Goal: Task Accomplishment & Management: Manage account settings

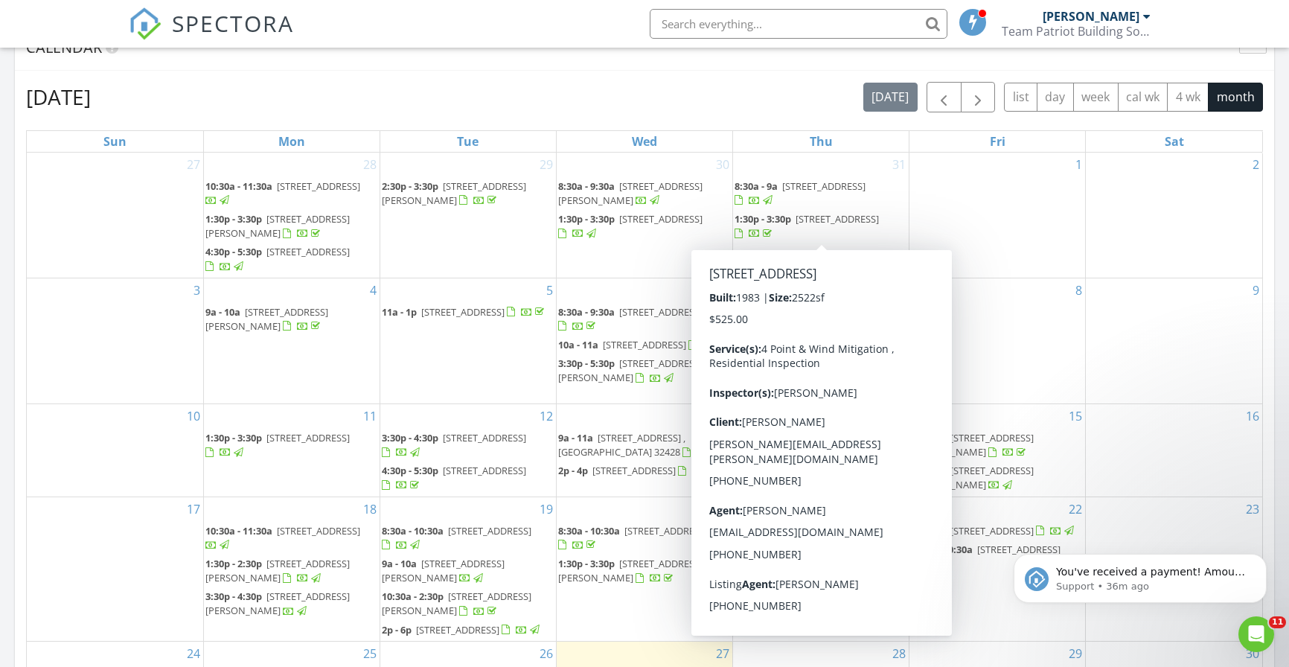
scroll to position [1355, 1289]
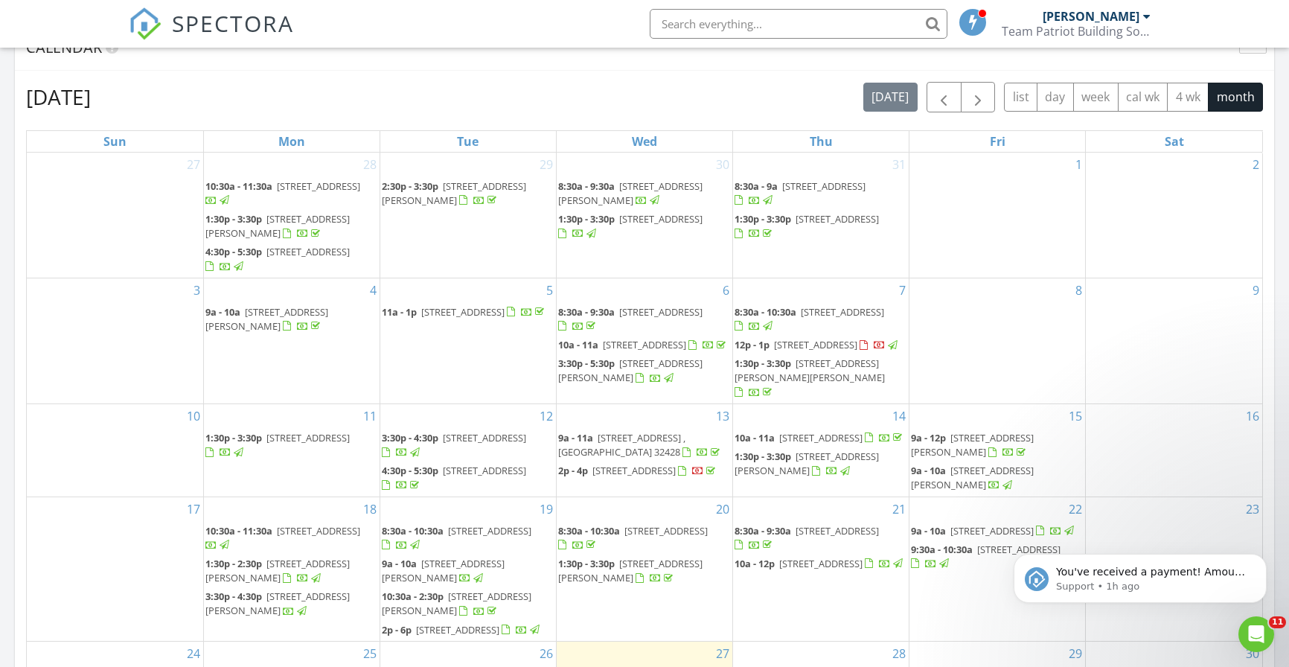
click at [738, 121] on div "August 2025 today list day week cal wk 4 wk month Sun Mon Tue Wed Thu Fri Sat 2…" at bounding box center [644, 409] width 1237 height 654
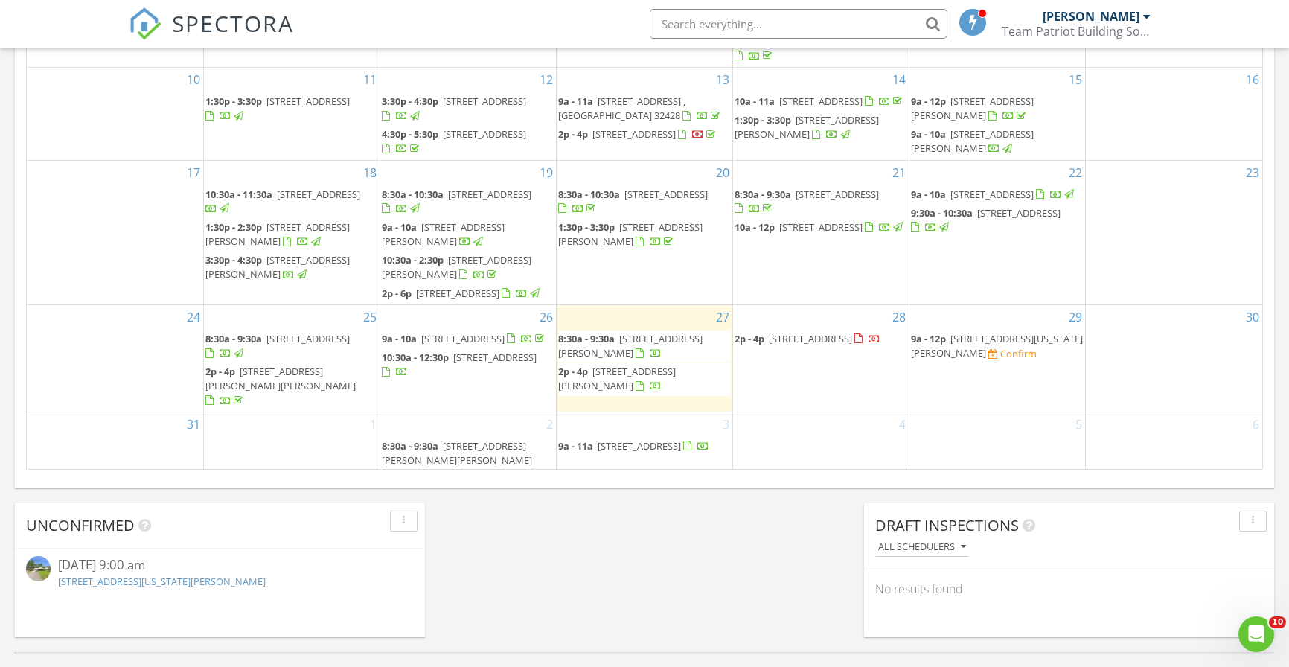
scroll to position [69, 0]
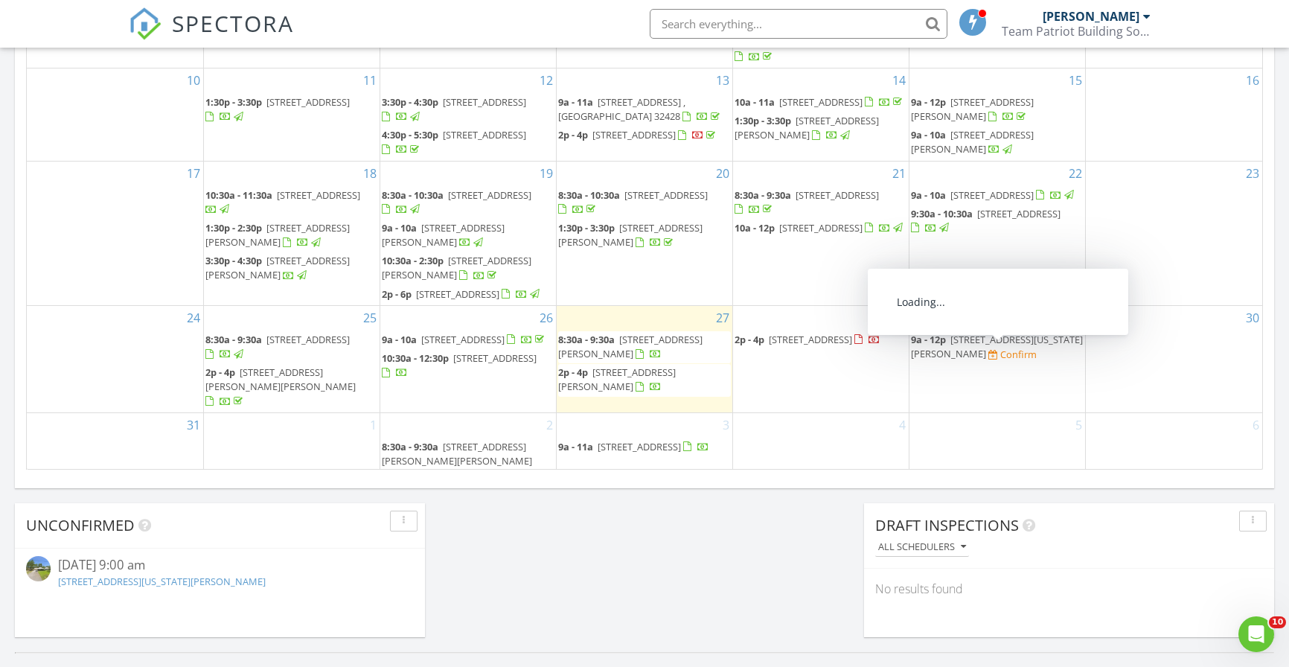
click at [964, 353] on span "76 W Point Washington Rd, Santa Rosa Beach 32459" at bounding box center [997, 347] width 172 height 28
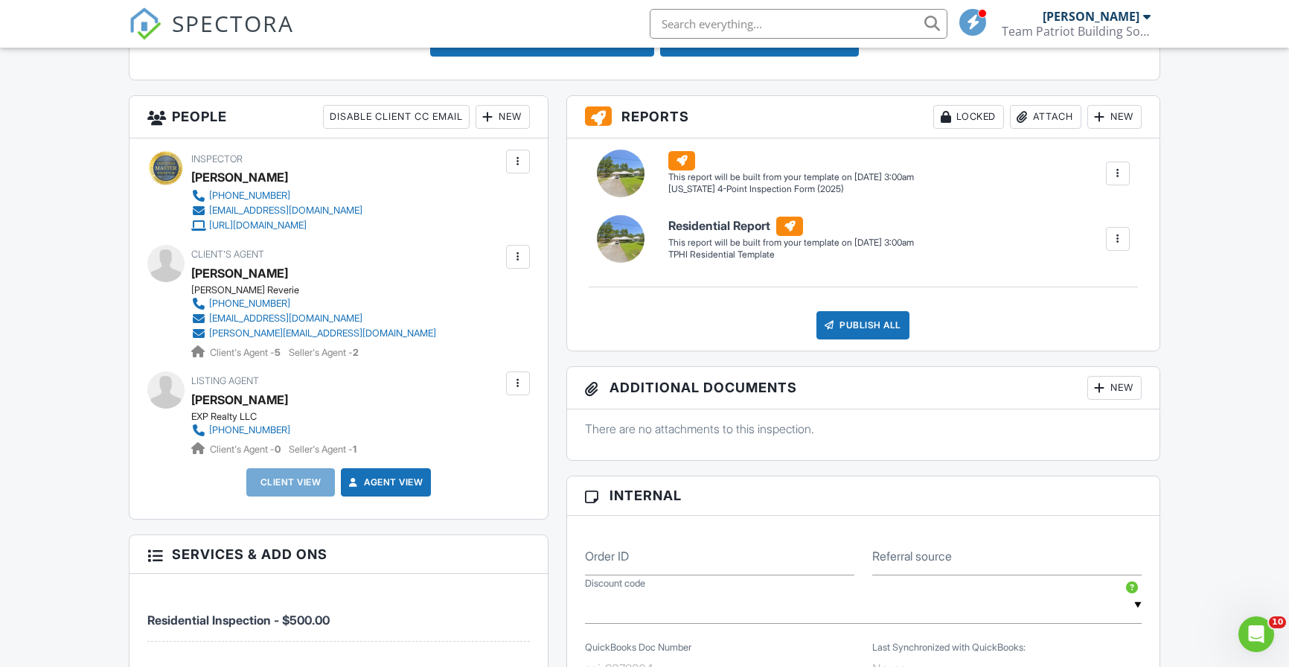
scroll to position [484, 0]
click at [507, 115] on div "New" at bounding box center [502, 118] width 54 height 24
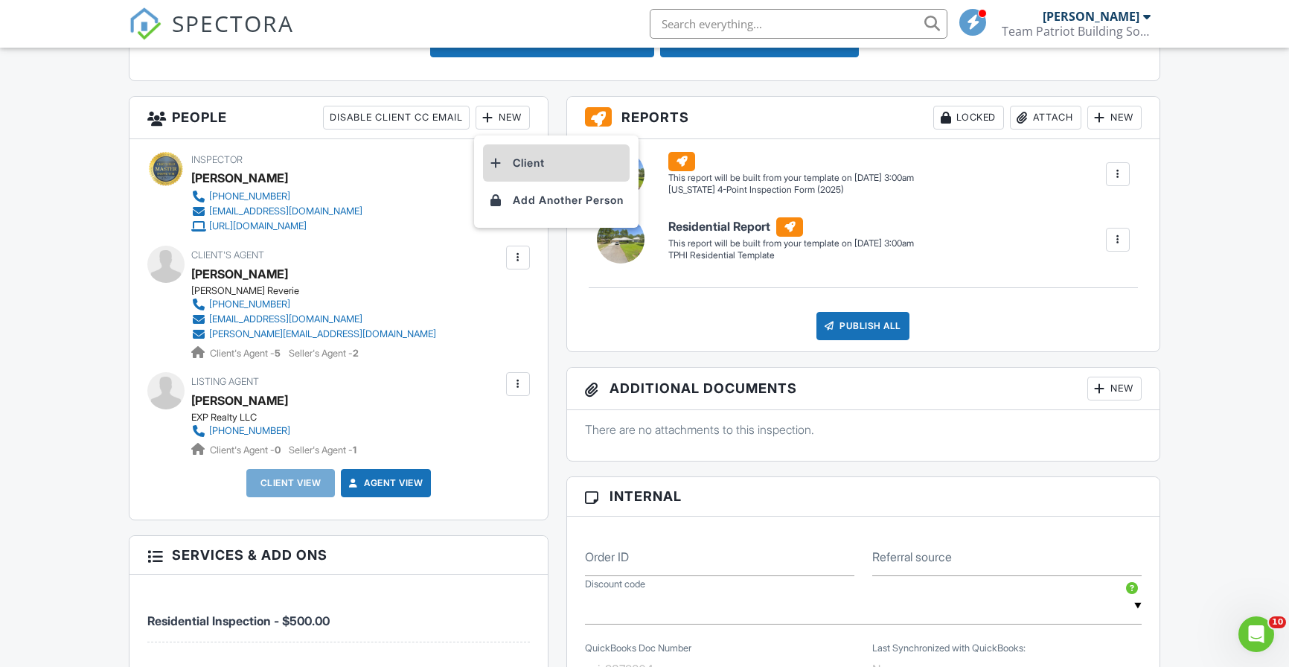
click at [528, 164] on li "Client" at bounding box center [556, 162] width 147 height 37
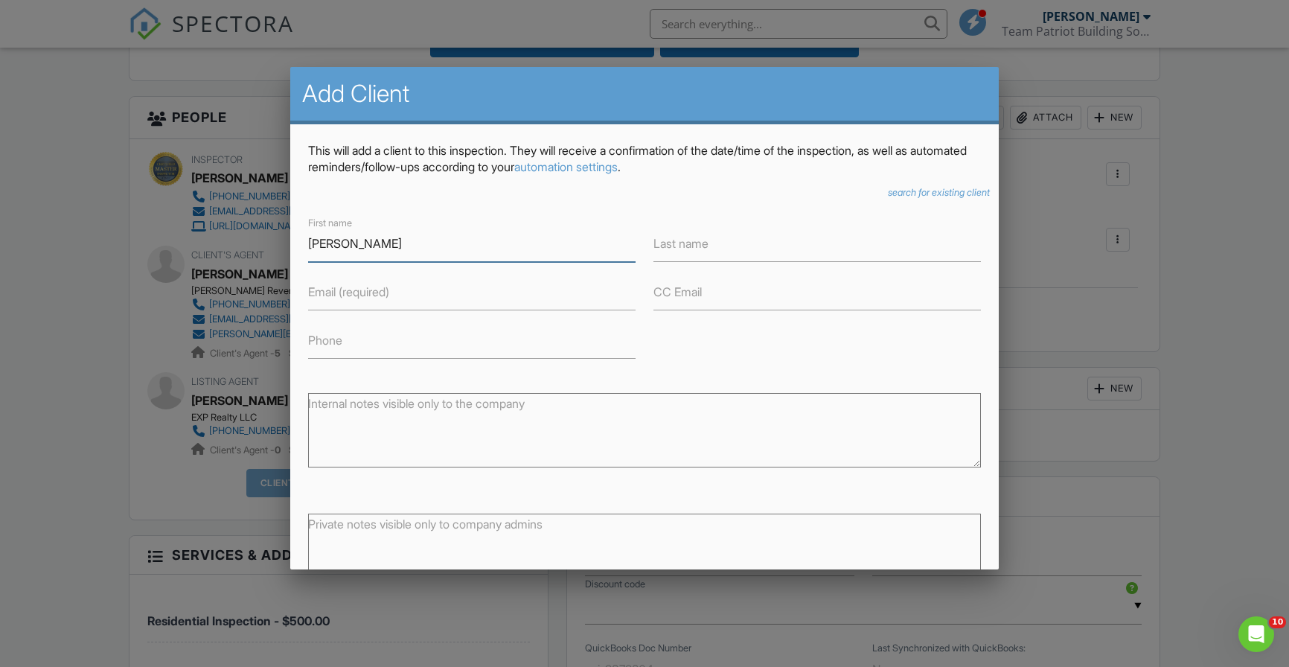
type input "[PERSON_NAME]"
type input "[PHONE_NUMBER]"
click at [382, 296] on label "Email (required)" at bounding box center [348, 291] width 81 height 16
click at [382, 296] on input "Email (required)" at bounding box center [471, 292] width 327 height 36
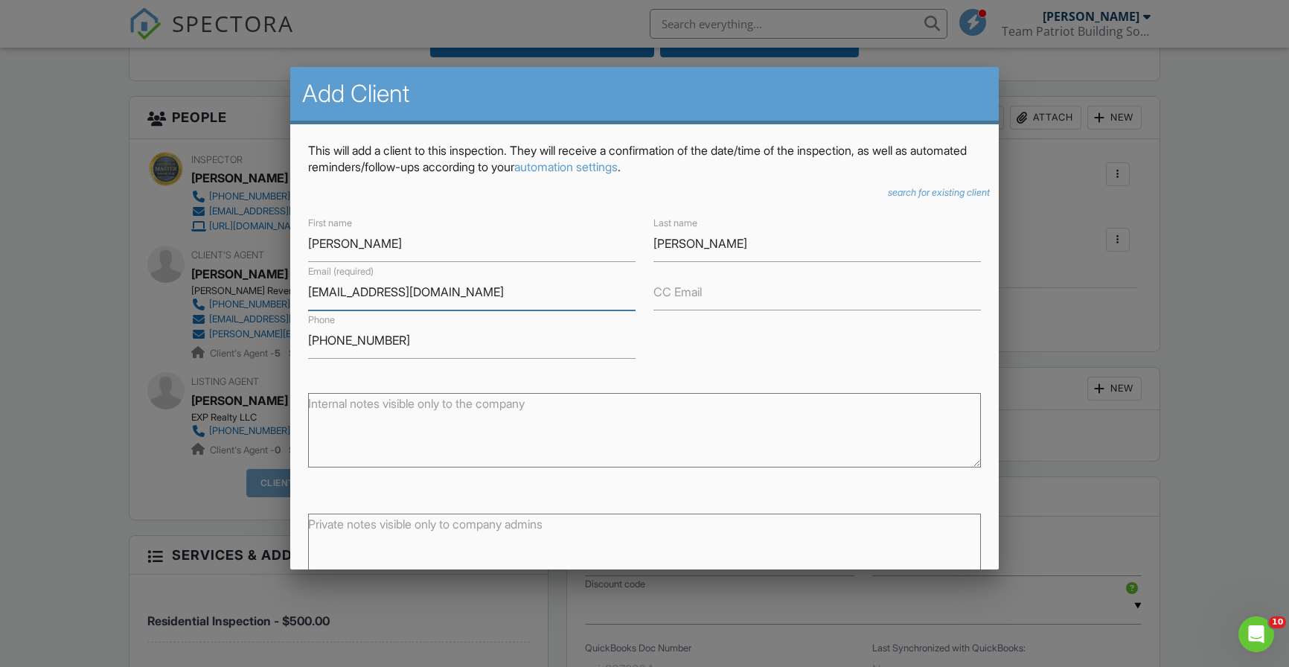
type input "[EMAIL_ADDRESS][DOMAIN_NAME]"
click at [731, 382] on div "Internal notes visible only to the company" at bounding box center [644, 426] width 691 height 105
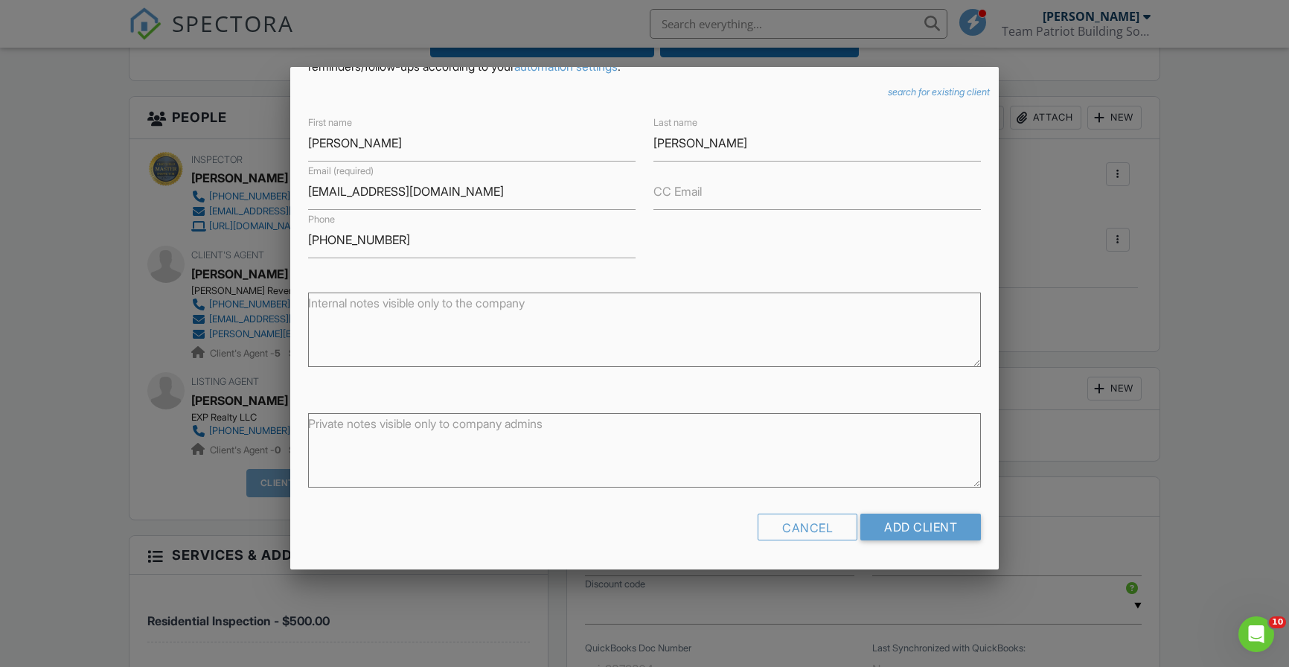
scroll to position [100, 0]
click at [899, 533] on input "Add Client" at bounding box center [920, 527] width 121 height 27
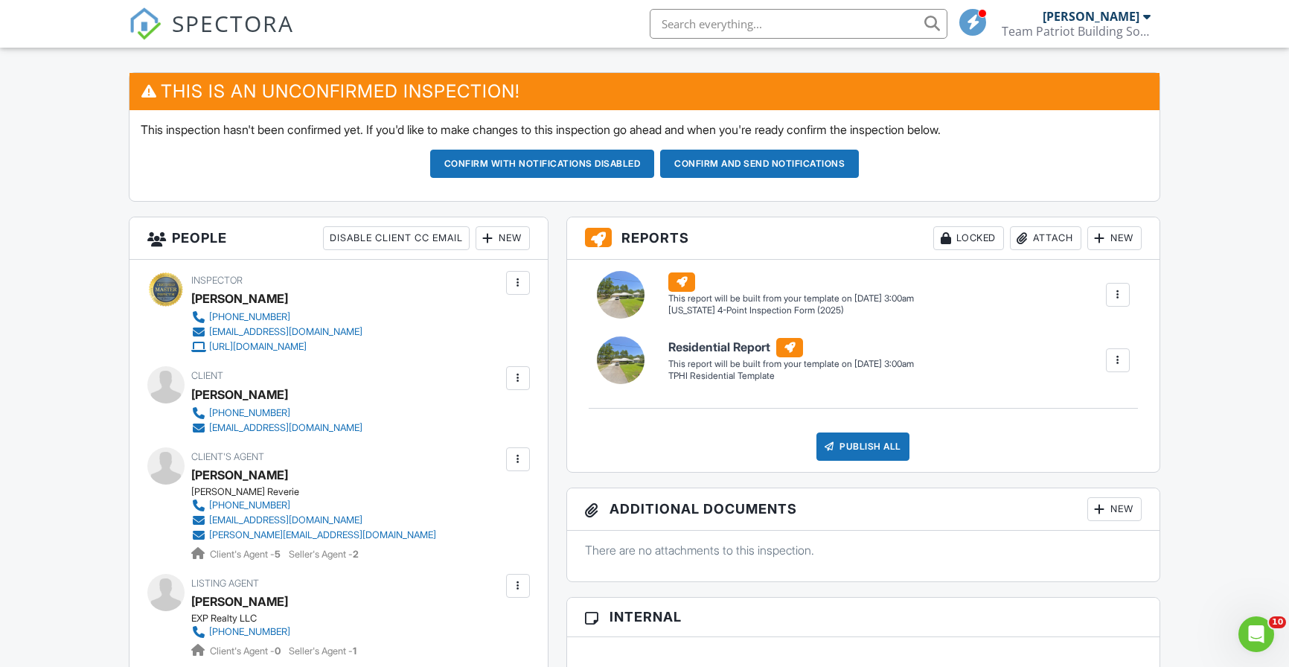
scroll to position [367, 0]
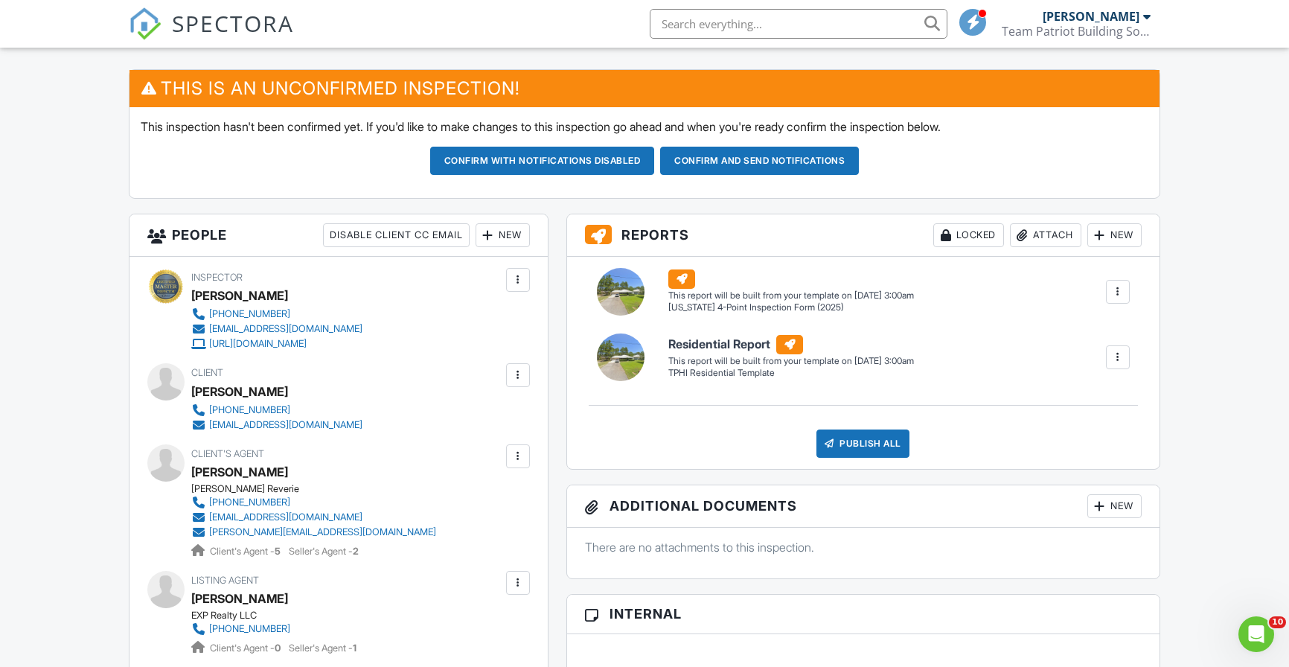
click at [512, 240] on div "New" at bounding box center [502, 235] width 54 height 24
click at [539, 277] on li "Client" at bounding box center [556, 280] width 147 height 37
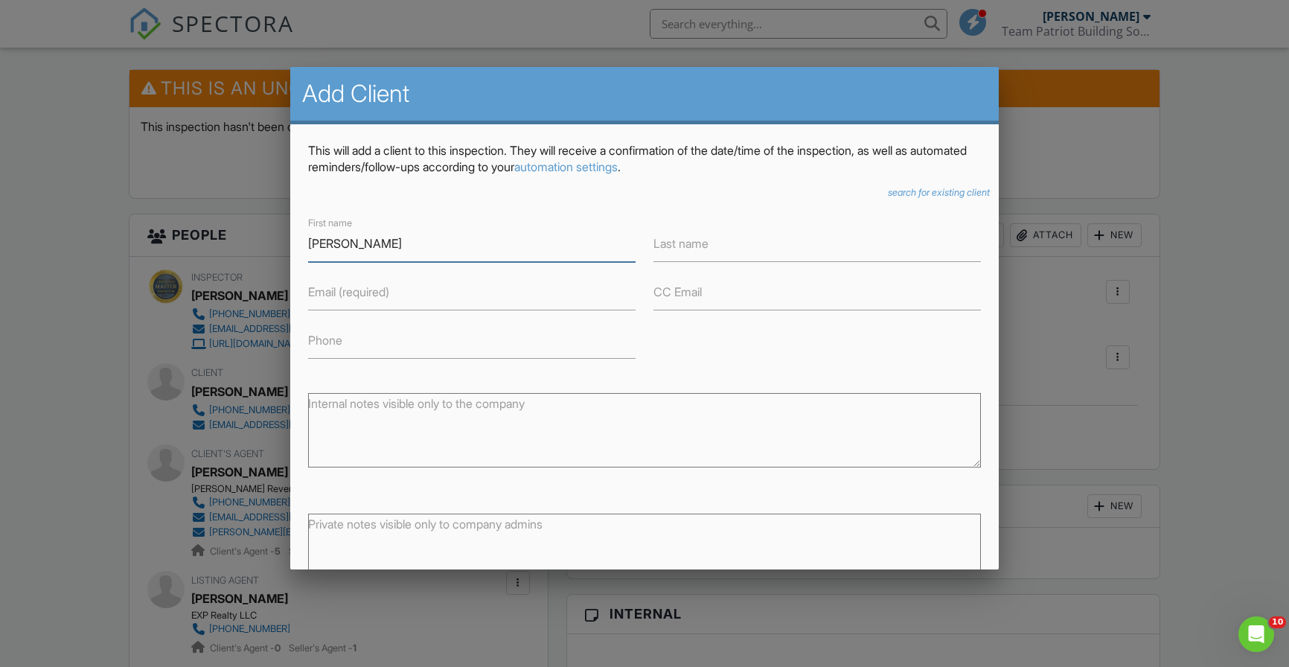
type input "Maddie"
type input "Chambless"
type input "850-460-4258"
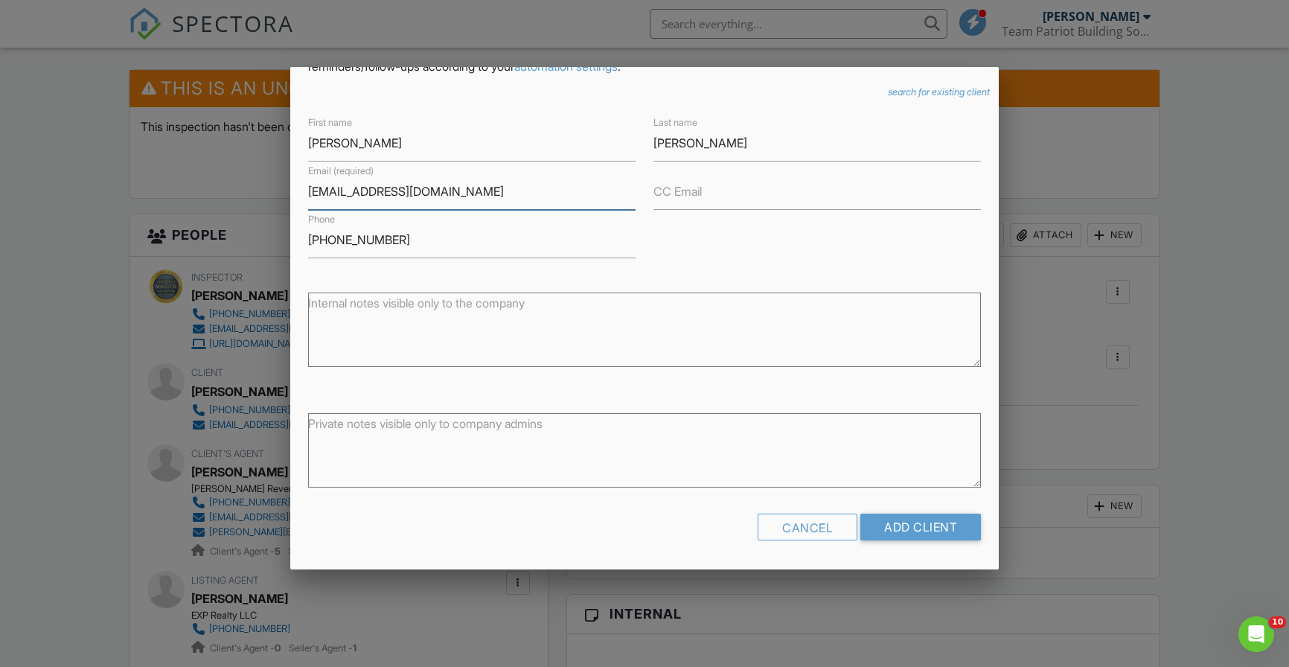
scroll to position [100, 0]
type input "maddiechambless@gmail.com"
click at [936, 528] on input "Add Client" at bounding box center [920, 527] width 121 height 27
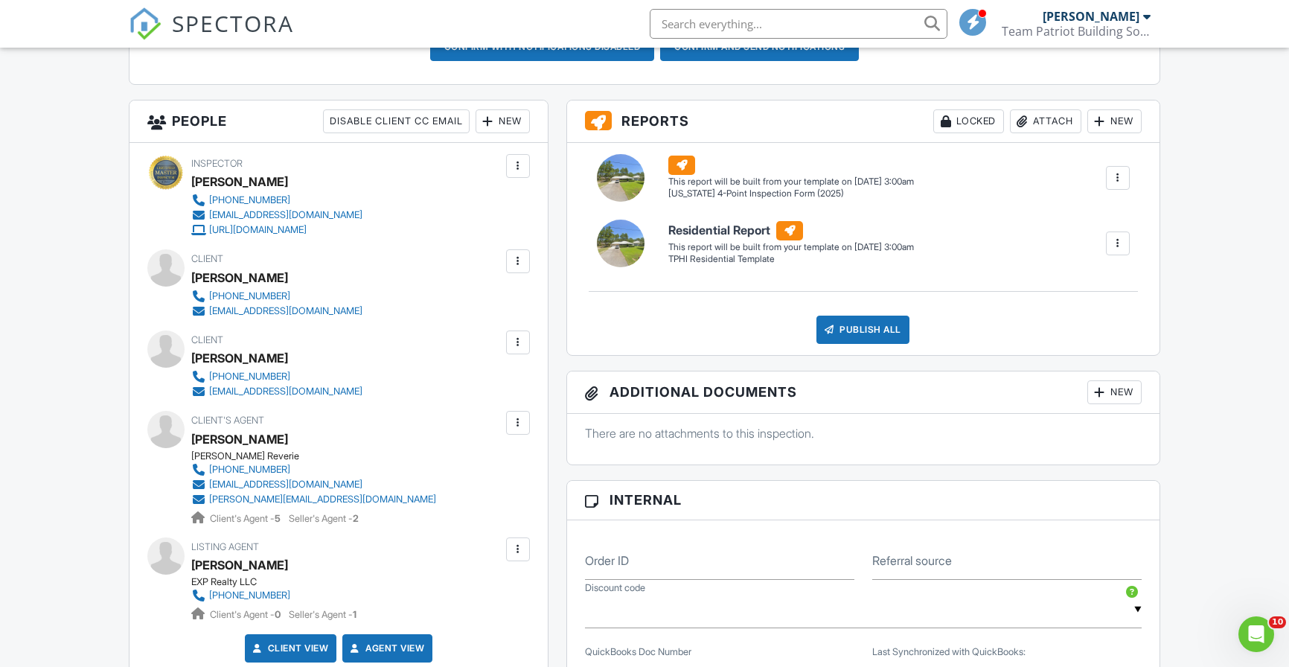
scroll to position [481, 0]
click at [555, 392] on div "People Disable Client CC Email New Add Another Person Inspector Ronnie Grissett…" at bounding box center [338, 633] width 437 height 1068
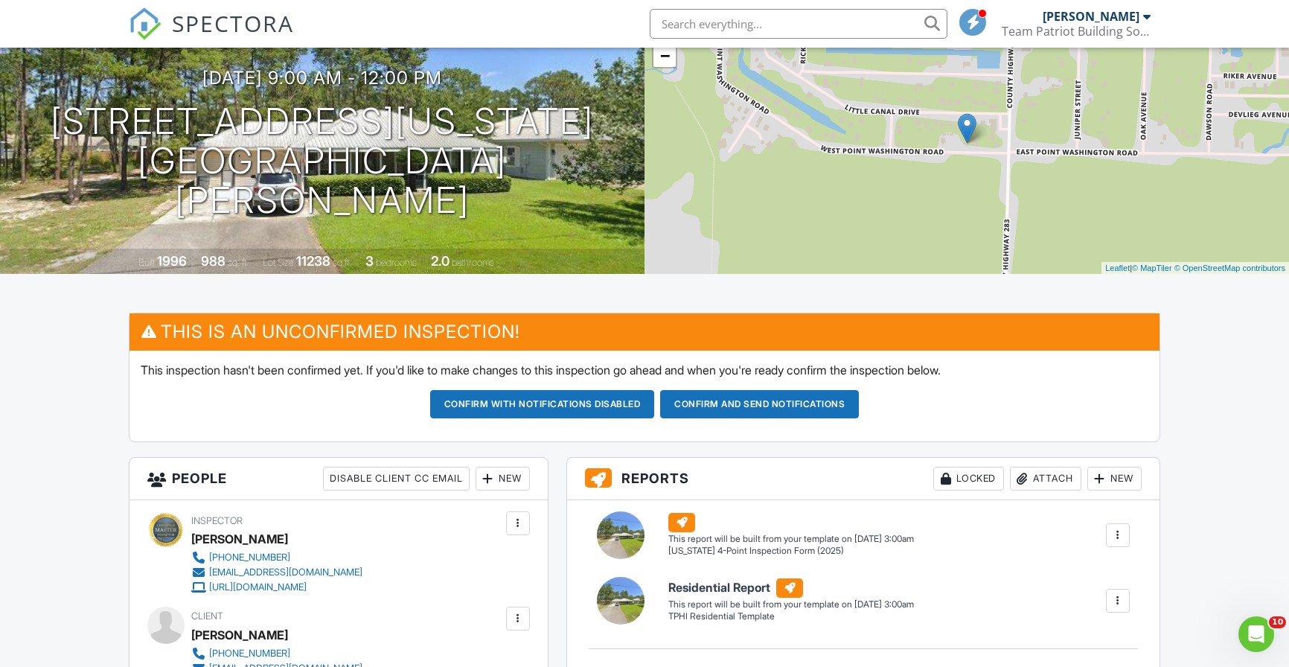
scroll to position [123, 0]
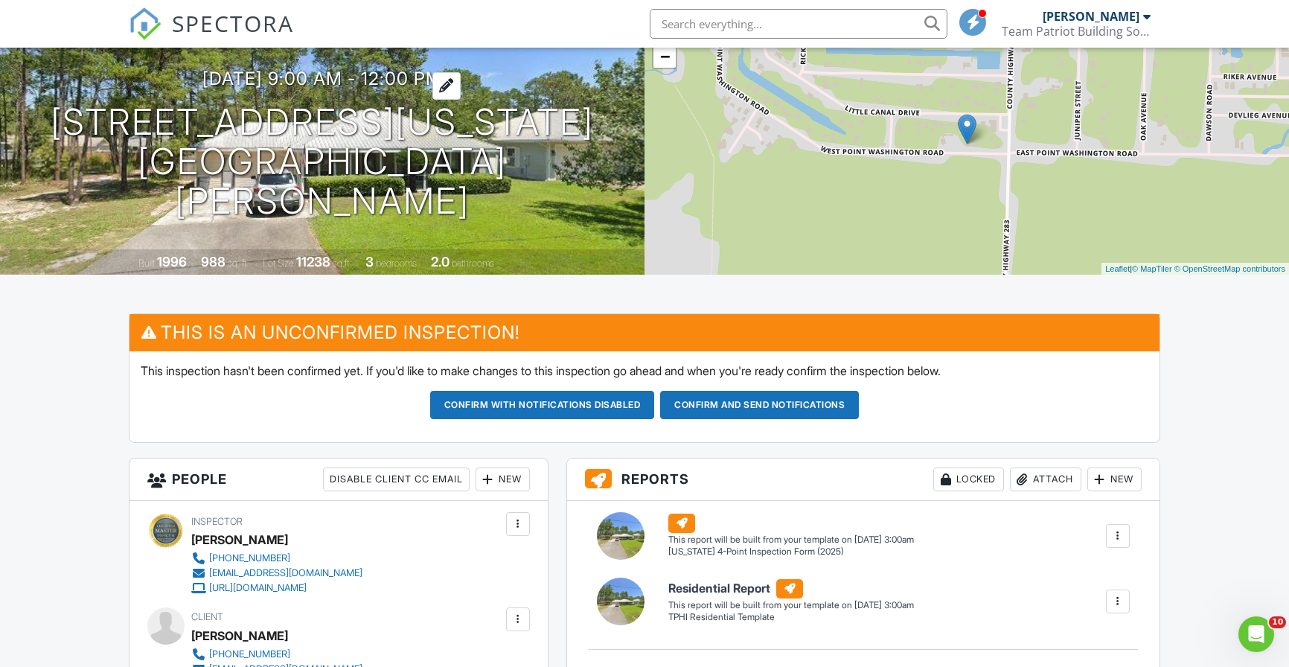
click at [333, 89] on h3 "08/29/2025 9:00 am - 12:00 pm" at bounding box center [322, 78] width 240 height 20
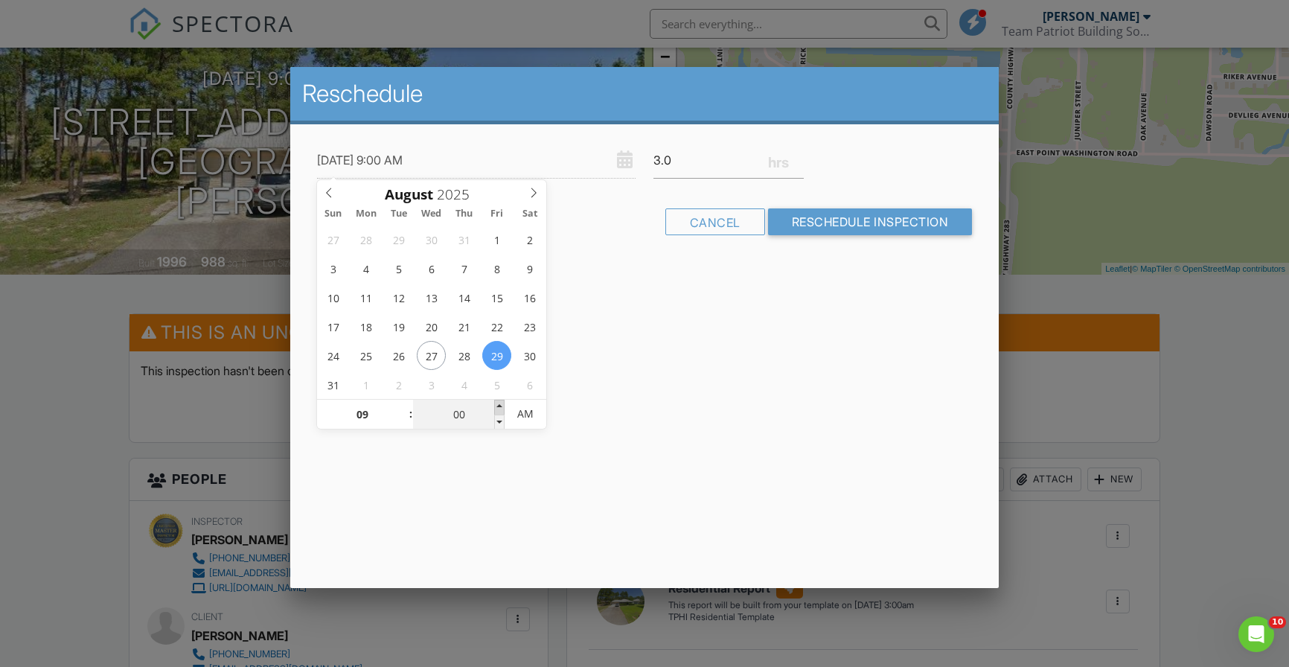
click at [502, 406] on span at bounding box center [499, 407] width 10 height 15
type input "08/29/2025 9:05 AM"
type input "05"
type input "08/29/2025 9:10 AM"
type input "10"
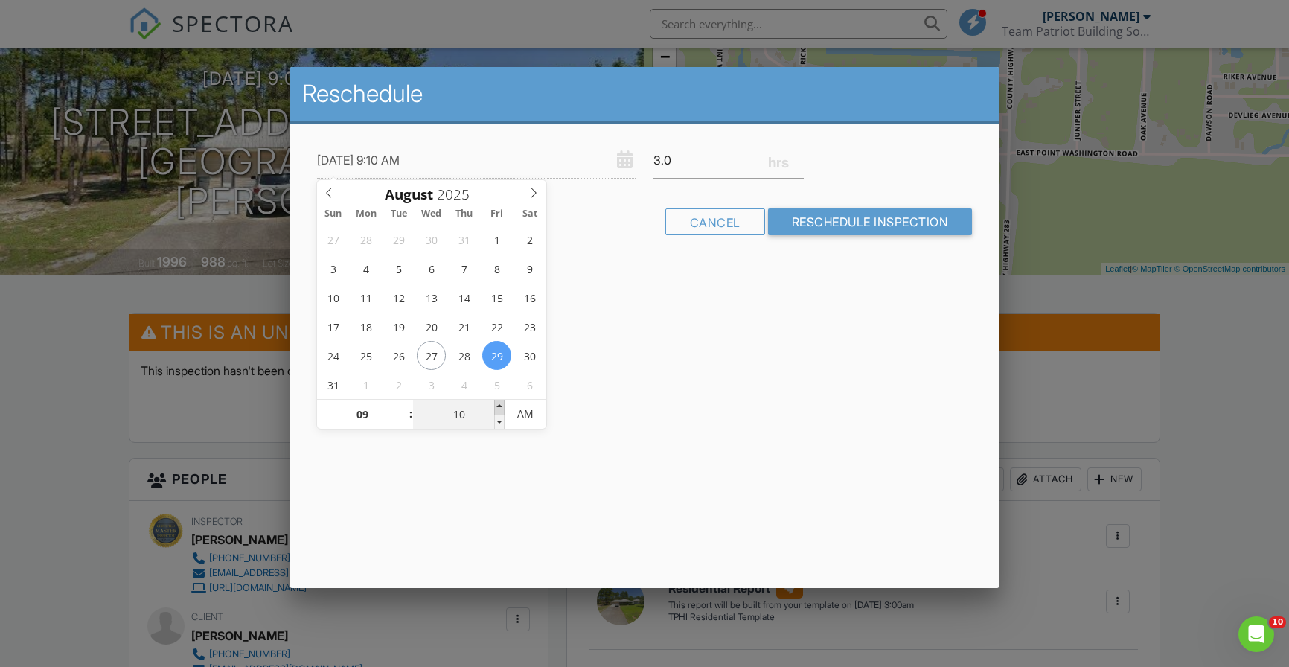
click at [502, 406] on span at bounding box center [499, 407] width 10 height 15
type input "08/29/2025 9:15 AM"
type input "15"
click at [502, 406] on span at bounding box center [499, 407] width 10 height 15
type input "08/29/2025 9:20 AM"
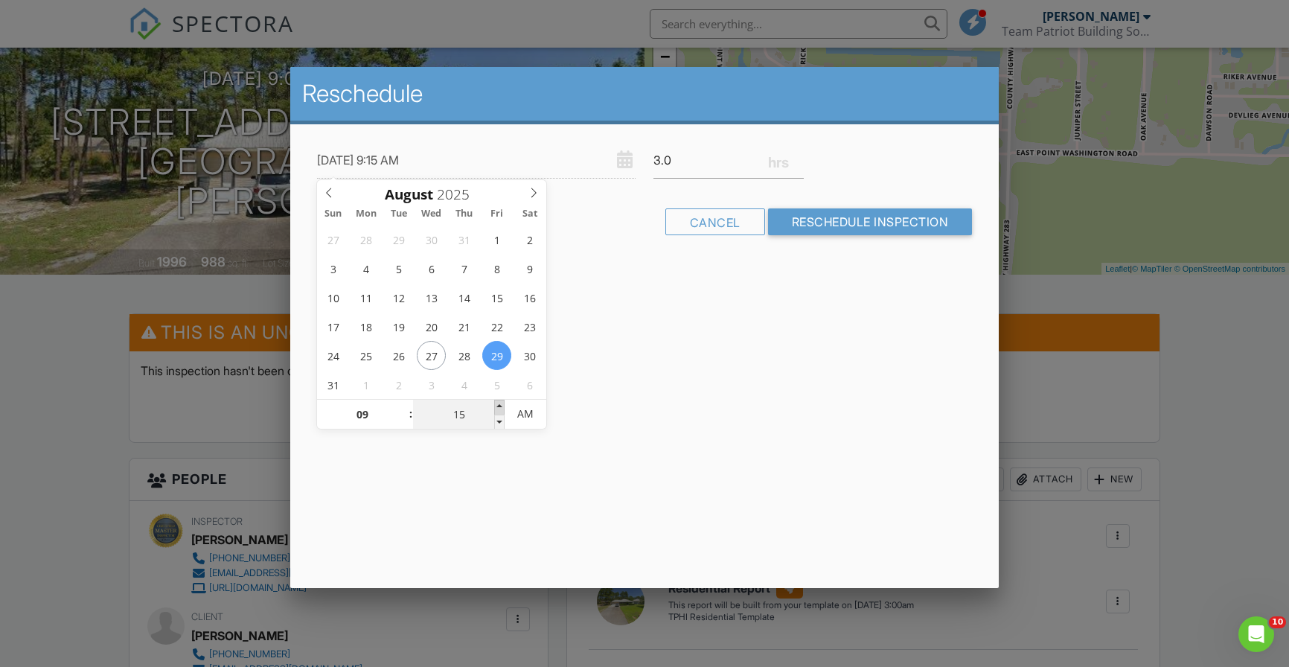
type input "20"
click at [502, 406] on span at bounding box center [499, 407] width 10 height 15
type input "08/29/2025 9:25 AM"
type input "25"
click at [502, 406] on span at bounding box center [499, 407] width 10 height 15
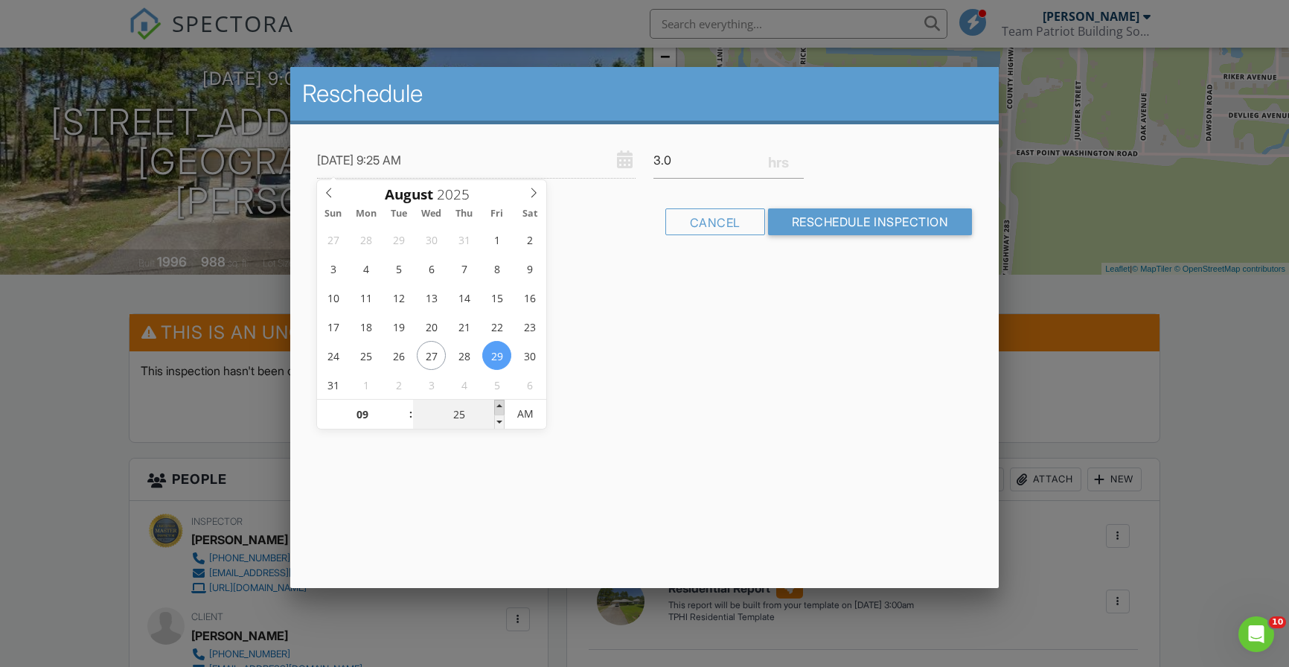
type input "08/29/2025 9:30 AM"
type input "30"
click at [502, 406] on span at bounding box center [499, 407] width 10 height 15
click at [612, 428] on div "Reschedule 08/29/2025 9:30 AM 3.0 Warning: this date/time is in the past. Cance…" at bounding box center [644, 327] width 709 height 521
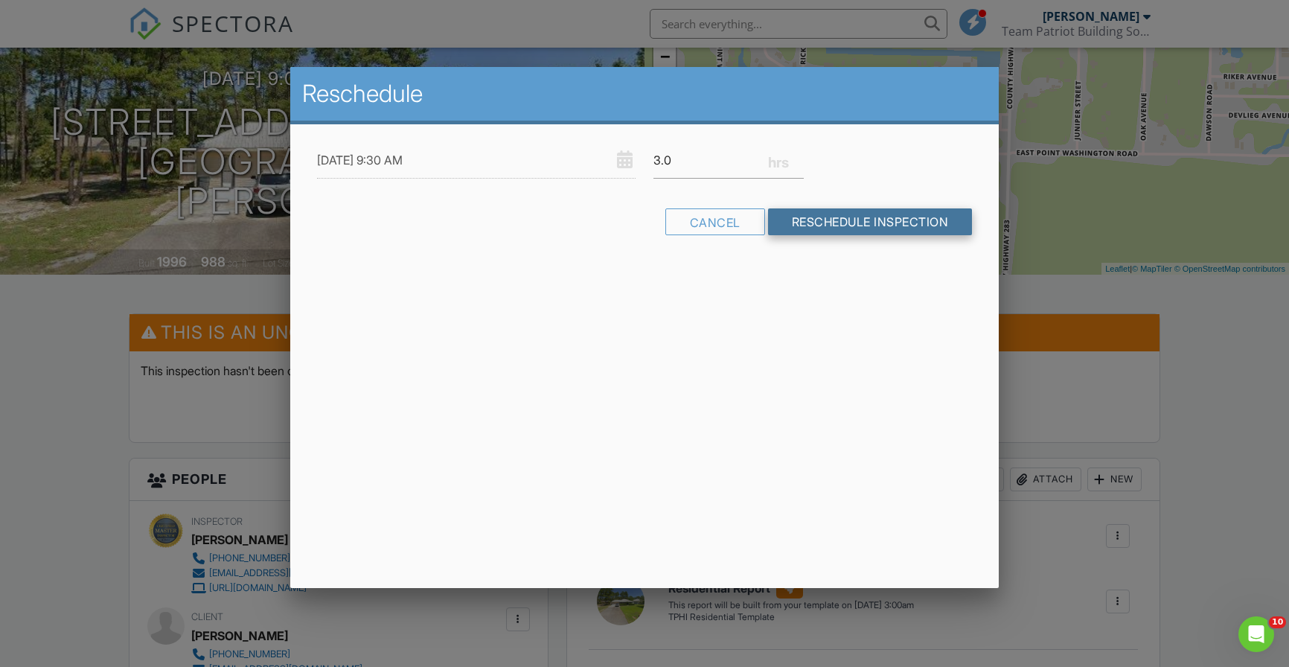
click at [817, 220] on input "Reschedule Inspection" at bounding box center [870, 221] width 205 height 27
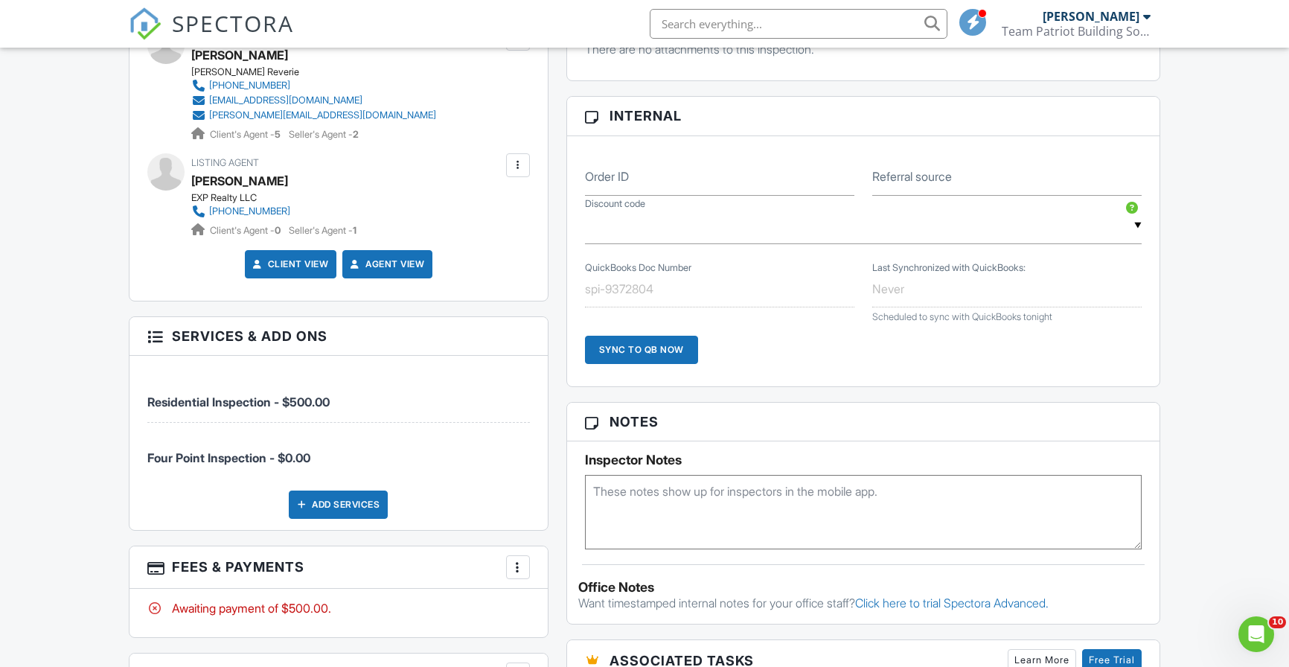
scroll to position [867, 0]
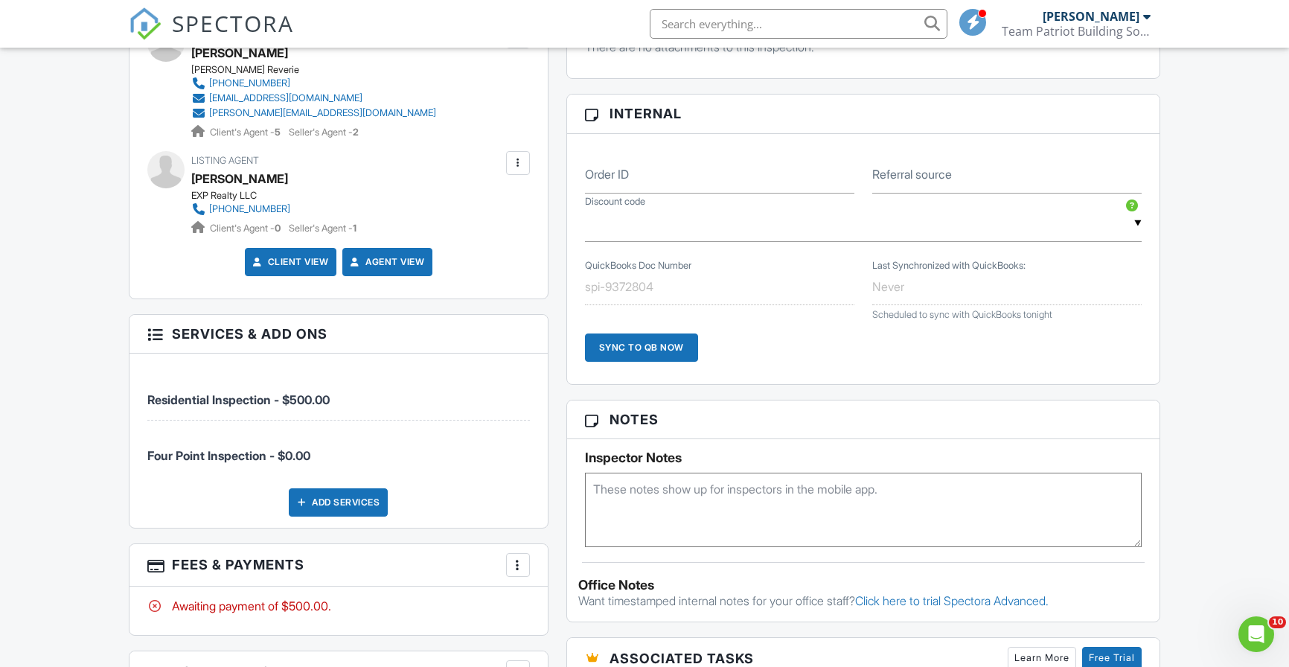
click at [640, 504] on textarea at bounding box center [863, 509] width 557 height 74
type textarea "Occupied"
click at [564, 512] on div "Reports Locked Attach New (Untitled report) Florida 4-Point Inspection Form (20…" at bounding box center [863, 387] width 612 height 1346
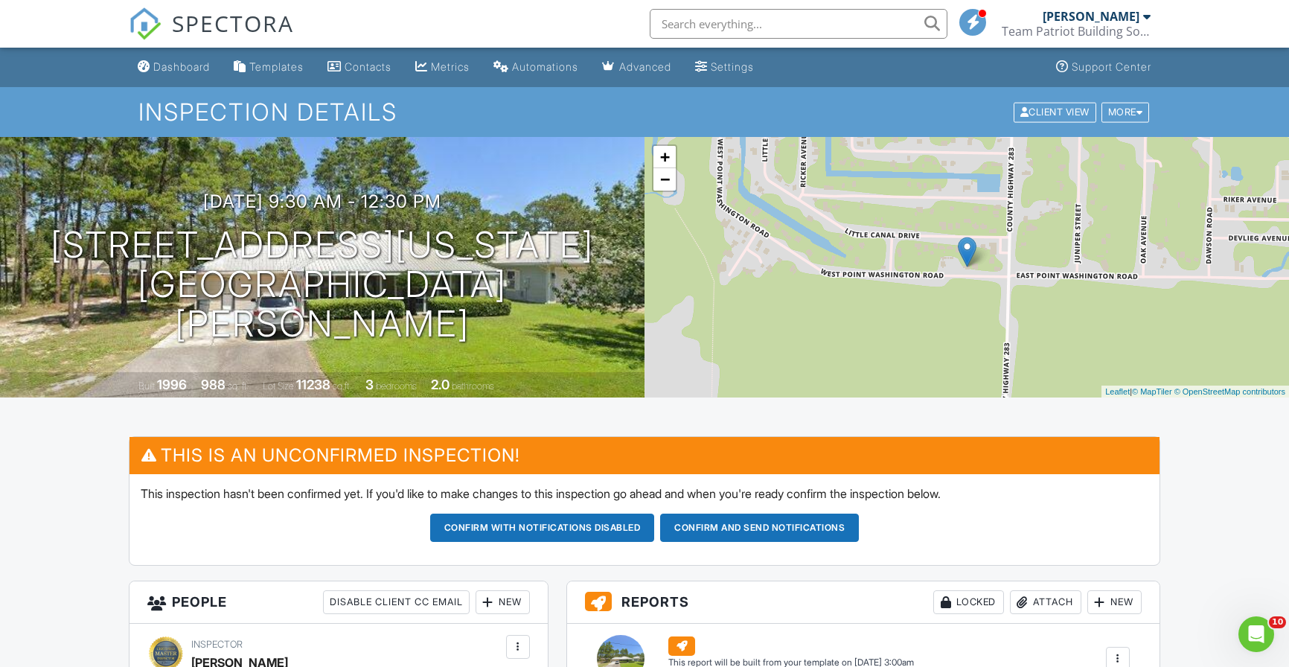
scroll to position [0, 0]
click at [219, 31] on span "SPECTORA" at bounding box center [233, 22] width 122 height 31
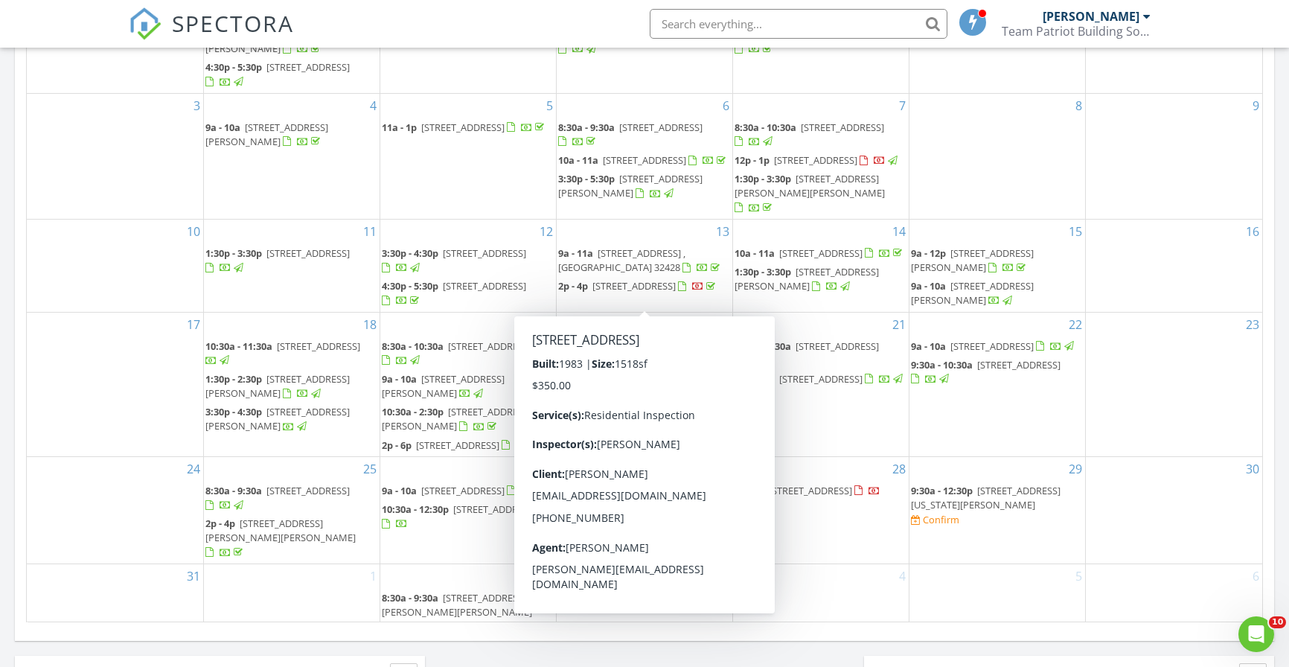
scroll to position [69, 0]
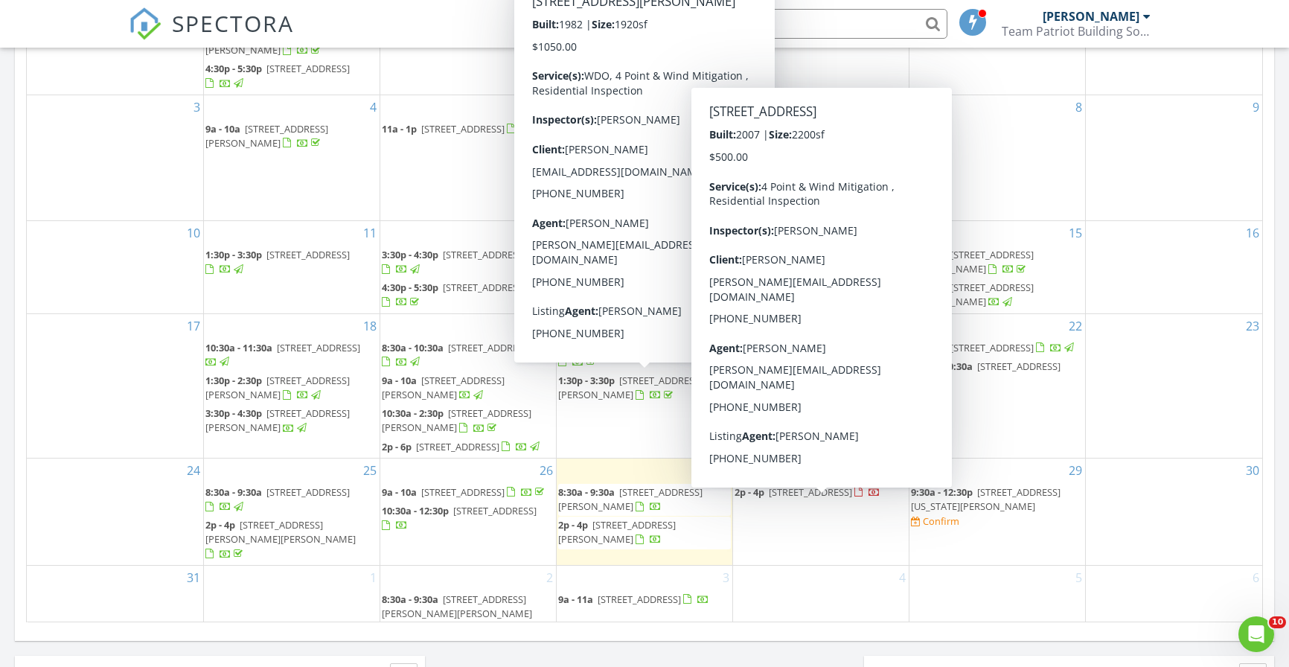
click at [786, 499] on span "11807 Front Beach Rd 2104, Panama City Beach 32407" at bounding box center [810, 491] width 83 height 13
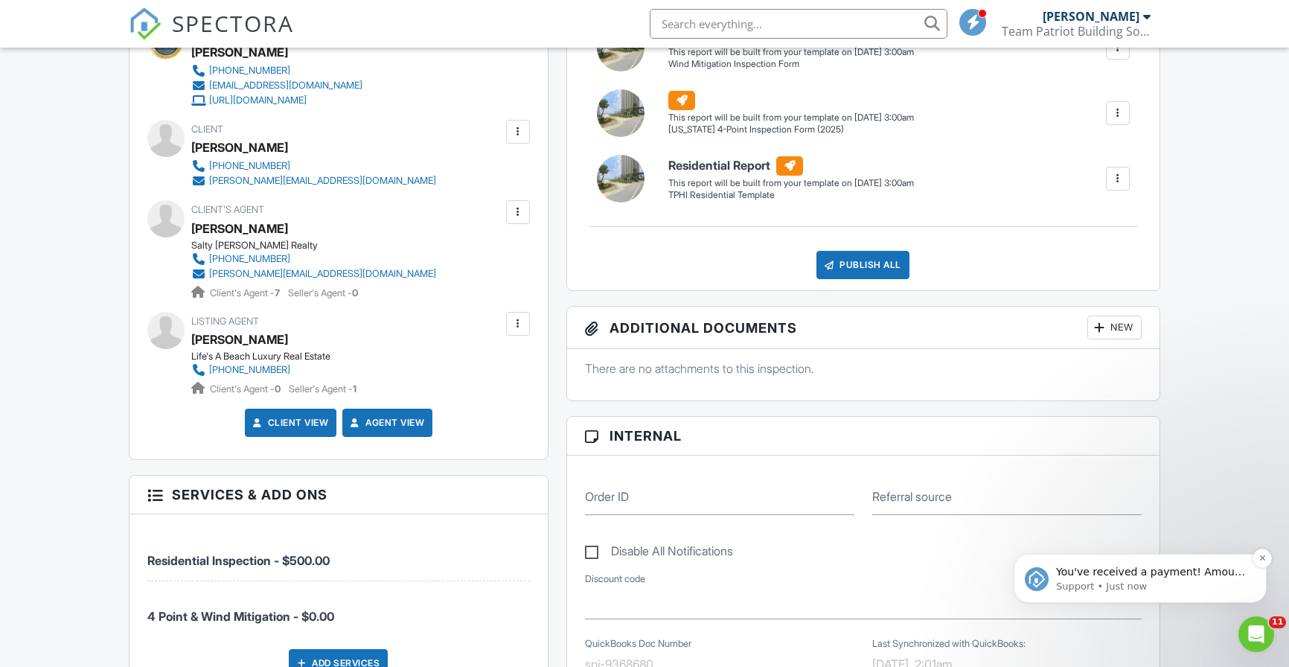
click at [1143, 578] on p "You've received a payment! Amount $500.00 Fee $0.00 Net $500.00 Transaction # p…" at bounding box center [1152, 572] width 192 height 15
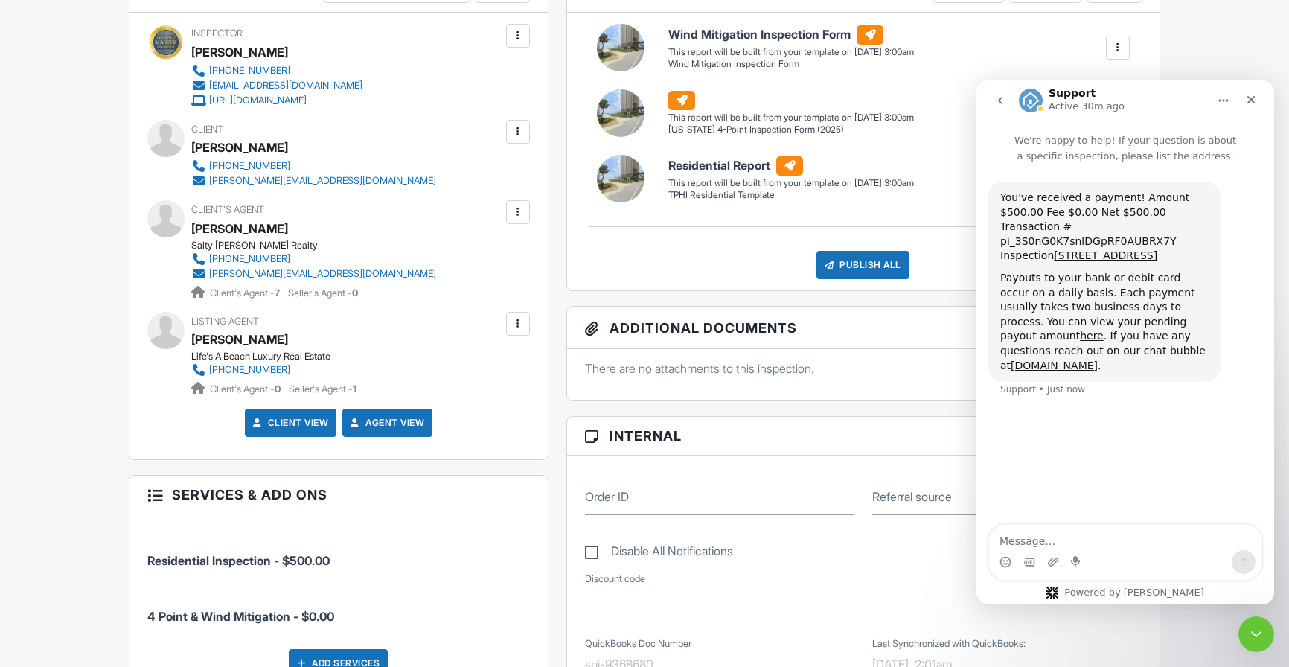
click at [1251, 629] on icon "Close Intercom Messenger" at bounding box center [1254, 632] width 18 height 18
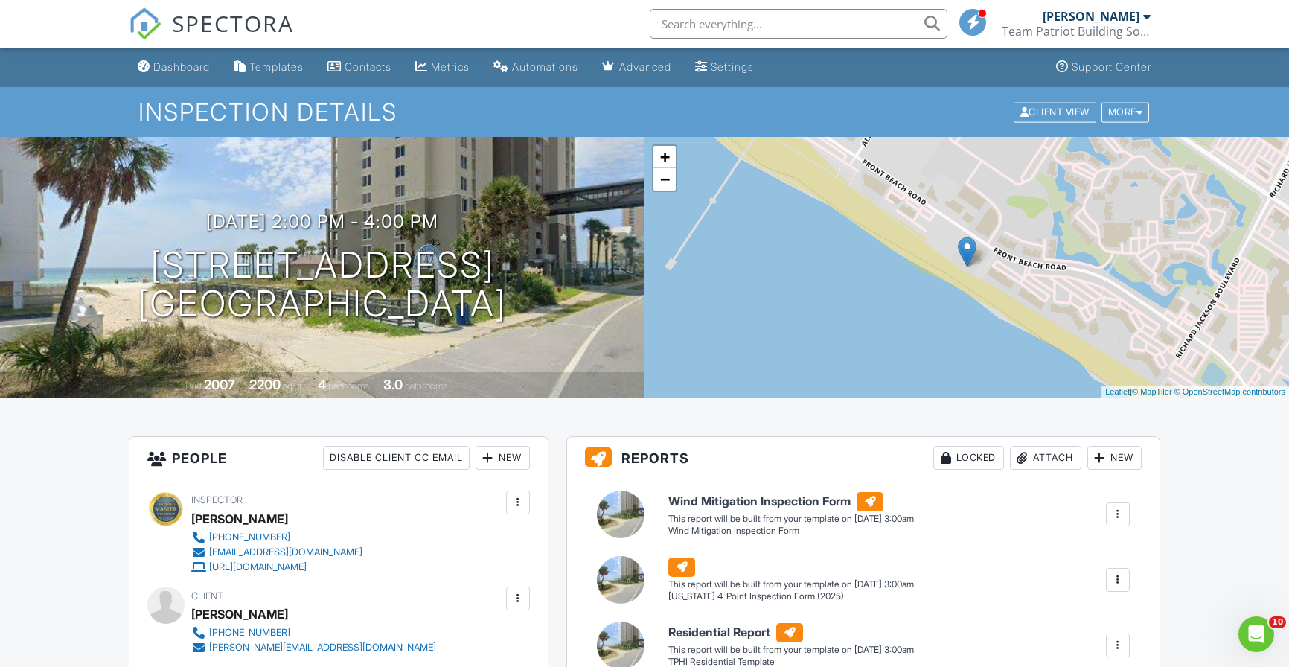
click at [284, 29] on span "SPECTORA" at bounding box center [233, 22] width 122 height 31
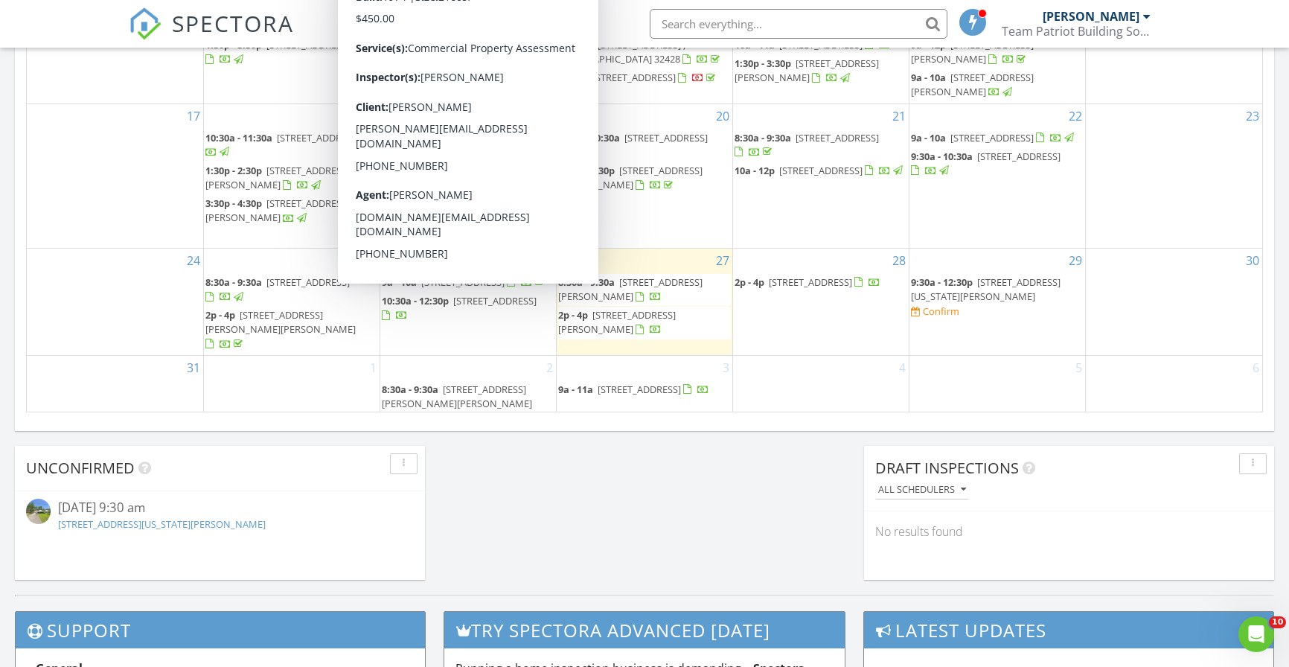
scroll to position [954, 0]
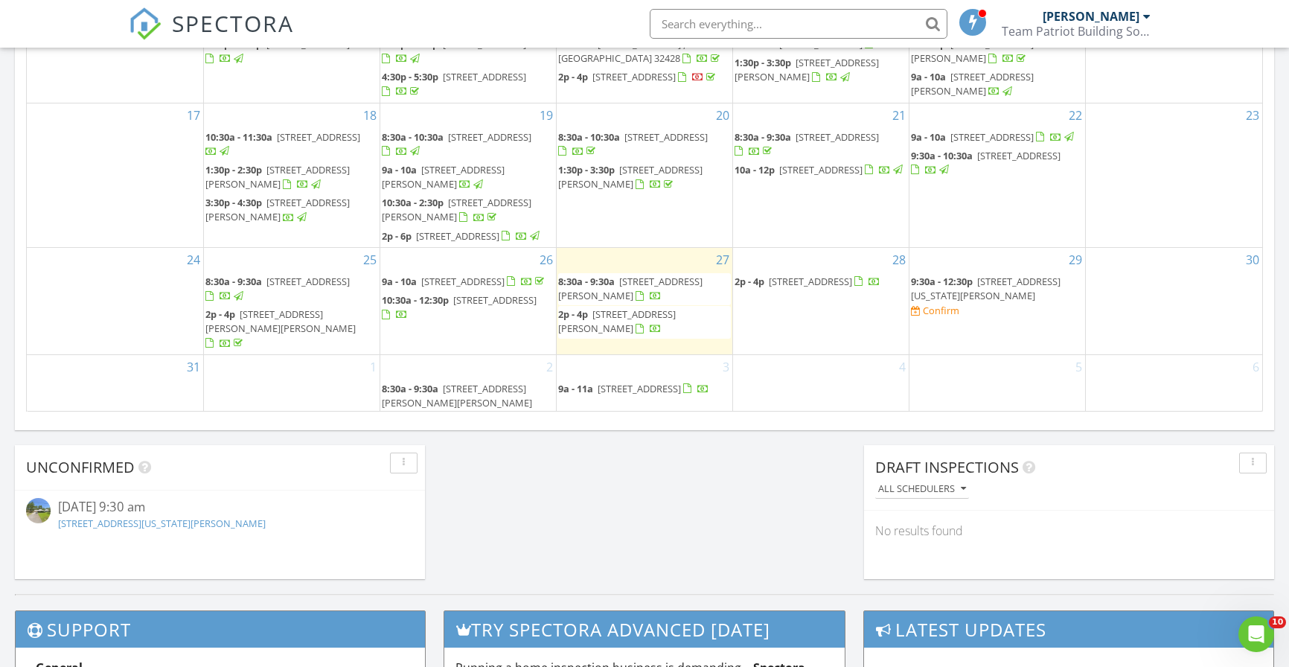
click at [464, 358] on div "2 8:30a - 9:30a [STREET_ADDRESS][PERSON_NAME][PERSON_NAME]" at bounding box center [468, 392] width 176 height 74
click at [461, 313] on link "Inspection" at bounding box center [466, 310] width 77 height 24
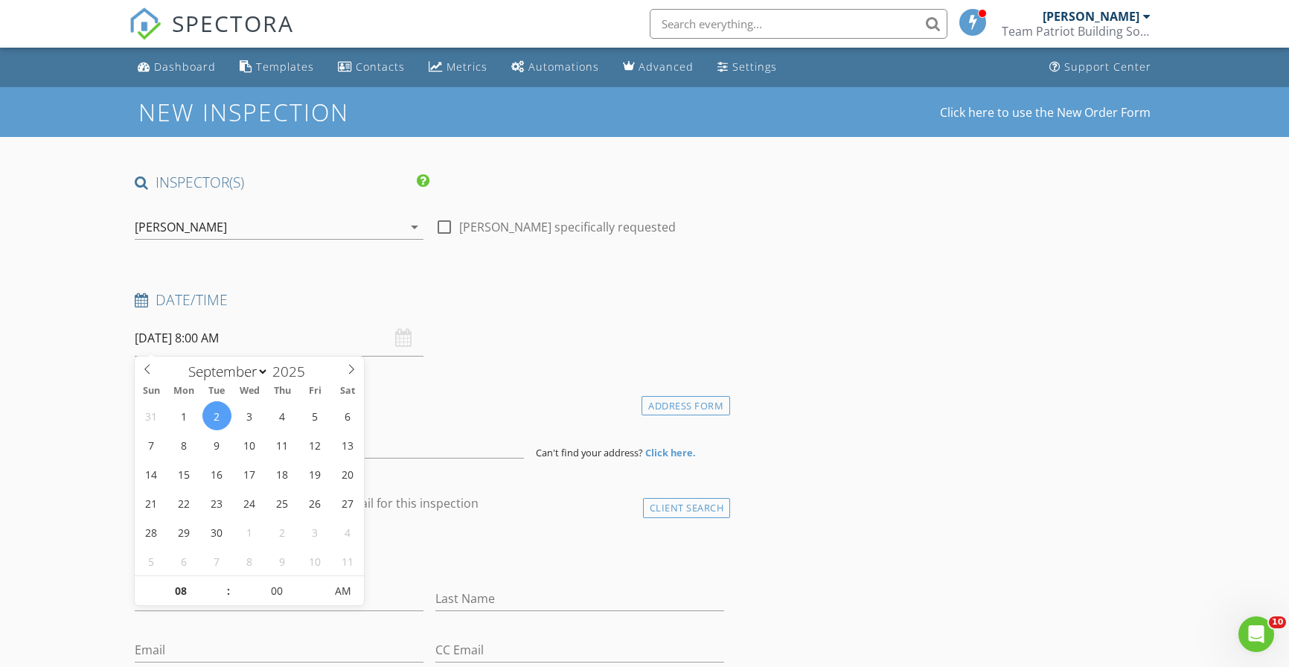
click at [292, 341] on input "09/02/2025 8:00 AM" at bounding box center [279, 338] width 289 height 36
type input "09"
type input "09/02/2025 9:00 AM"
click at [222, 582] on span at bounding box center [221, 583] width 10 height 15
type input "10"
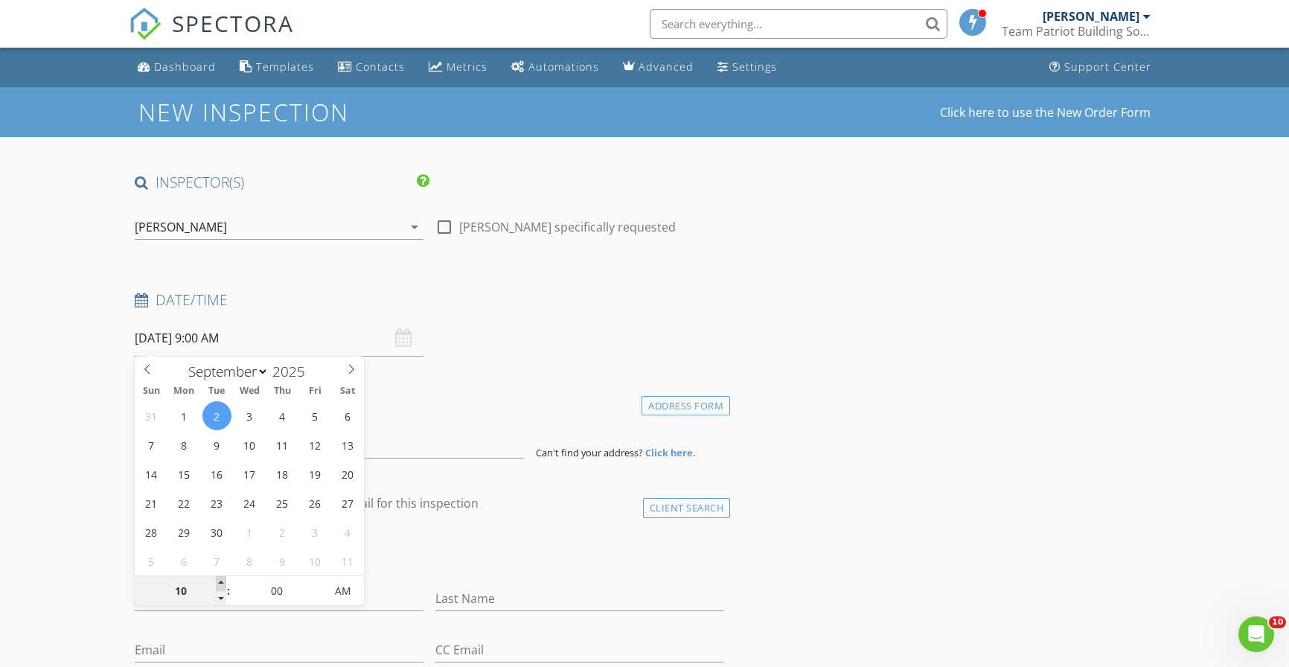
type input "09/02/2025 10:00 AM"
click at [222, 582] on span at bounding box center [221, 583] width 10 height 15
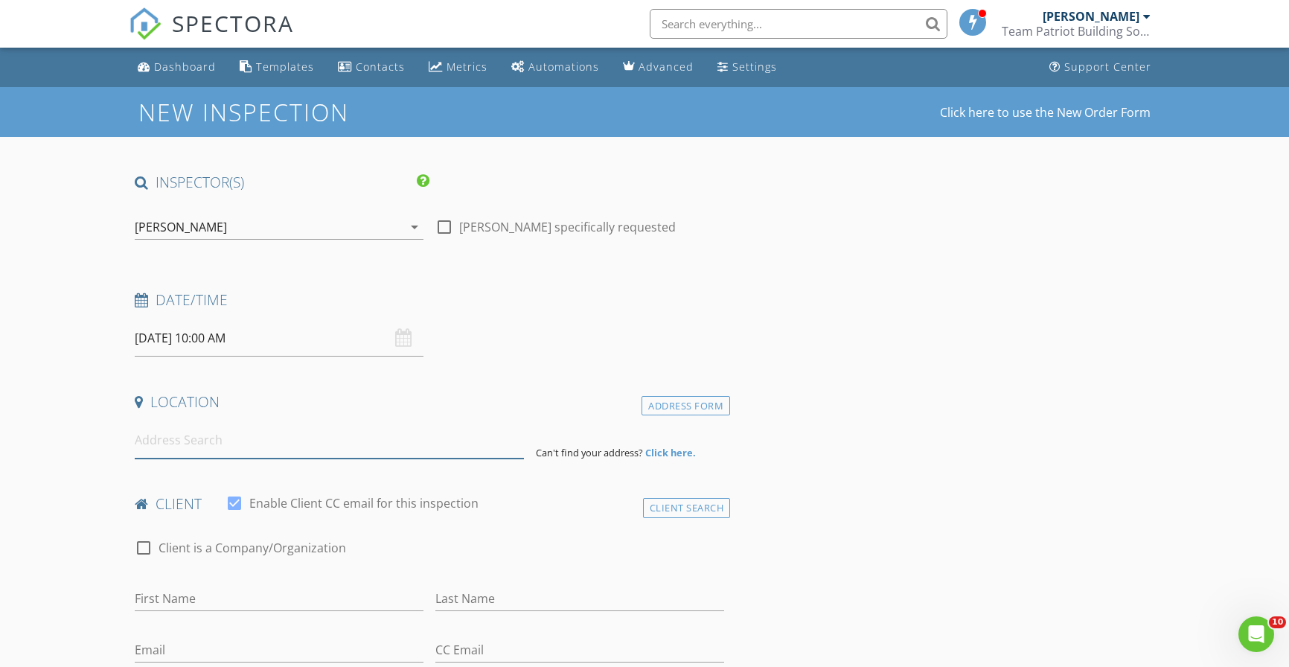
click at [229, 448] on input at bounding box center [329, 440] width 389 height 36
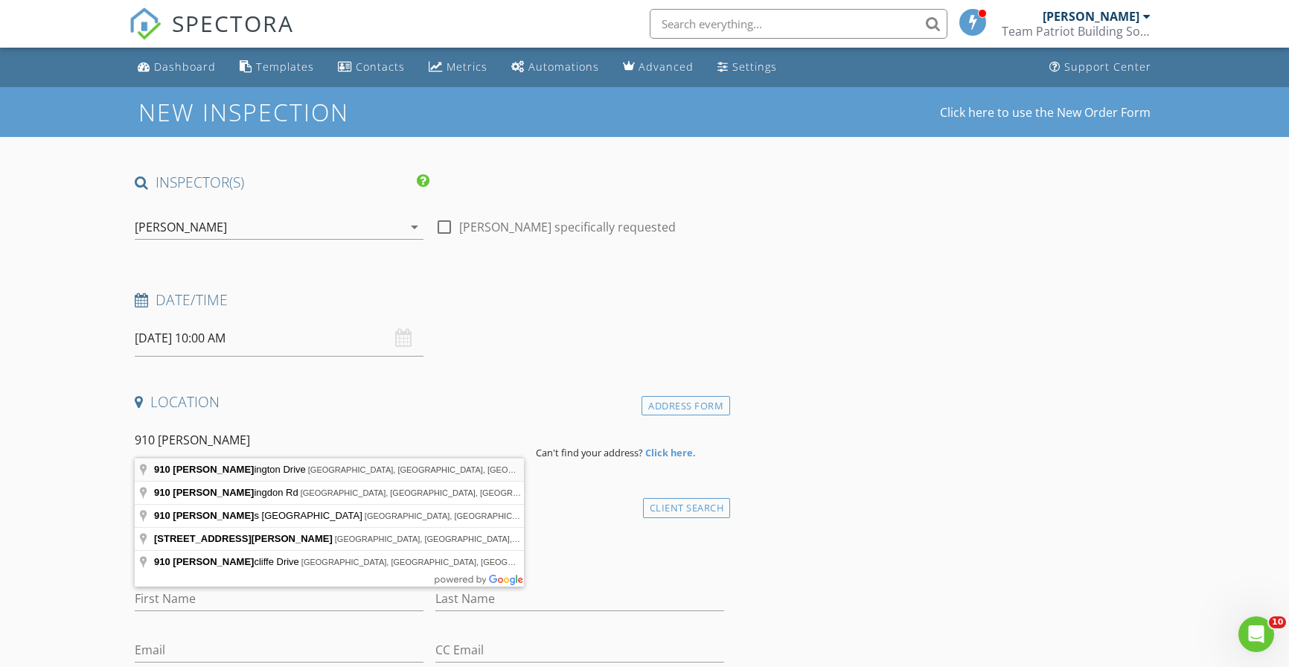
type input "910 Huntington Drive, Panama City, FL, USA"
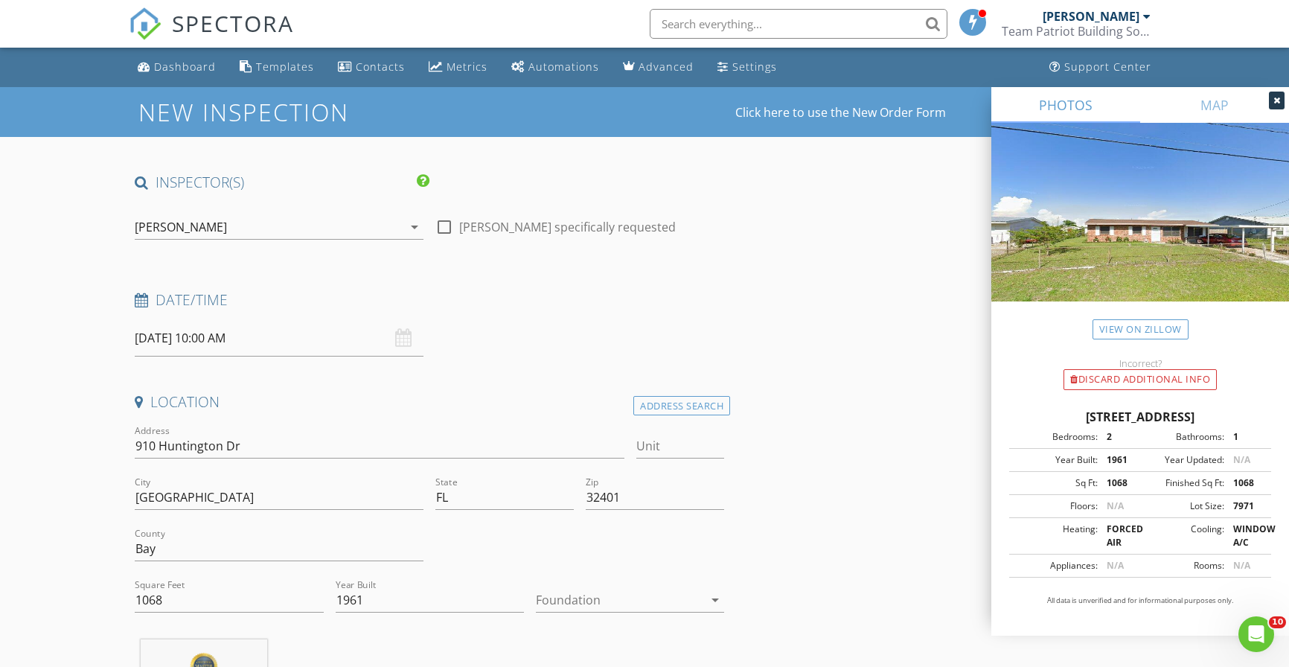
click at [1278, 104] on icon at bounding box center [1276, 100] width 7 height 9
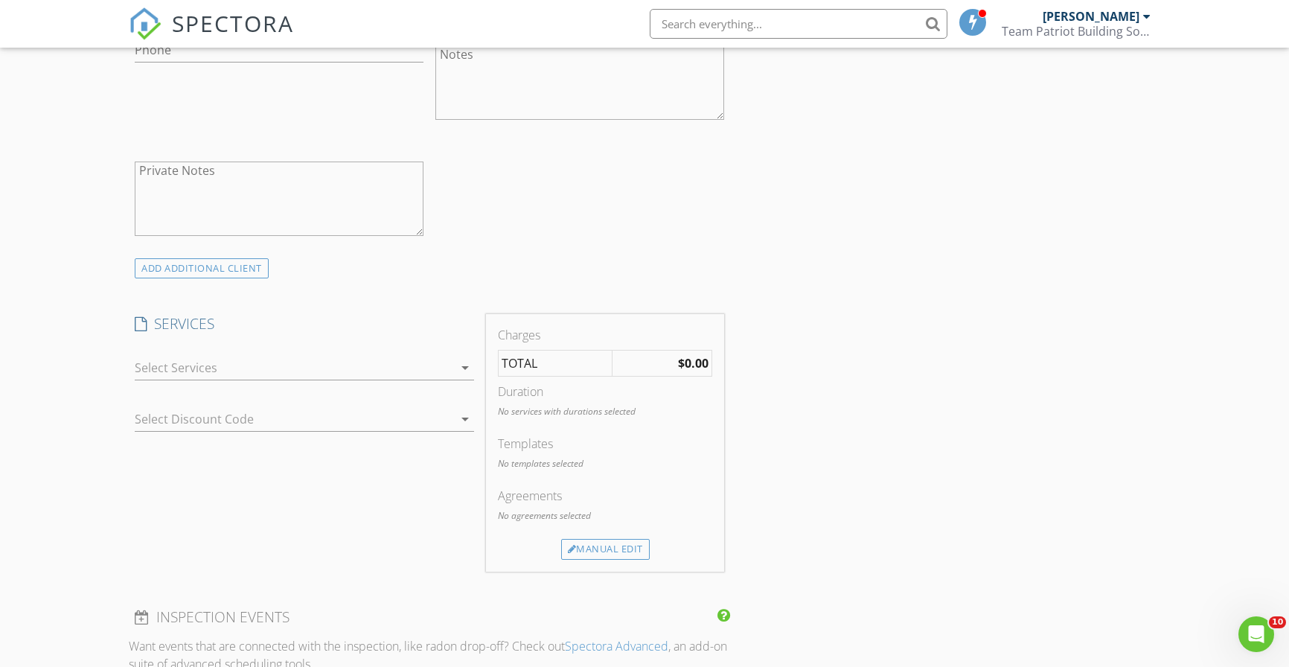
scroll to position [958, 0]
click at [251, 364] on div at bounding box center [294, 365] width 318 height 24
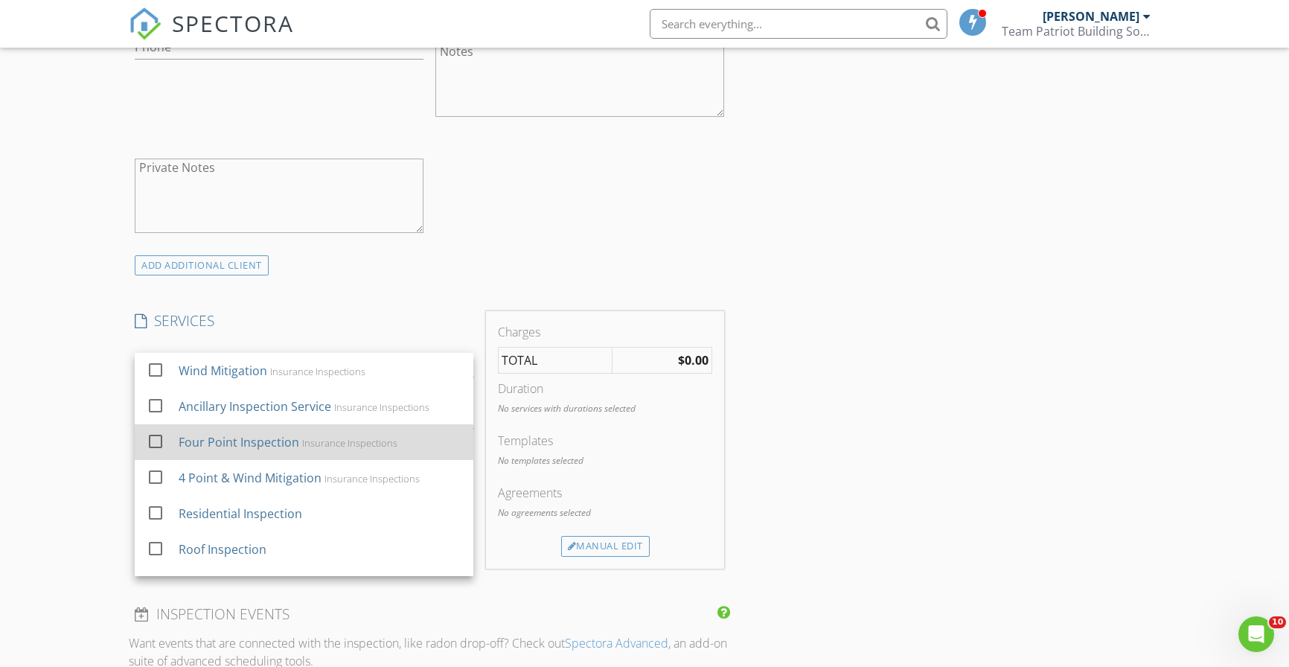
click at [254, 439] on div "Four Point Inspection" at bounding box center [239, 442] width 121 height 18
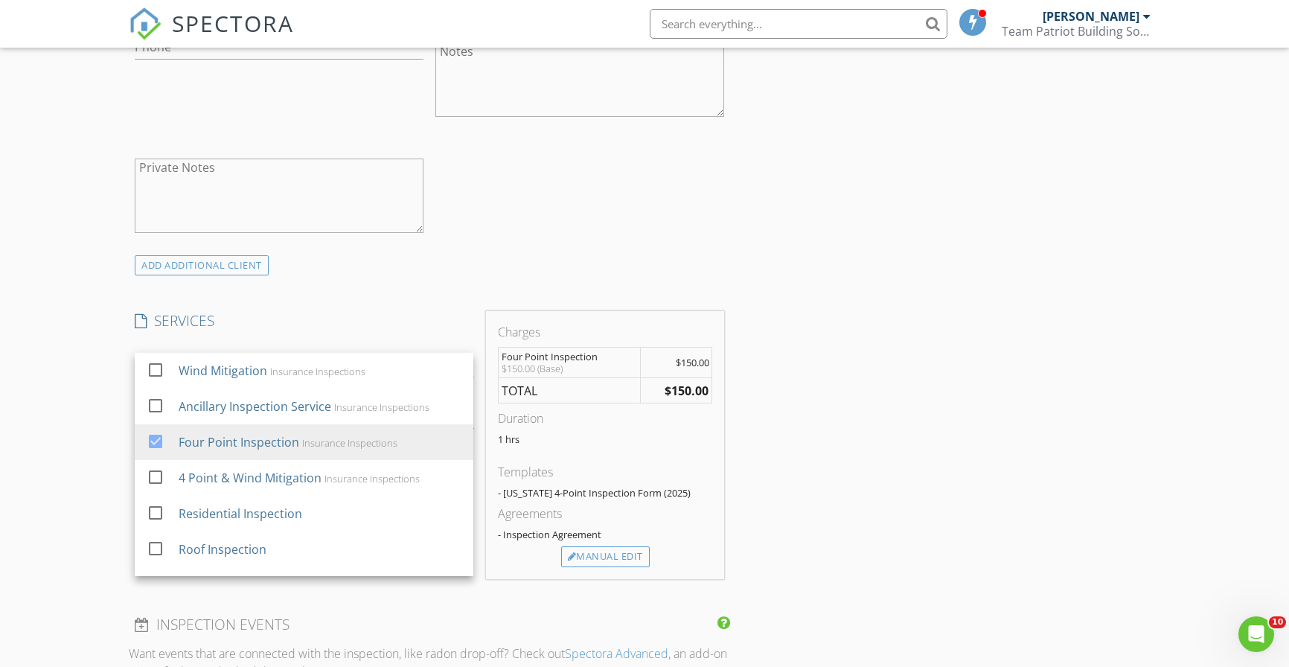
click at [832, 467] on div "INSPECTOR(S) check_box Ronnie Grissett PRIMARY Ronnie Grissett arrow_drop_down …" at bounding box center [644, 439] width 1031 height 2450
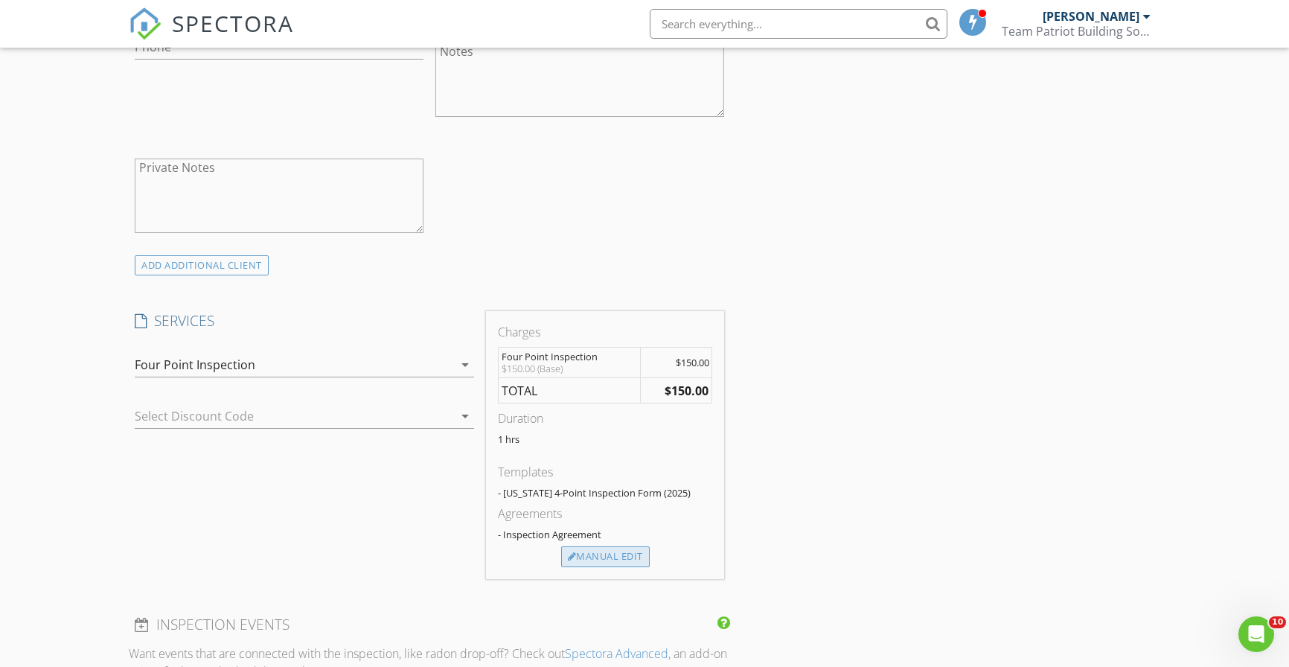
click at [623, 553] on div "Manual Edit" at bounding box center [605, 556] width 89 height 21
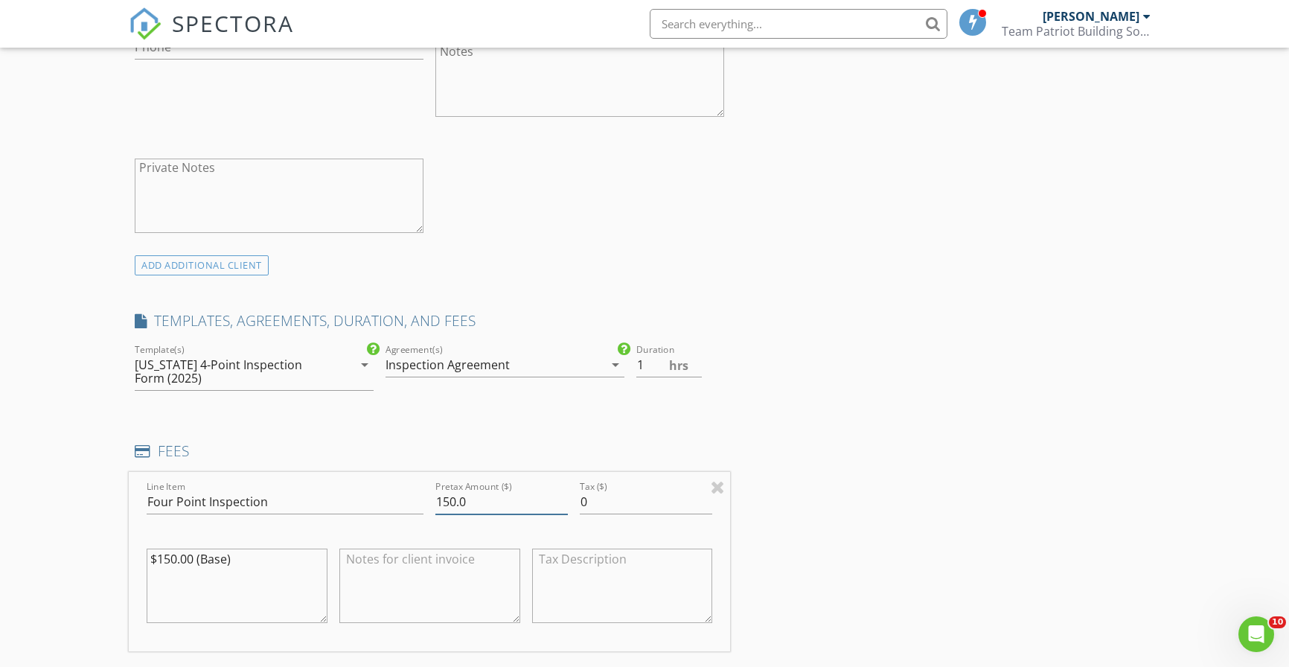
click at [453, 501] on input "150.0" at bounding box center [501, 502] width 132 height 25
type input "125.0"
click at [883, 446] on div "INSPECTOR(S) check_box Ronnie Grissett PRIMARY Ronnie Grissett arrow_drop_down …" at bounding box center [644, 521] width 1031 height 2615
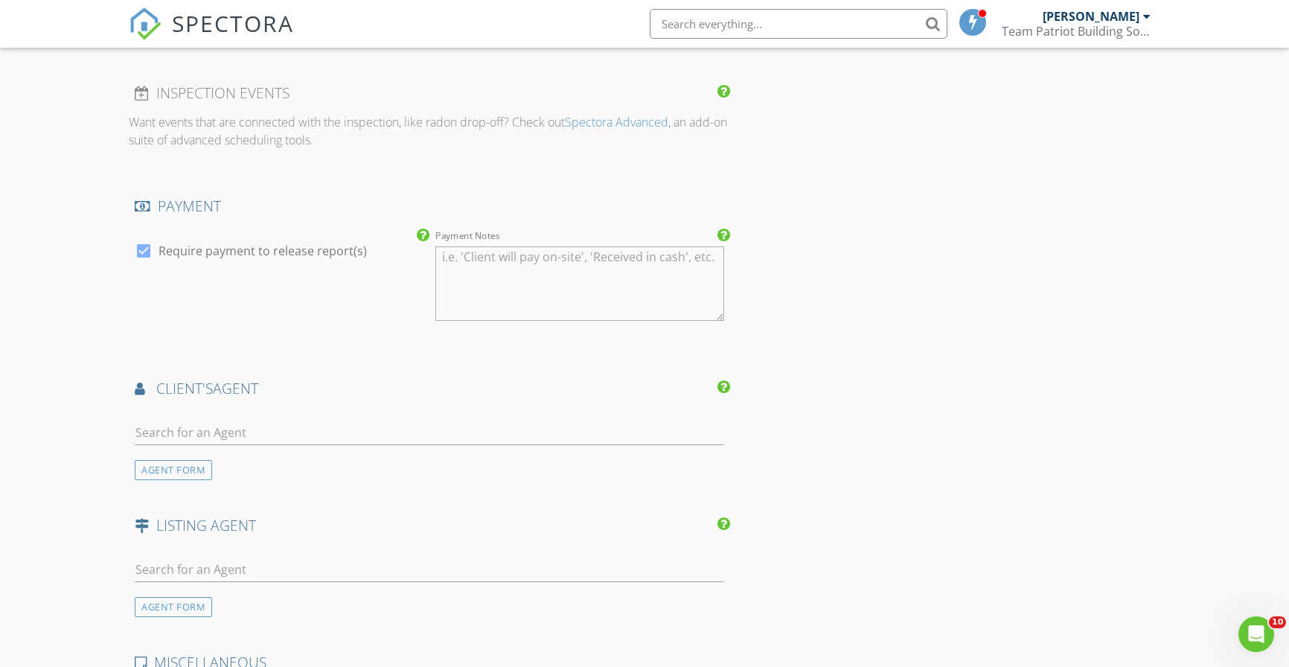
scroll to position [1684, 0]
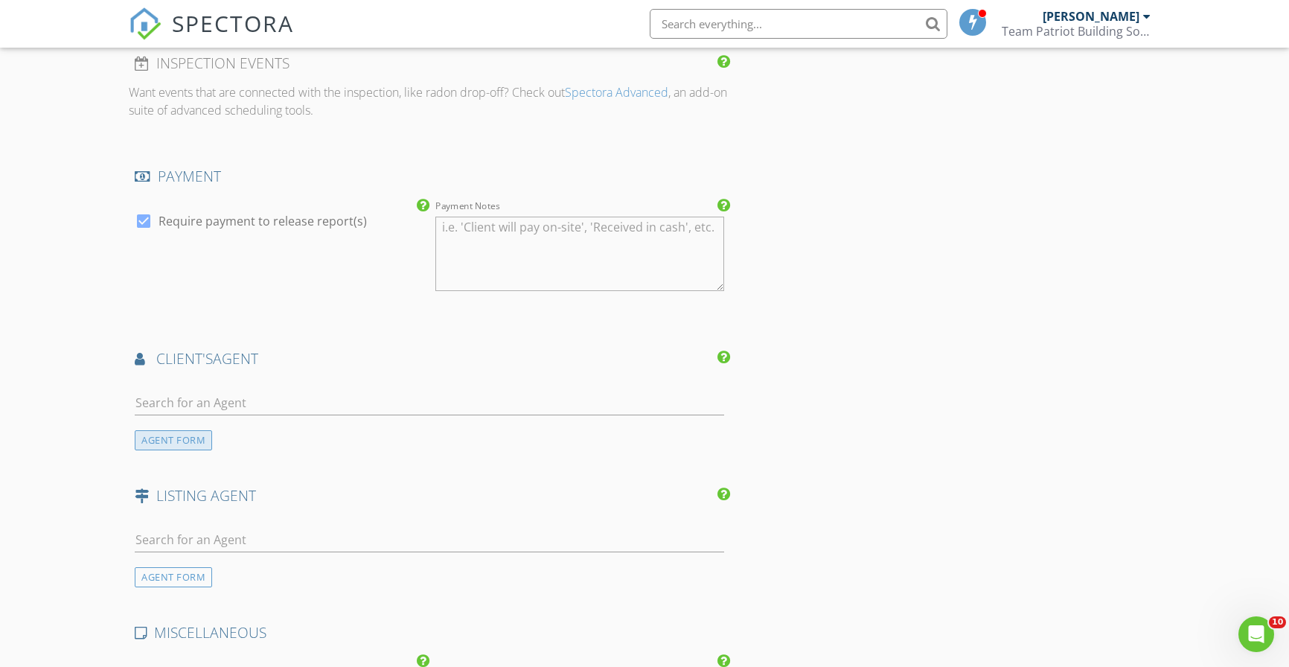
click at [202, 430] on div "AGENT FORM" at bounding box center [173, 440] width 77 height 20
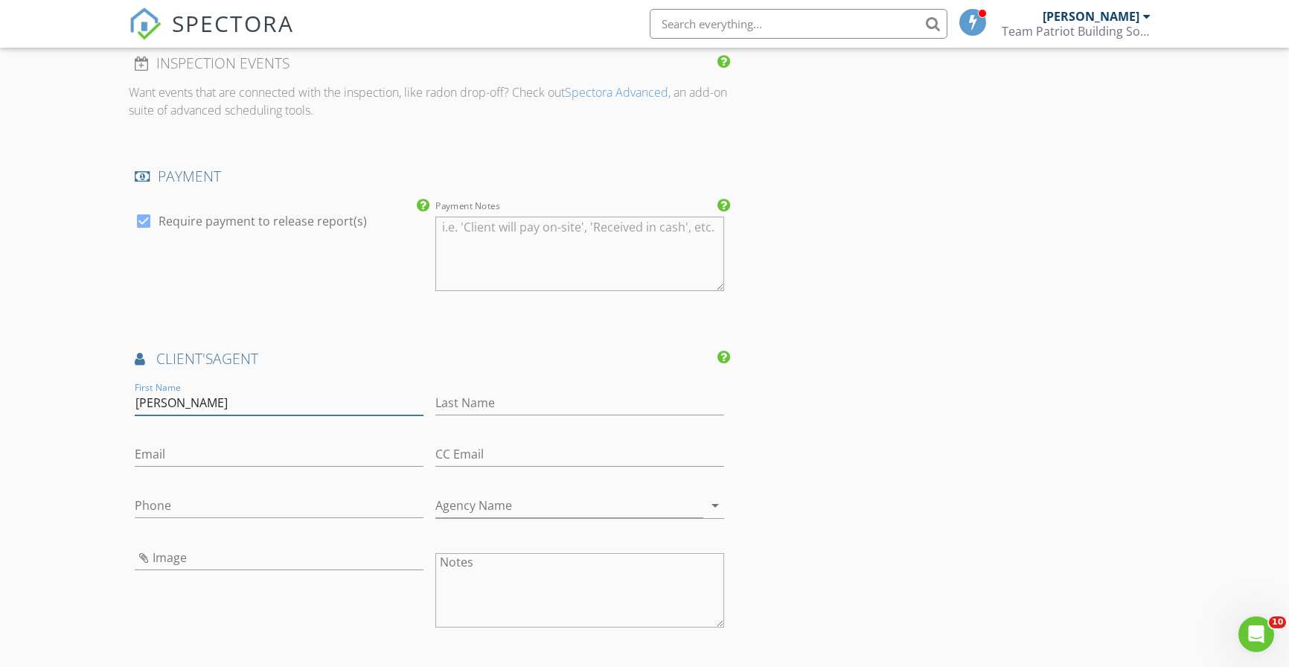
type input "Katie"
type input "Headley"
paste input "katie@anchortitle.co"
type input "katie@anchortitle.co"
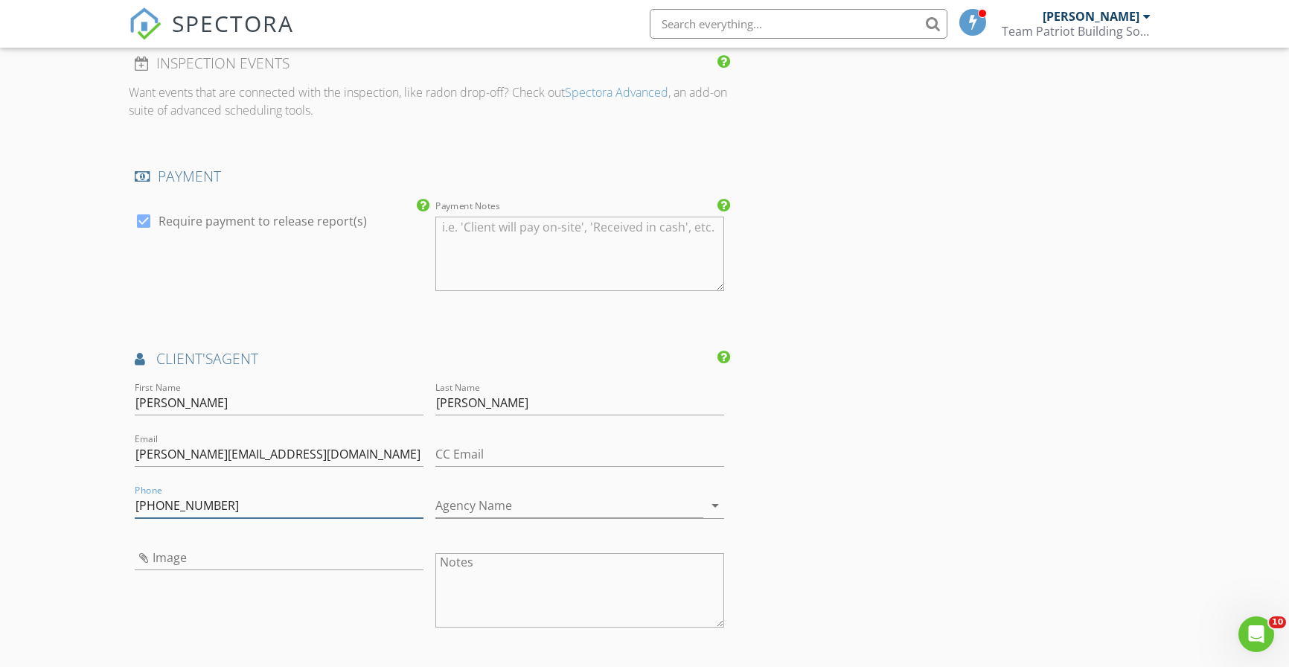
type input "850-290-8034"
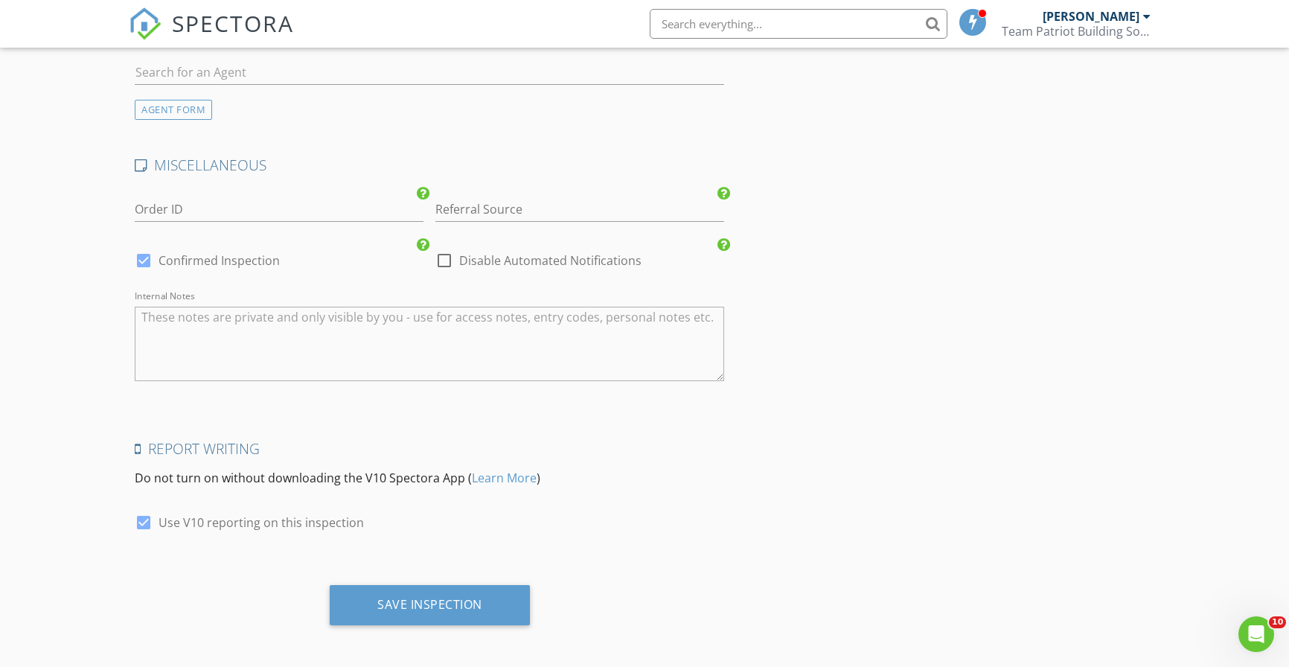
scroll to position [2487, 0]
click at [145, 257] on div at bounding box center [143, 261] width 25 height 25
checkbox input "false"
checkbox input "true"
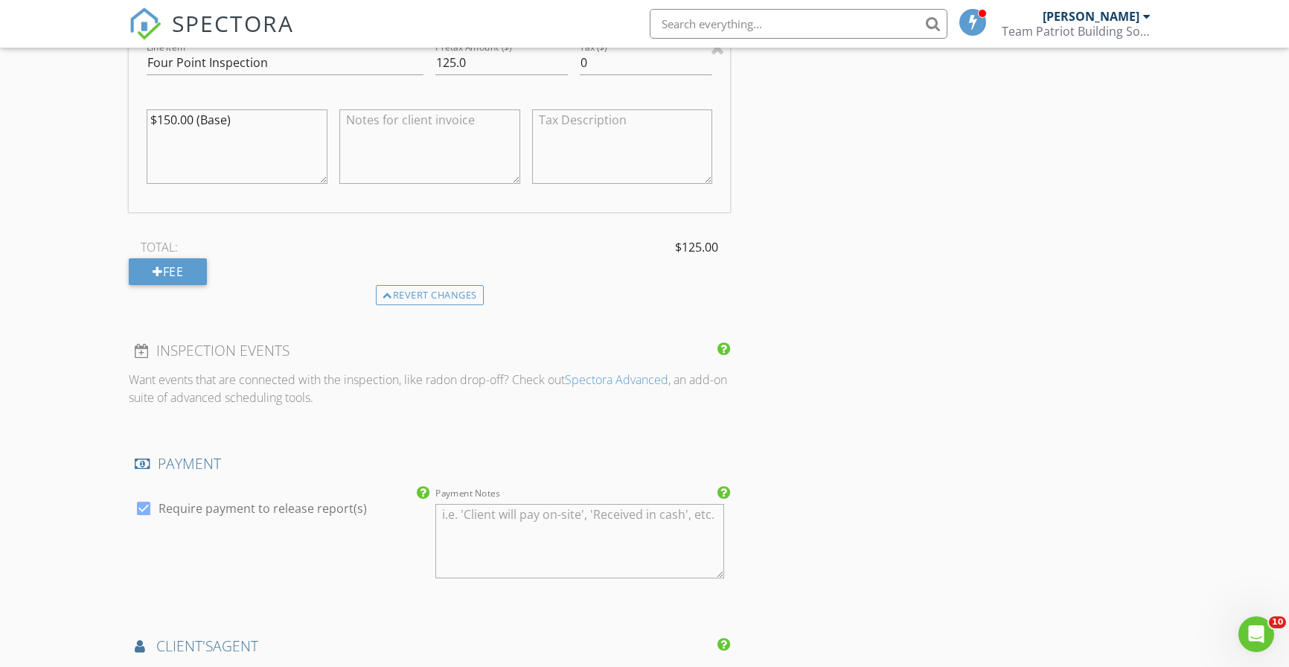
scroll to position [1398, 0]
click at [894, 470] on div "INSPECTOR(S) check_box Ronnie Grissett PRIMARY Ronnie Grissett arrow_drop_down …" at bounding box center [644, 251] width 1031 height 2952
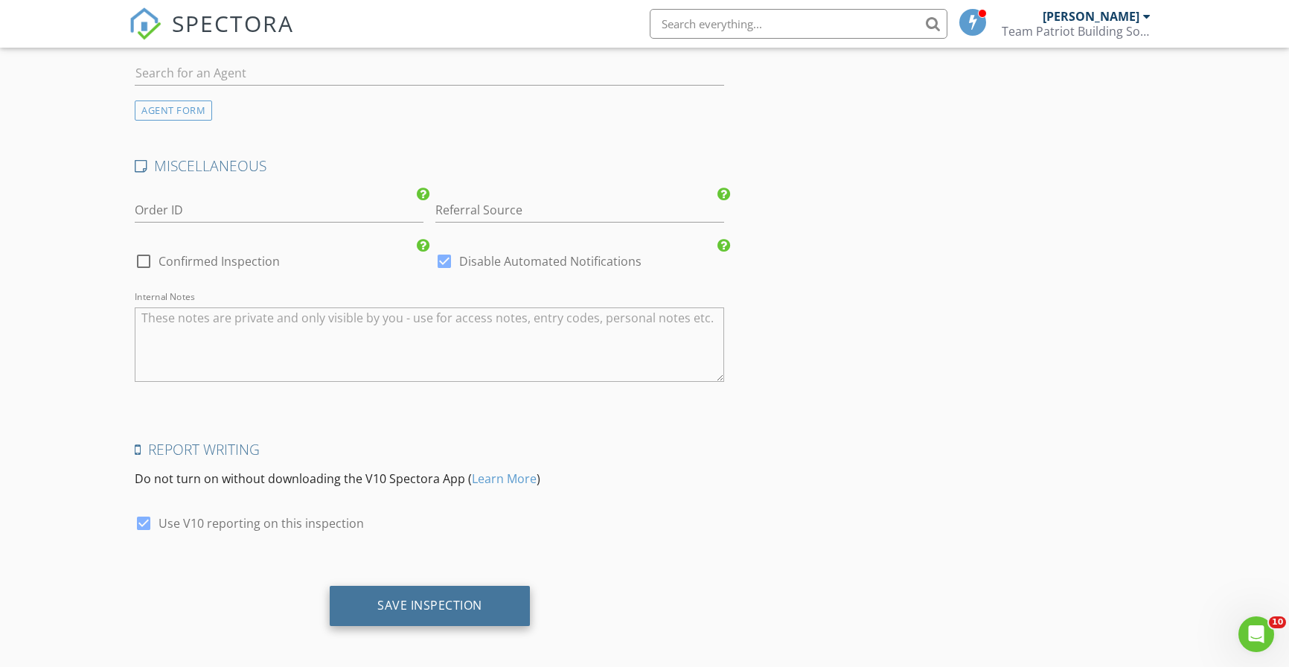
scroll to position [2487, 0]
click at [459, 598] on div "Save Inspection" at bounding box center [429, 605] width 105 height 15
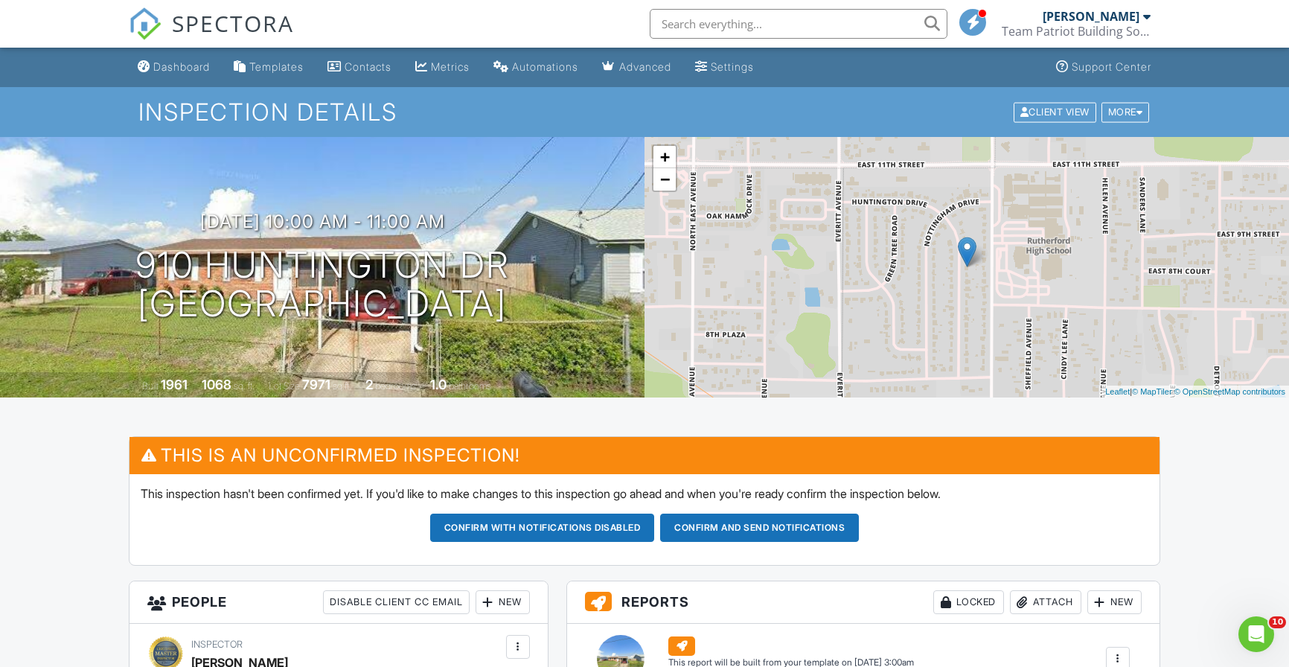
click at [205, 25] on span "SPECTORA" at bounding box center [233, 22] width 122 height 31
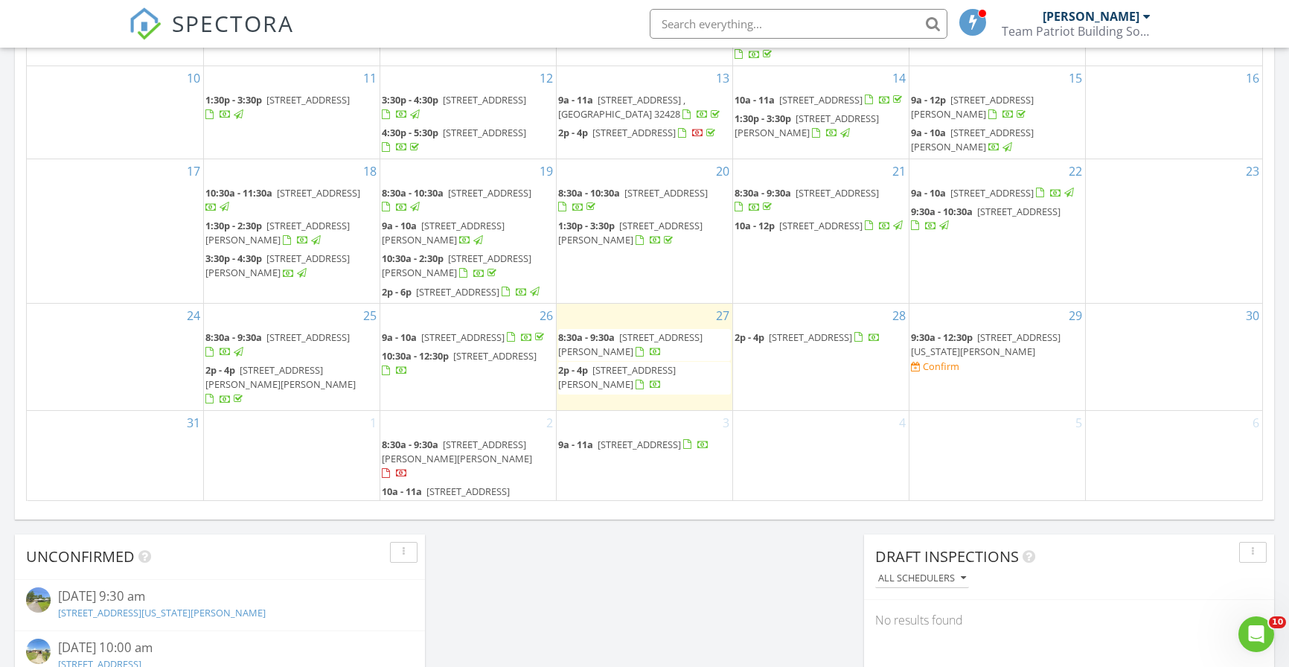
scroll to position [102, 0]
click at [780, 344] on span "[STREET_ADDRESS]" at bounding box center [810, 337] width 83 height 13
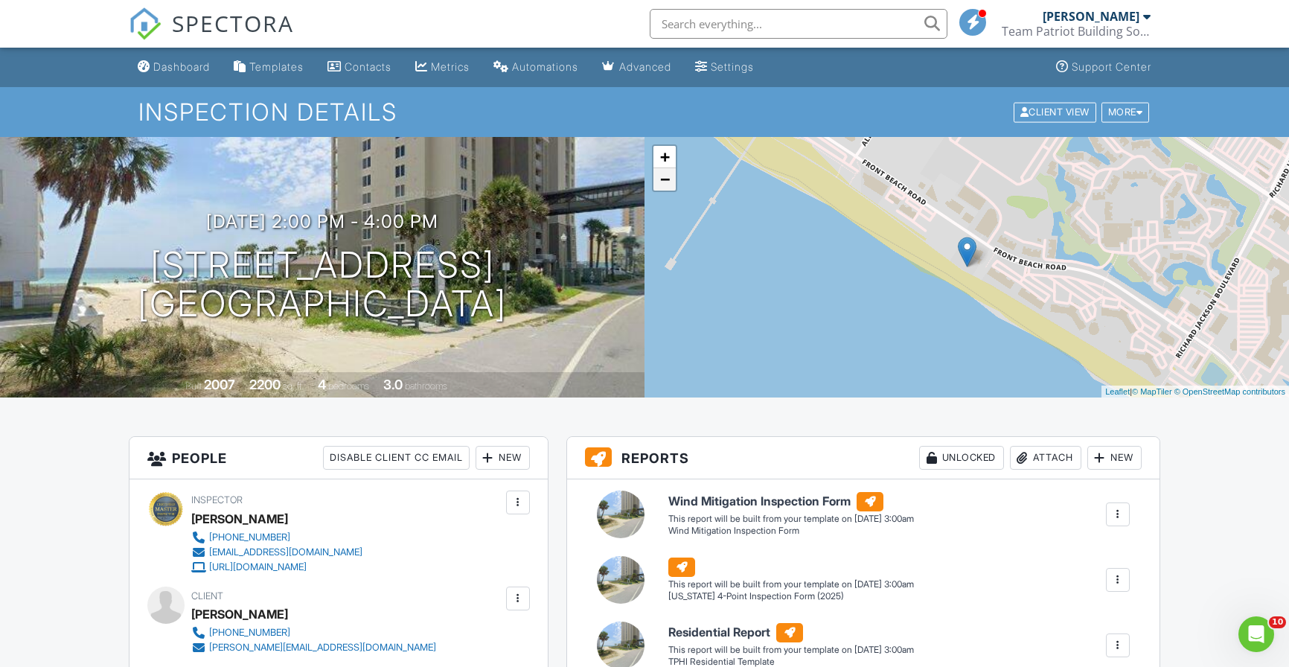
click at [666, 180] on link "−" at bounding box center [664, 179] width 22 height 22
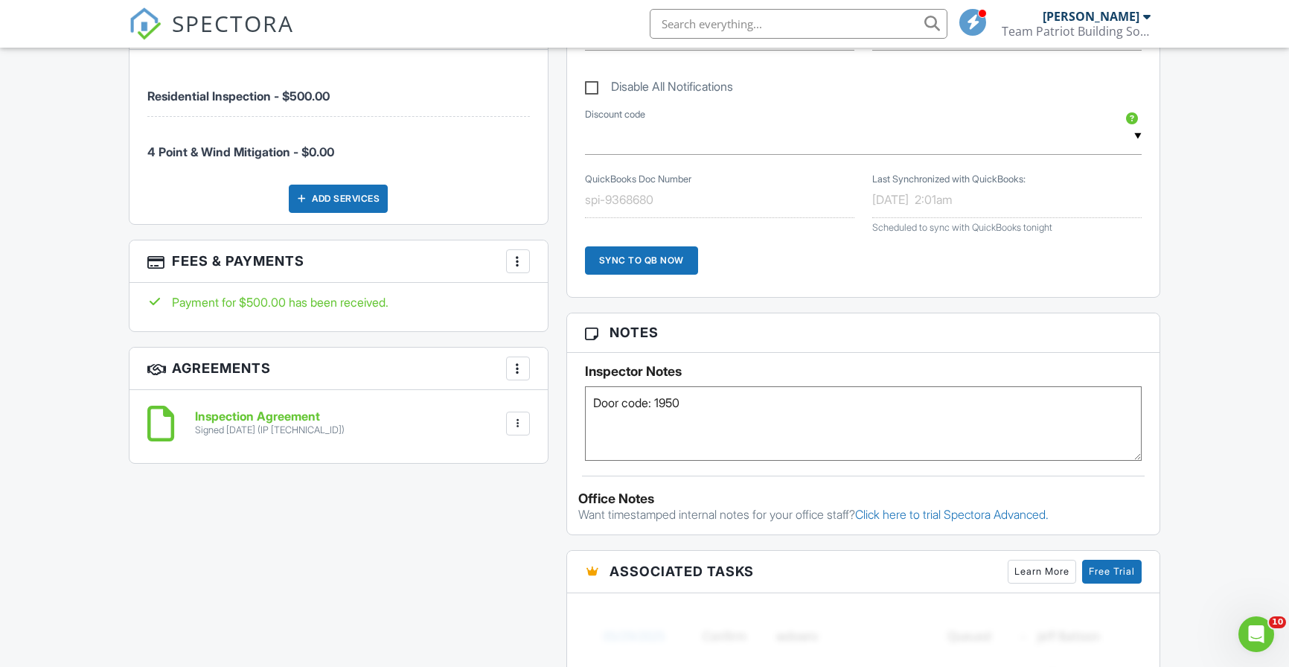
scroll to position [975, 0]
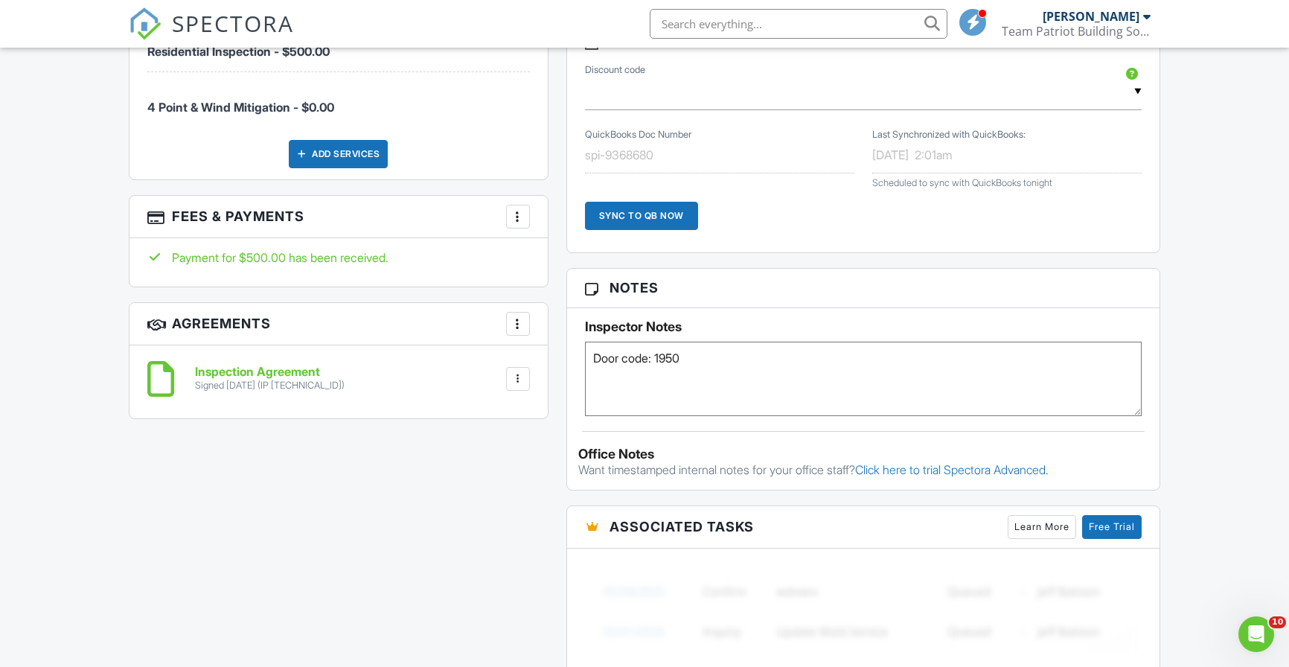
click at [596, 371] on textarea "Door code: 1950" at bounding box center [863, 379] width 557 height 74
type textarea "Door code: 1950 Park at Life's A Beach Realty Office"
click at [565, 382] on div "Reports Unlocked Attach New Wind Mitigation Inspection Form Wind Mitigation Ins…" at bounding box center [863, 194] width 612 height 1467
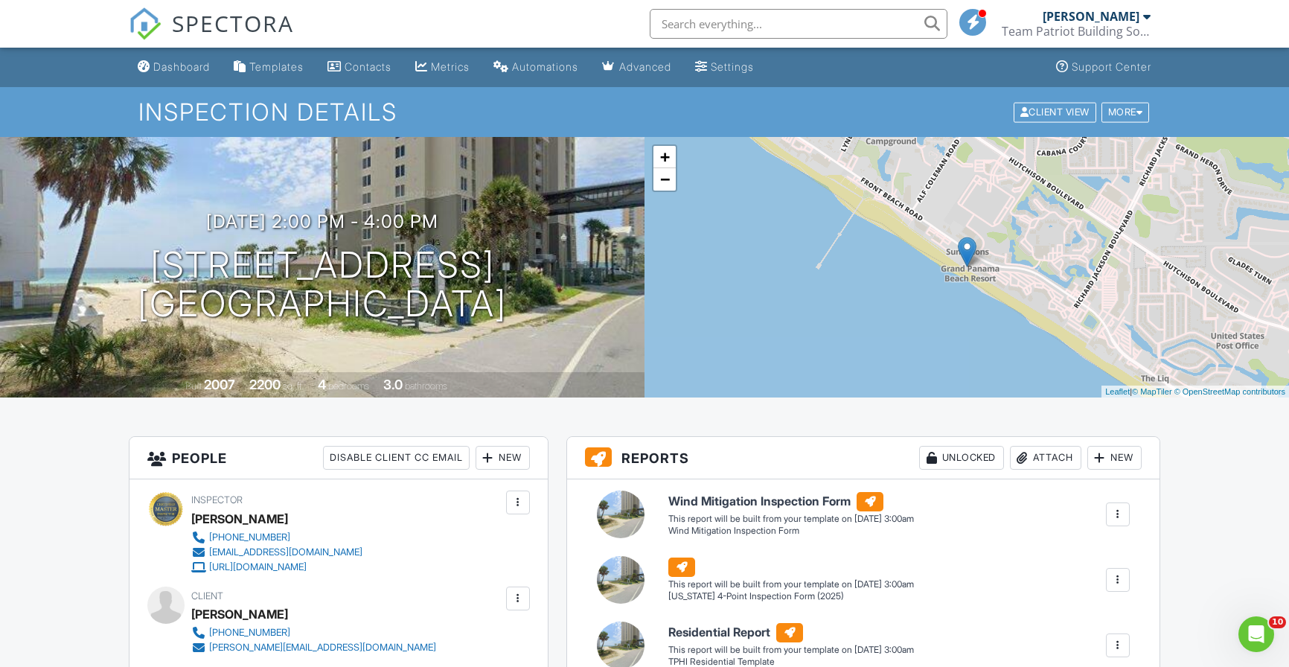
scroll to position [0, 0]
click at [232, 16] on span "SPECTORA" at bounding box center [233, 22] width 122 height 31
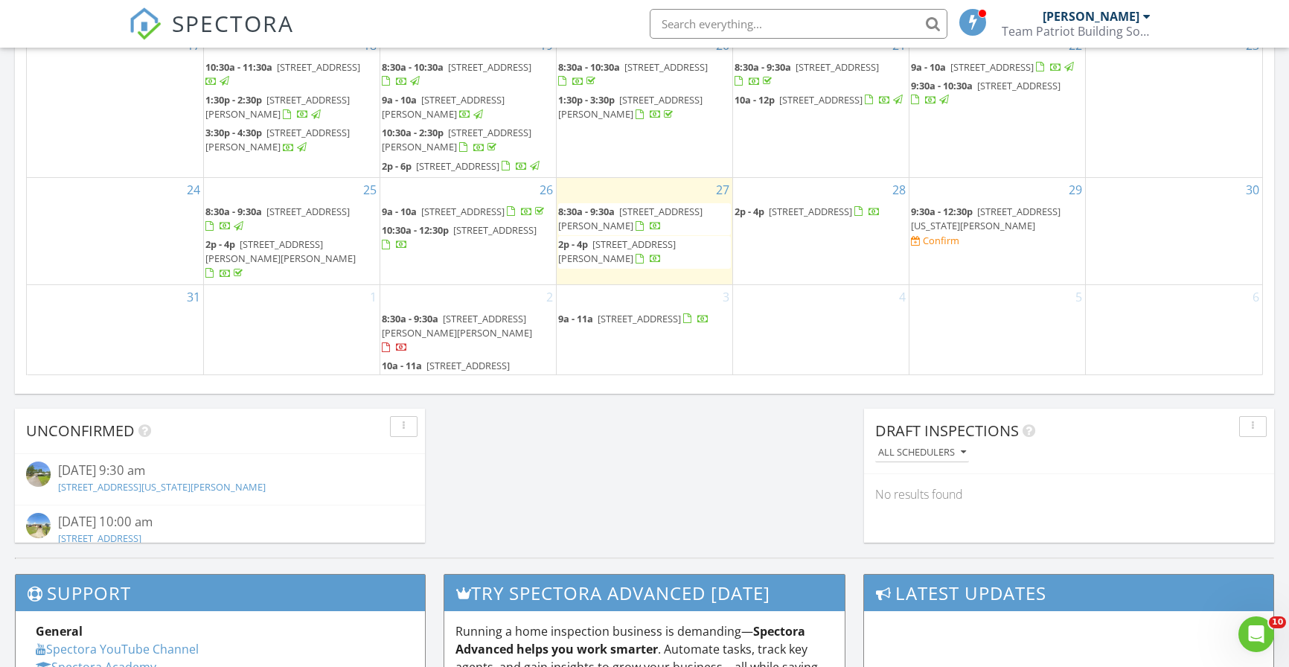
scroll to position [102, 0]
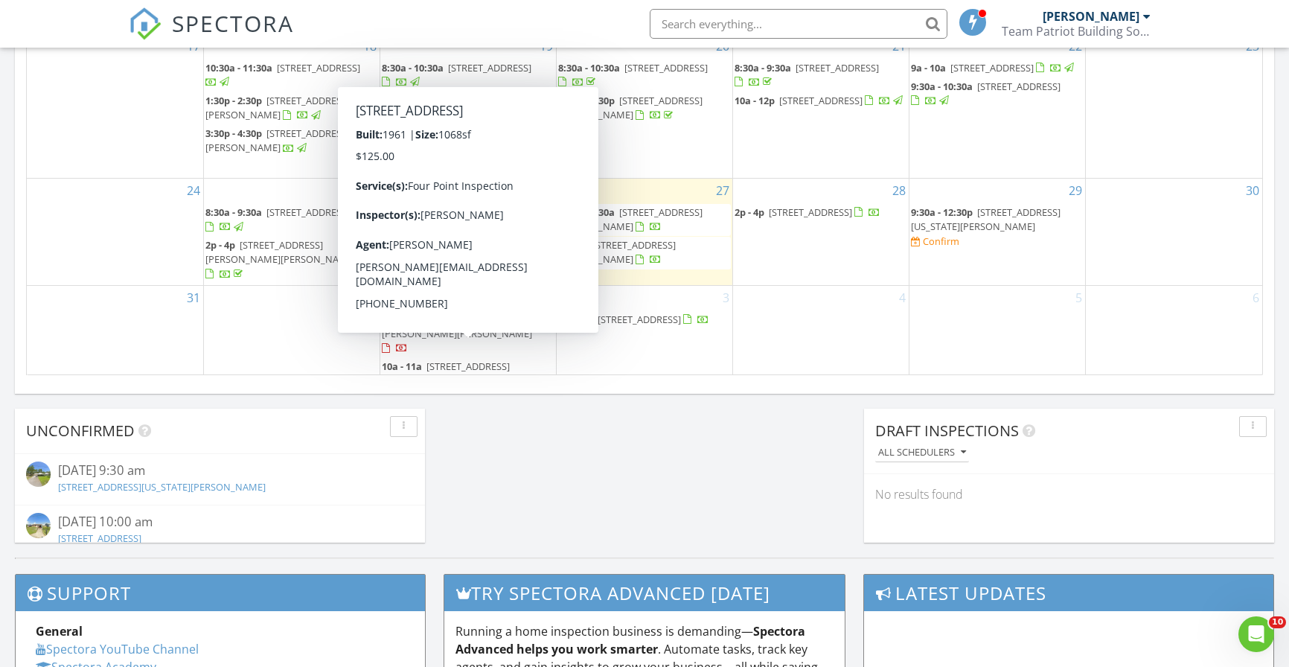
click at [469, 293] on div "2 8:30a - 9:30a 4031 Mary Louise Dr, Panama City 32405 10a - 11a 910 Huntington…" at bounding box center [468, 339] width 176 height 106
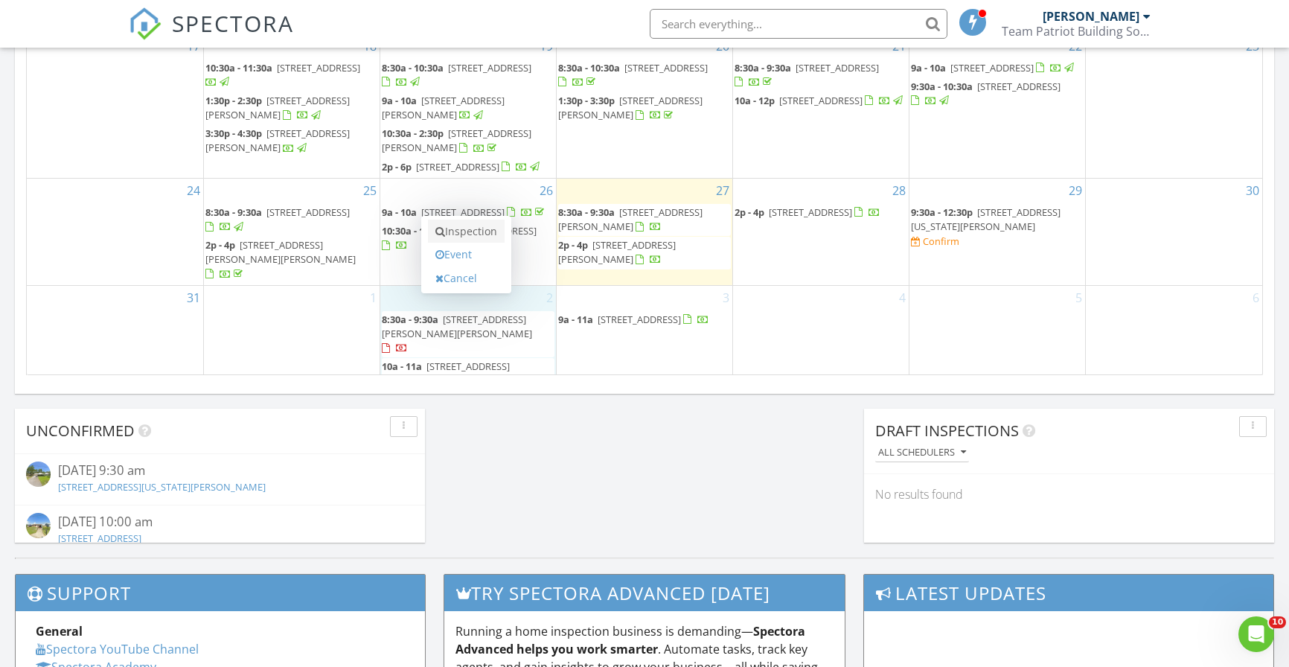
click at [464, 230] on link "Inspection" at bounding box center [466, 231] width 77 height 24
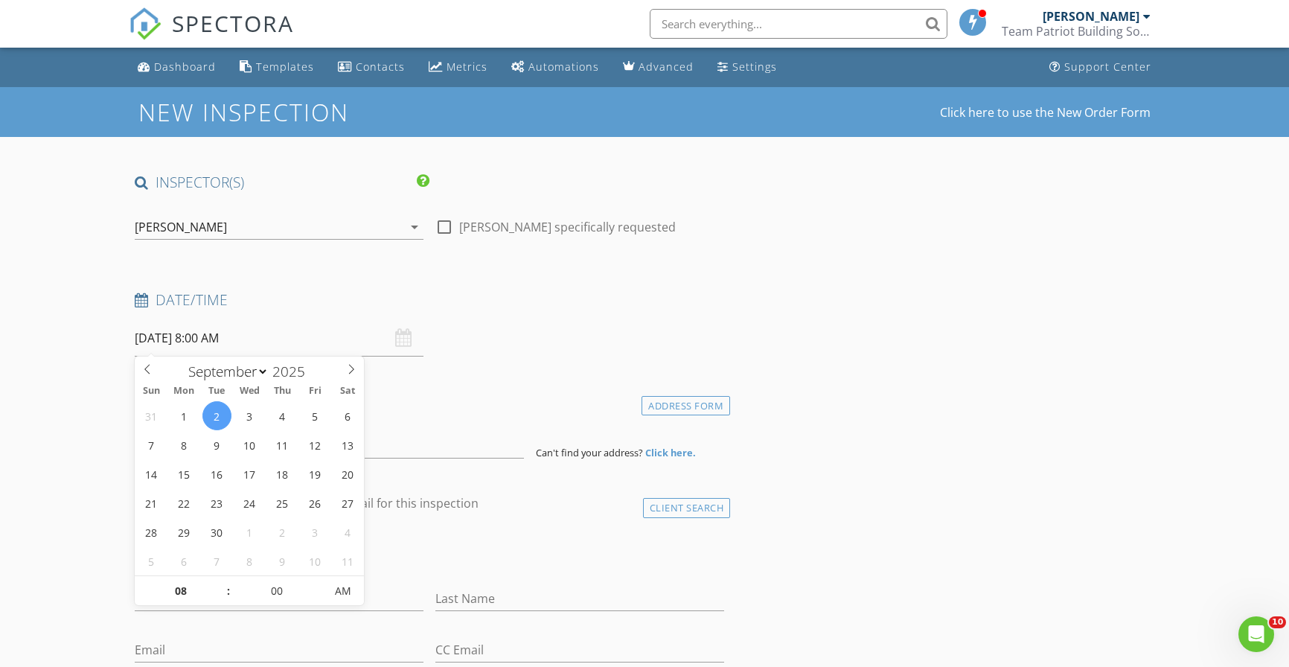
click at [276, 338] on input "09/02/2025 8:00 AM" at bounding box center [279, 338] width 289 height 36
type input "09"
type input "09/02/2025 9:00 AM"
click at [218, 583] on span at bounding box center [221, 583] width 10 height 15
type input "10"
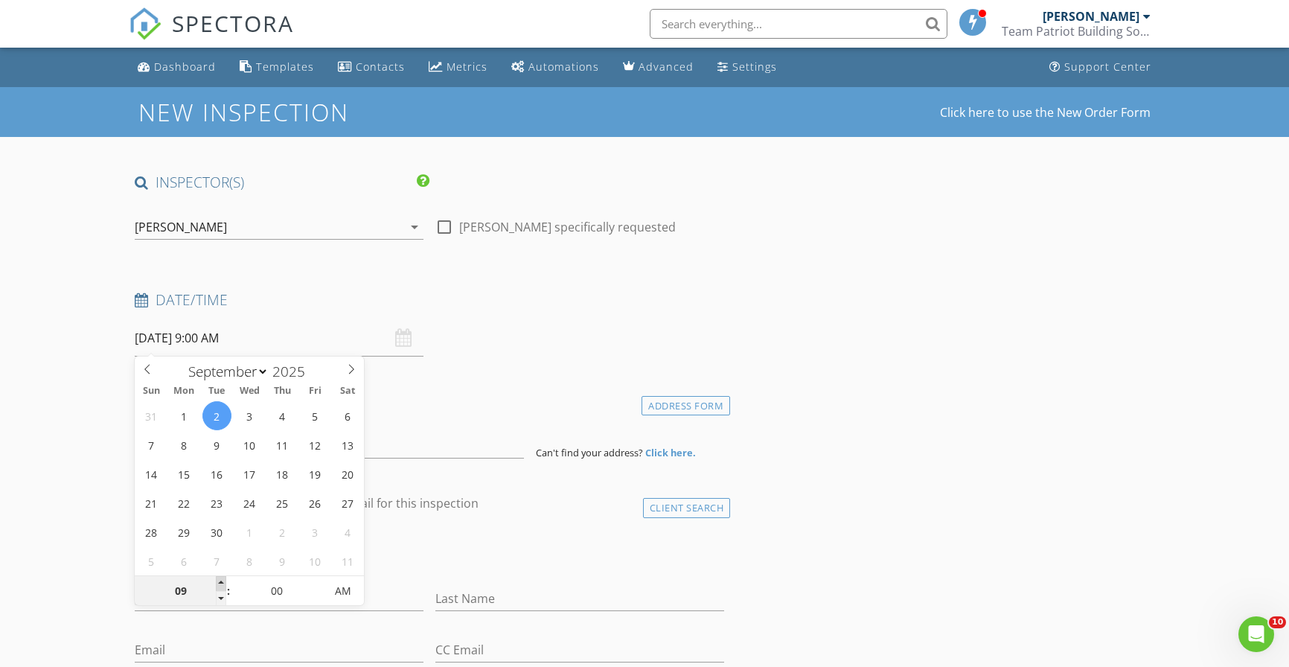
type input "09/02/2025 10:00 AM"
click at [218, 583] on span at bounding box center [221, 583] width 10 height 15
type input "11"
type input "09/02/2025 11:00 AM"
click at [218, 583] on span at bounding box center [221, 583] width 10 height 15
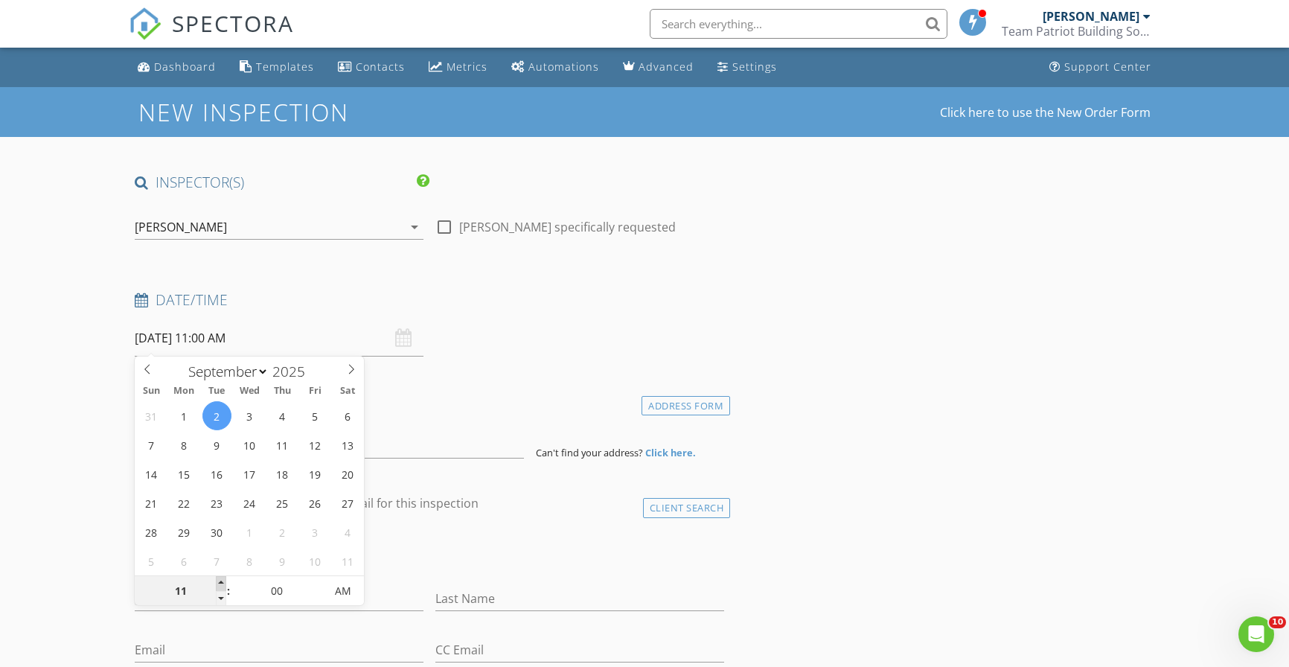
type input "12"
type input "09/02/2025 12:00 PM"
click at [218, 583] on span at bounding box center [221, 583] width 10 height 15
type input "01"
type input "09/02/2025 1:00 PM"
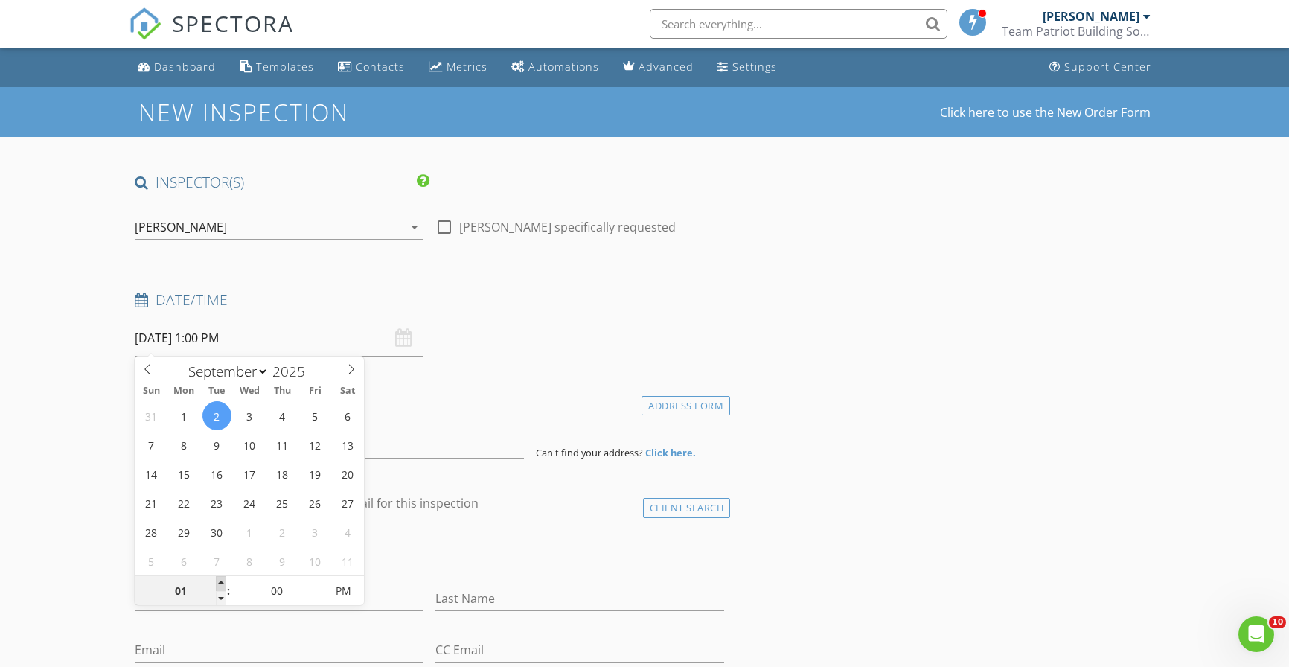
click at [218, 583] on span at bounding box center [221, 583] width 10 height 15
type input "05"
type input "09/02/2025 1:05 PM"
click at [318, 579] on span at bounding box center [317, 583] width 10 height 15
type input "10"
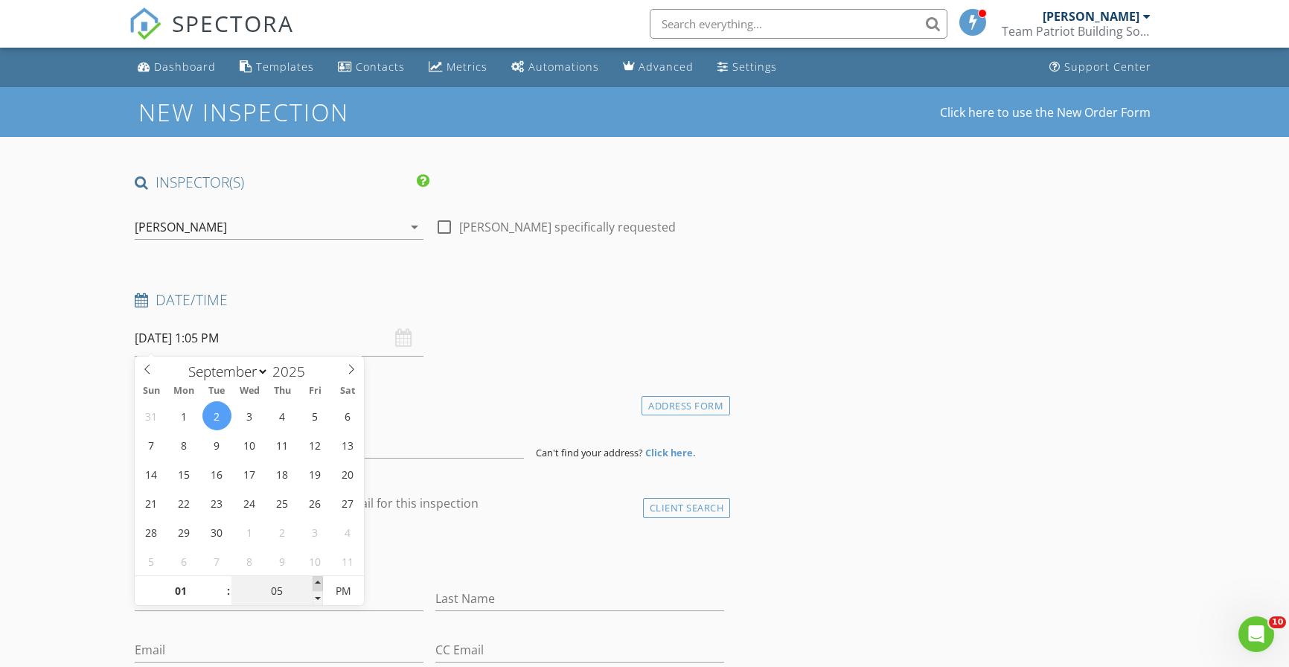
type input "09/02/2025 1:10 PM"
click at [318, 579] on span at bounding box center [317, 583] width 10 height 15
type input "15"
type input "09/02/2025 1:15 PM"
click at [318, 579] on span at bounding box center [317, 583] width 10 height 15
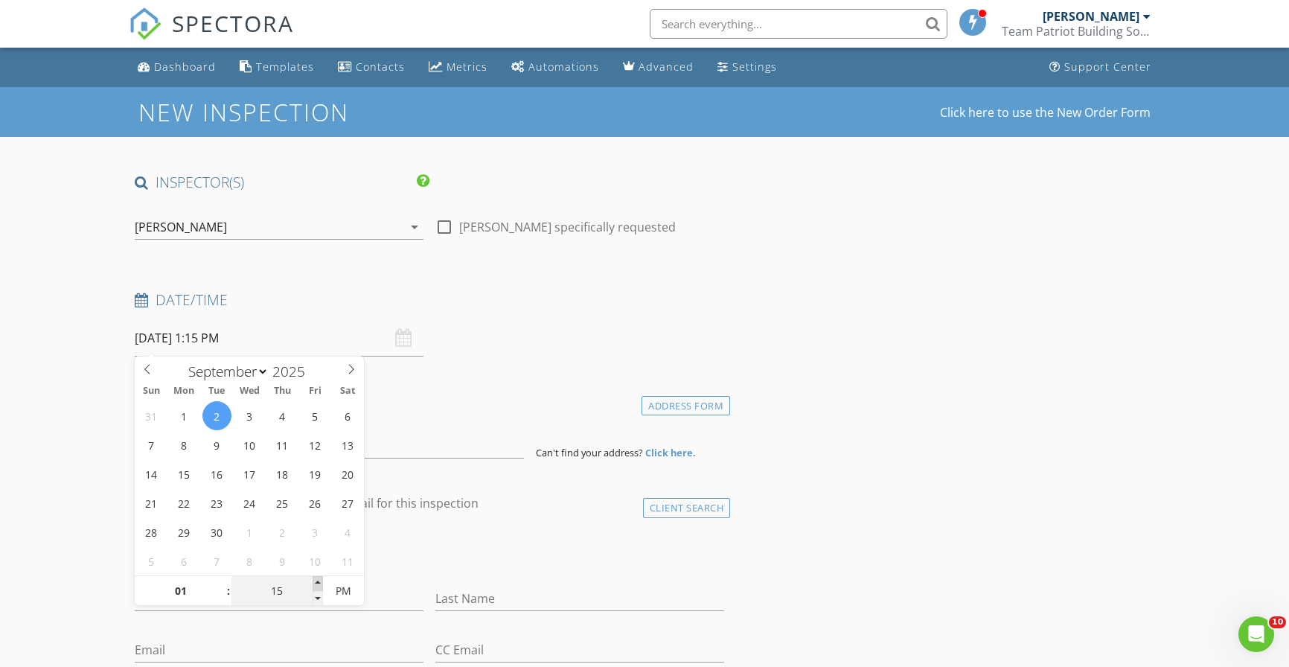
type input "20"
type input "09/02/2025 1:20 PM"
click at [318, 579] on span at bounding box center [317, 583] width 10 height 15
type input "25"
type input "09/02/2025 1:25 PM"
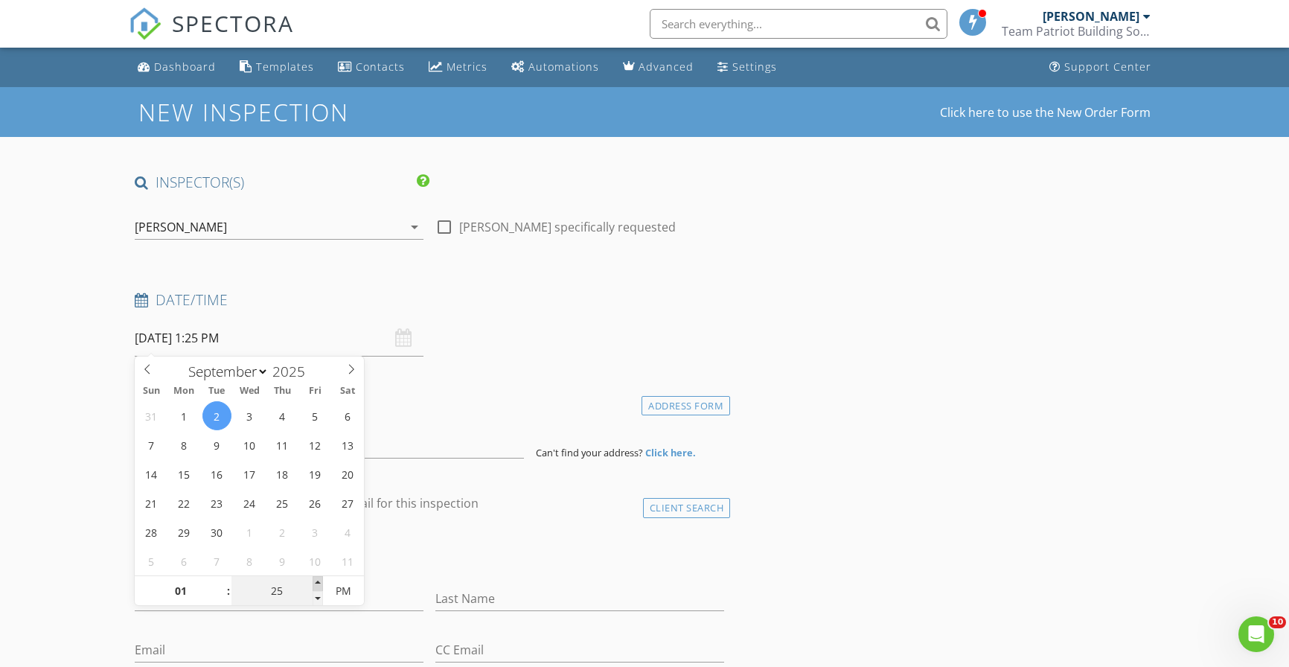
click at [318, 579] on span at bounding box center [317, 583] width 10 height 15
type input "30"
type input "09/02/2025 1:30 PM"
click at [317, 581] on span at bounding box center [317, 583] width 10 height 15
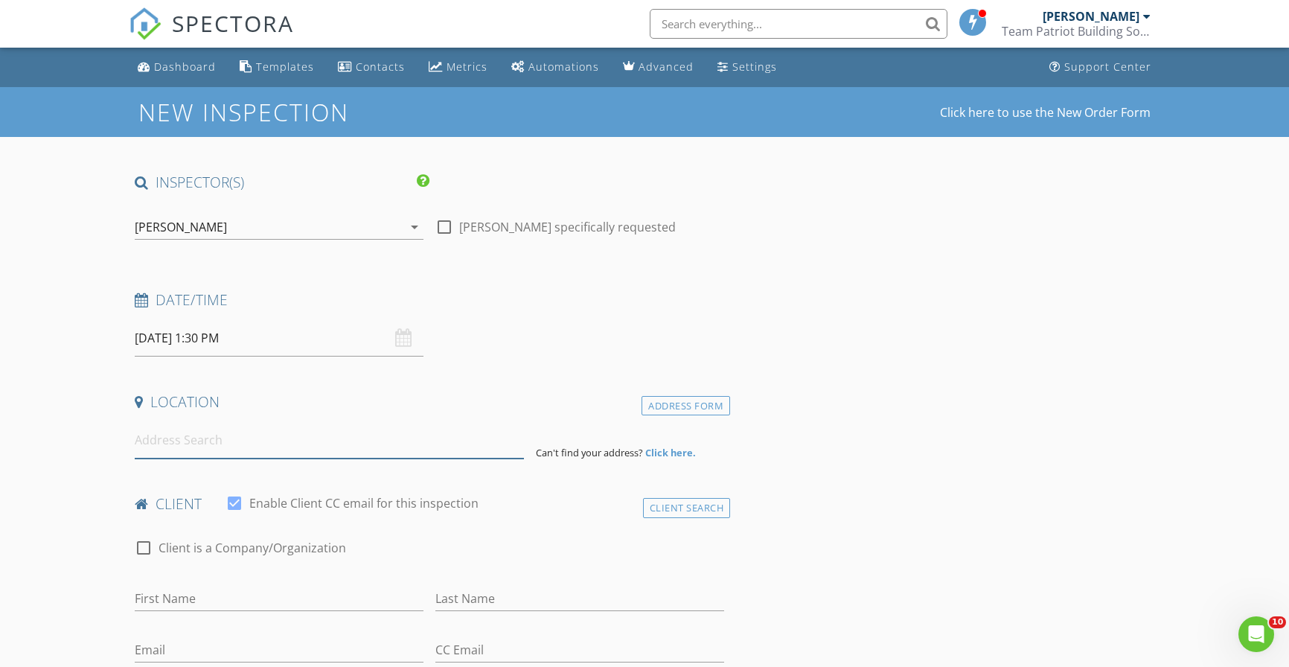
click at [200, 443] on input at bounding box center [329, 440] width 389 height 36
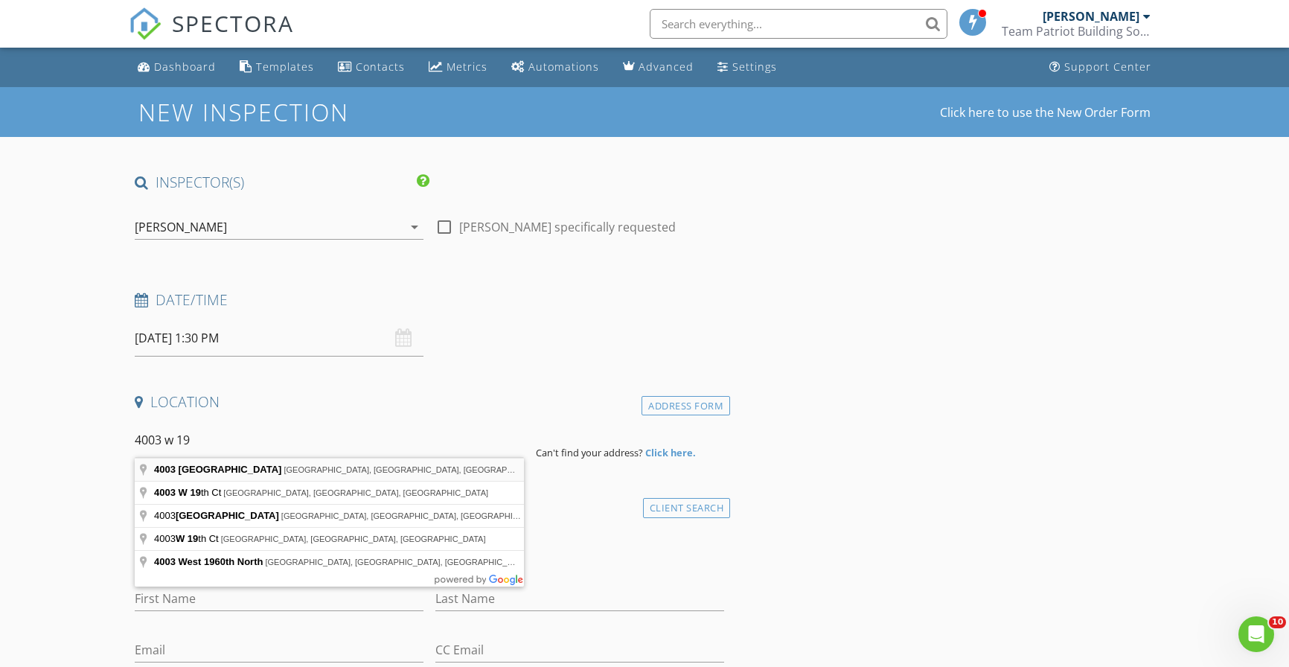
type input "4003 West 19th Street, Panama City, FL, USA"
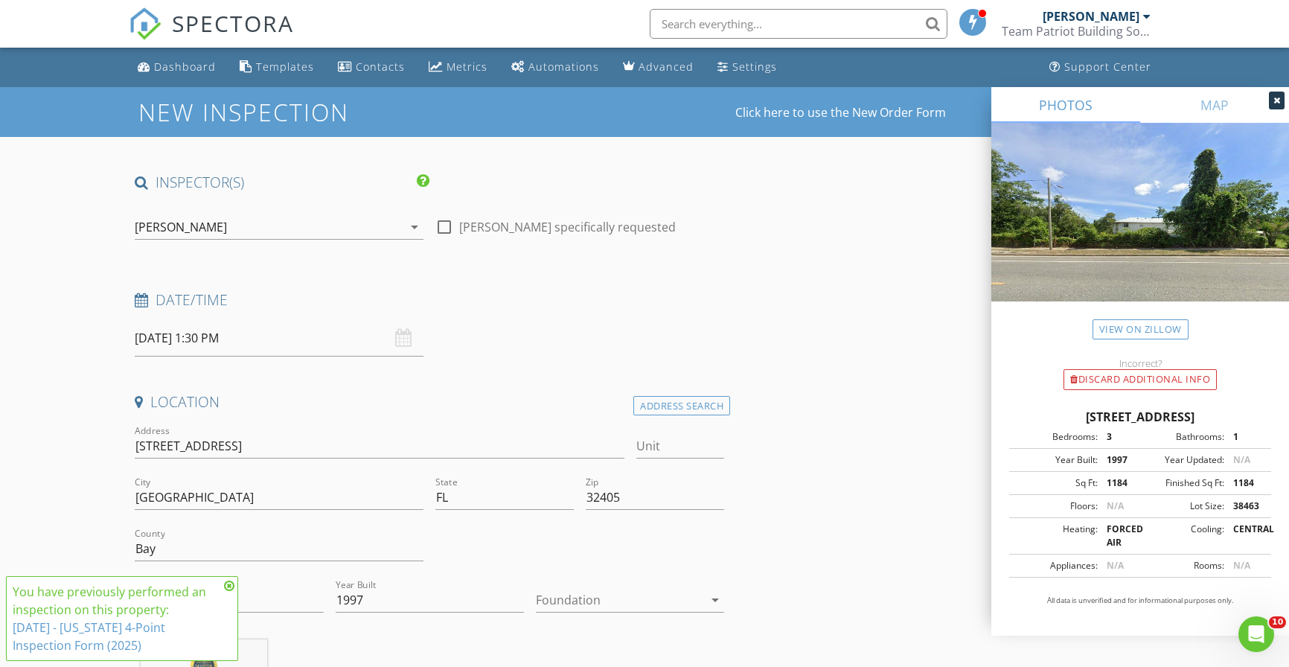
click at [1278, 98] on icon at bounding box center [1276, 100] width 7 height 9
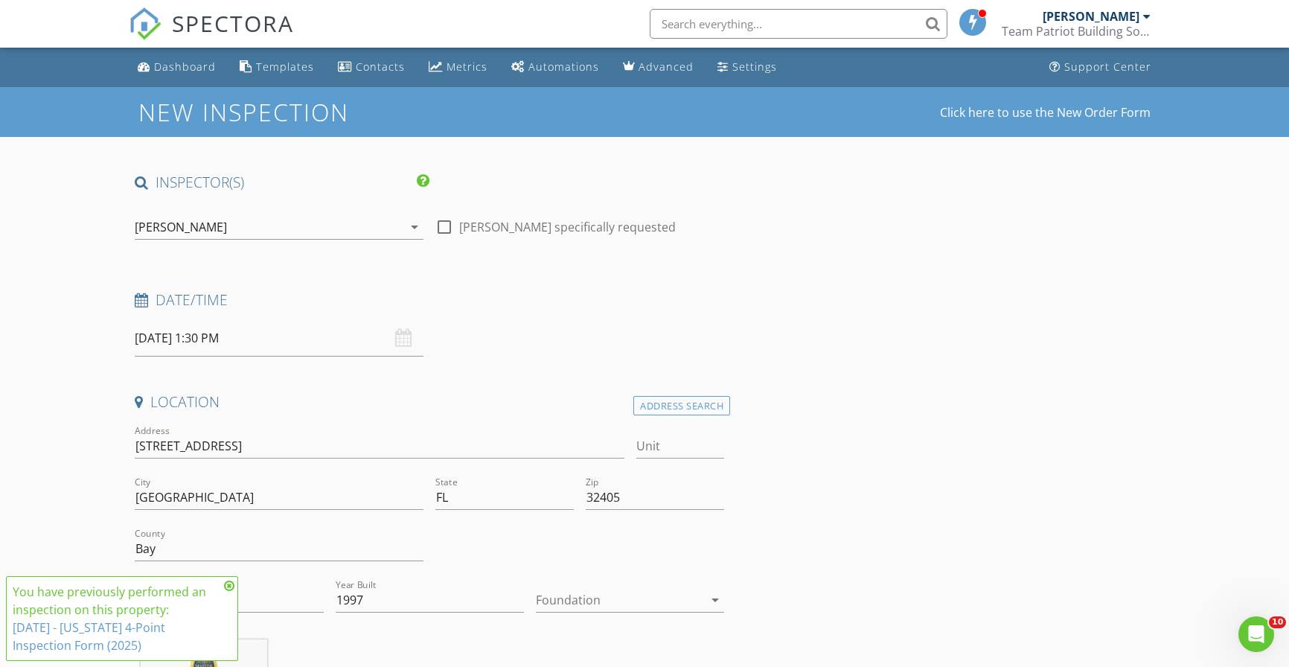
click at [231, 587] on icon at bounding box center [229, 586] width 10 height 12
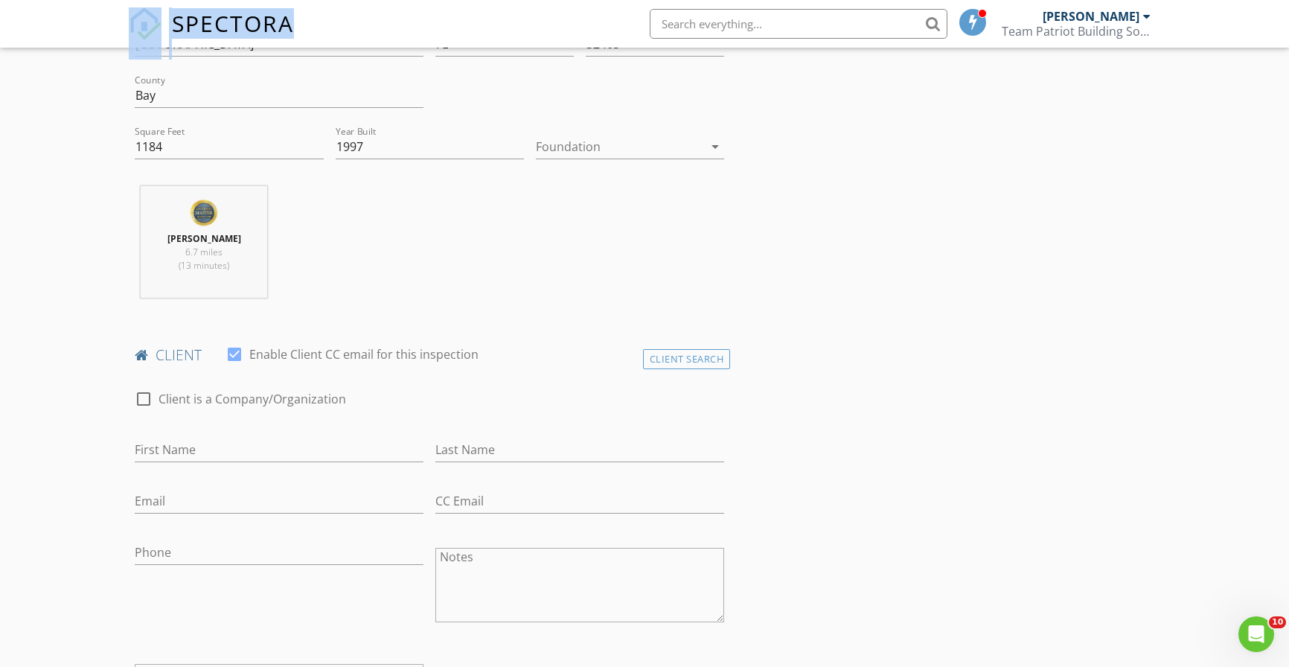
scroll to position [455, 0]
click at [658, 357] on div "Client Search" at bounding box center [687, 357] width 88 height 20
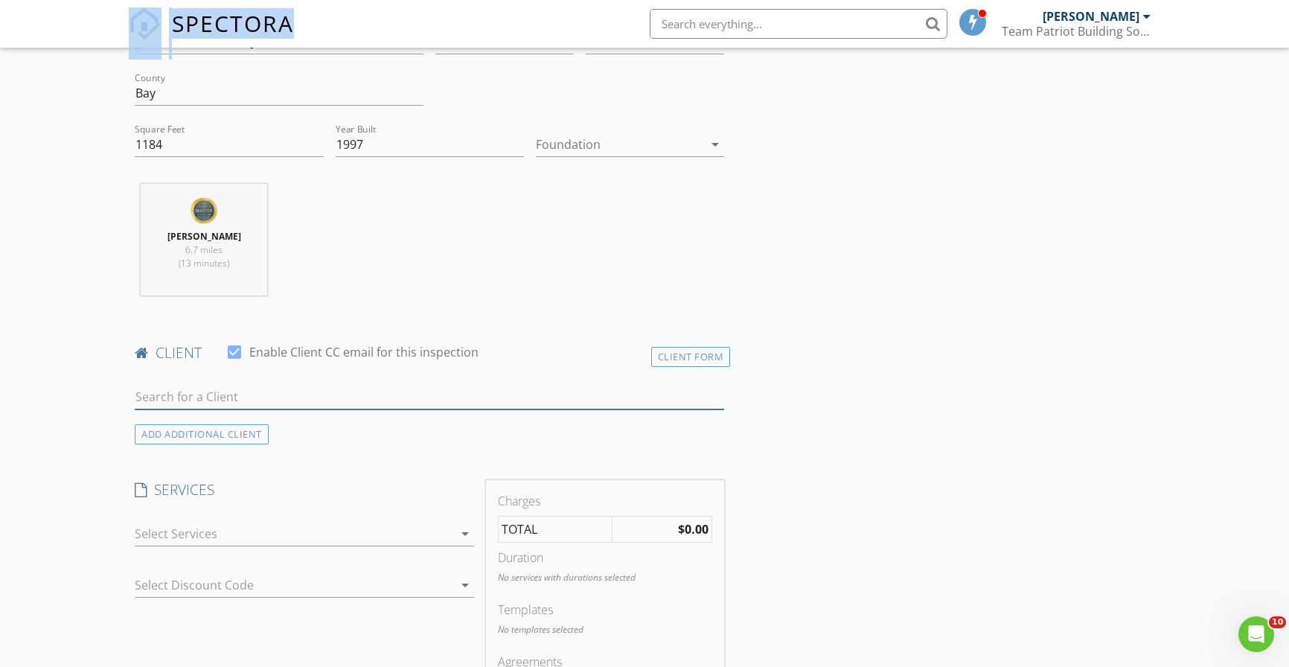
click at [329, 390] on input "text" at bounding box center [429, 397] width 589 height 25
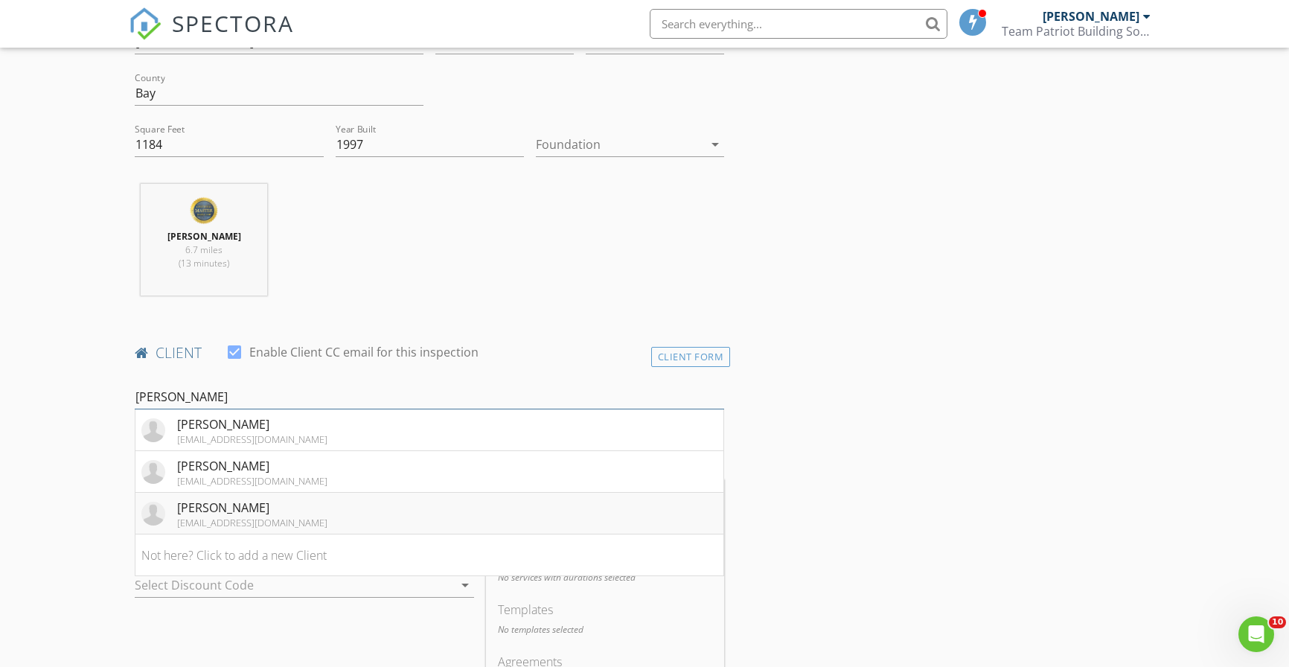
type input "troy"
click at [234, 504] on div "[PERSON_NAME]" at bounding box center [252, 508] width 150 height 18
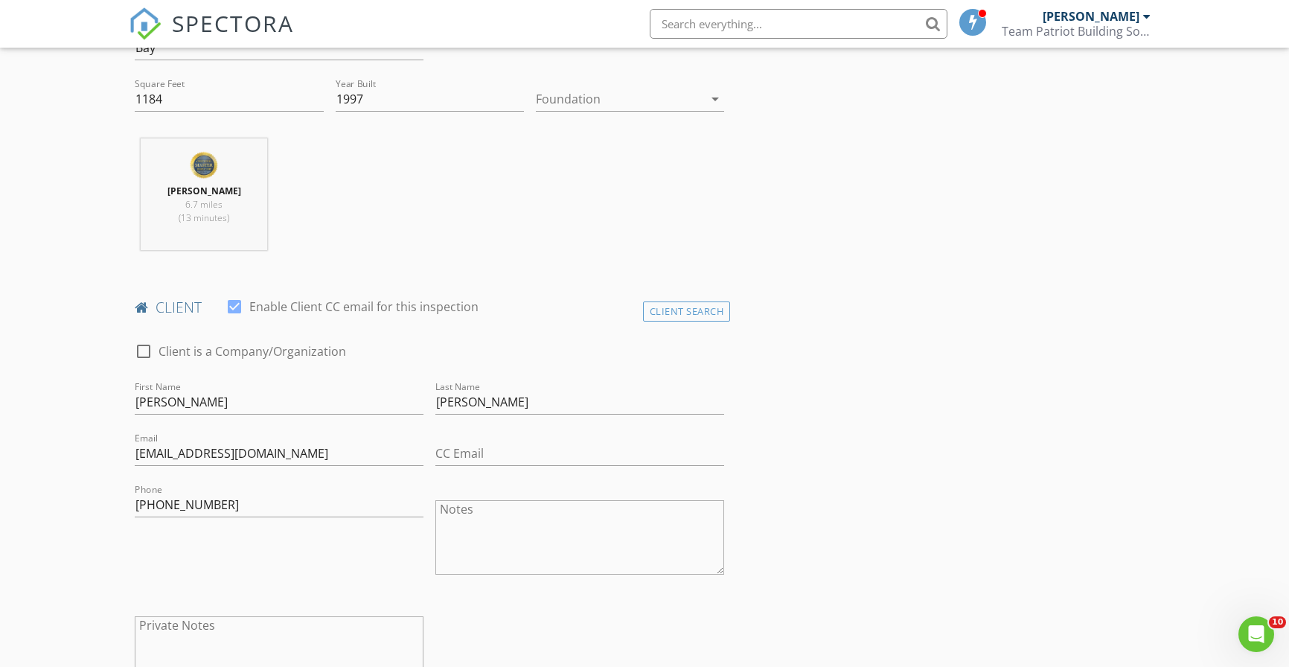
scroll to position [518, 0]
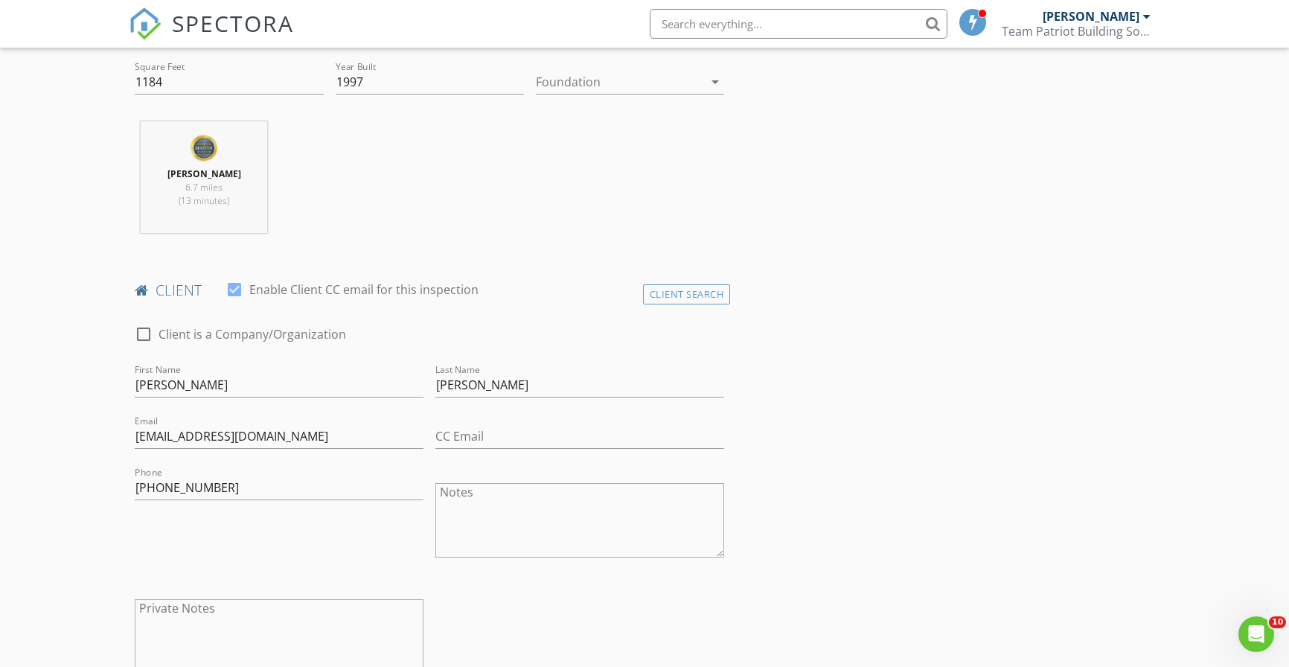
click at [609, 524] on textarea "Notes" at bounding box center [579, 520] width 289 height 74
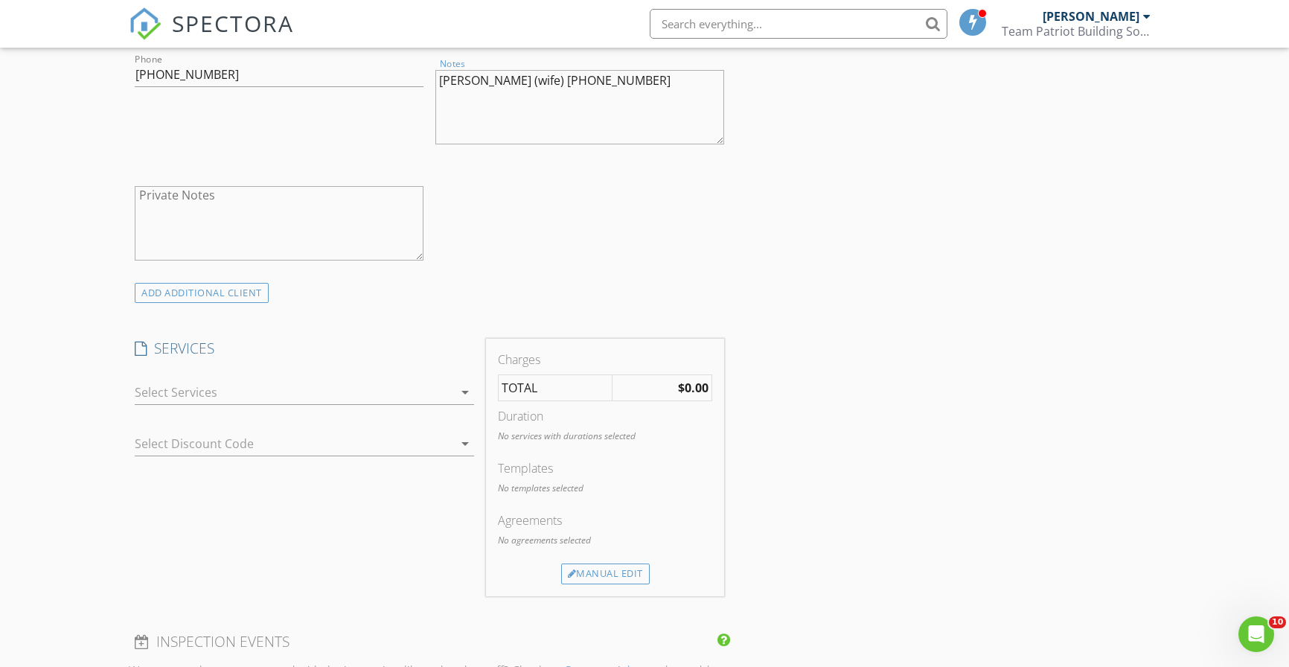
scroll to position [932, 0]
type textarea "Crystal Turner (wife) 254-231-7868"
click at [277, 390] on div at bounding box center [294, 391] width 318 height 24
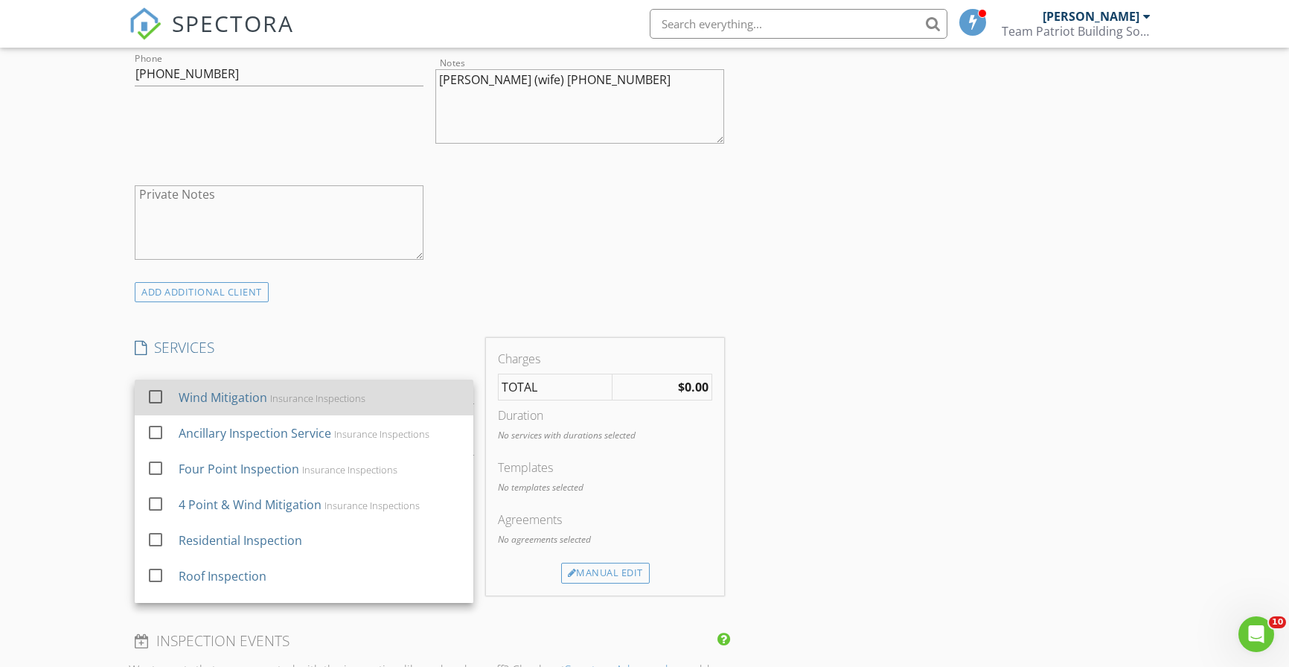
click at [248, 393] on div "Wind Mitigation" at bounding box center [223, 397] width 89 height 18
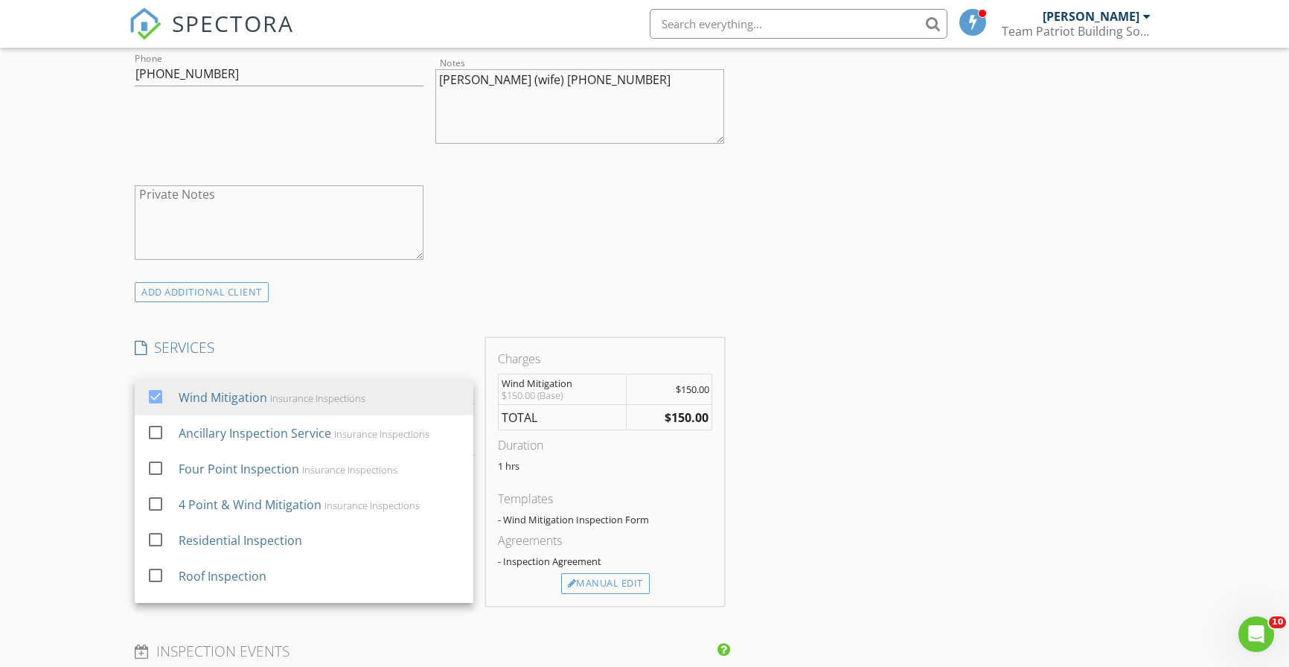
click at [811, 553] on div "INSPECTOR(S) check_box Ronnie Grissett PRIMARY Ronnie Grissett arrow_drop_down …" at bounding box center [644, 466] width 1031 height 2450
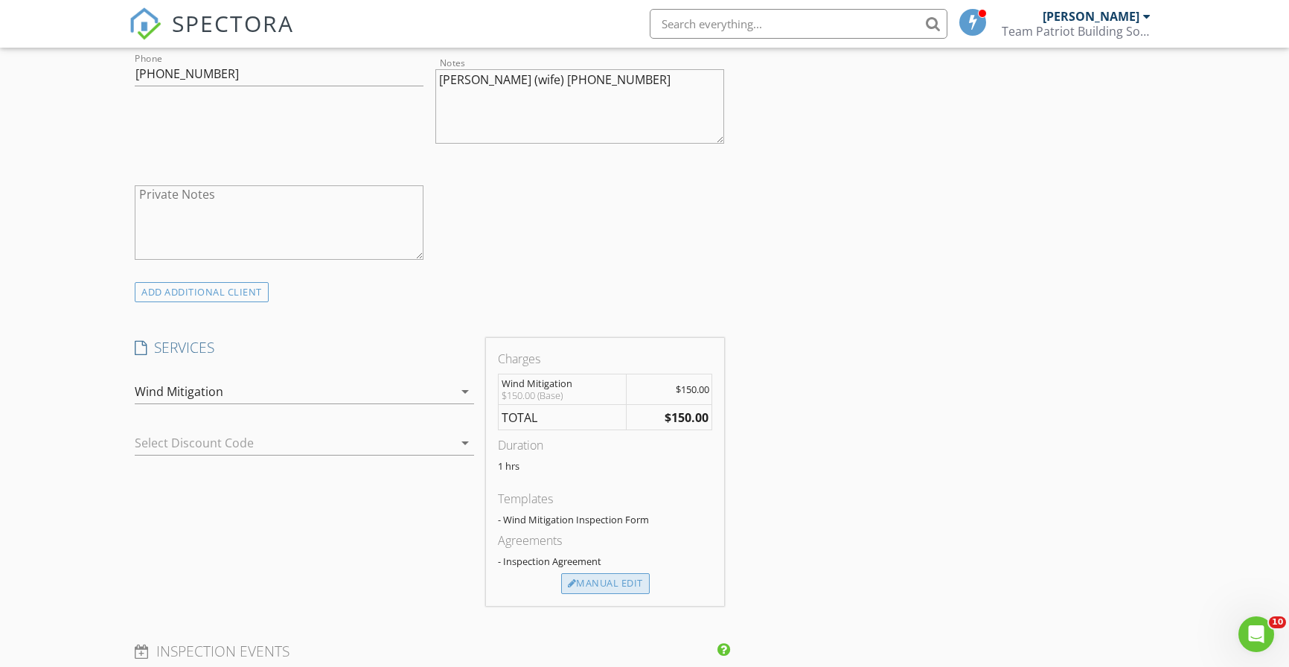
click at [594, 586] on div "Manual Edit" at bounding box center [605, 583] width 89 height 21
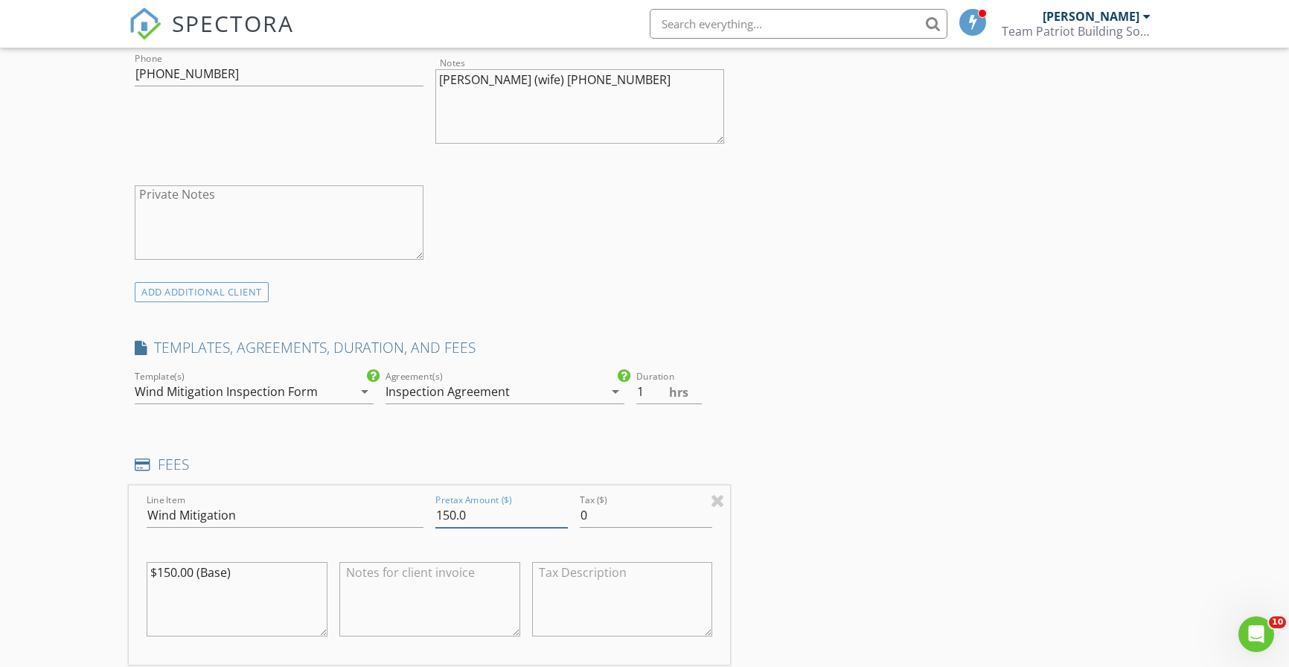
click at [456, 513] on input "150.0" at bounding box center [501, 515] width 132 height 25
type input "125.0"
click at [774, 545] on div "INSPECTOR(S) check_box Ronnie Grissett PRIMARY Ronnie Grissett arrow_drop_down …" at bounding box center [644, 542] width 1031 height 2602
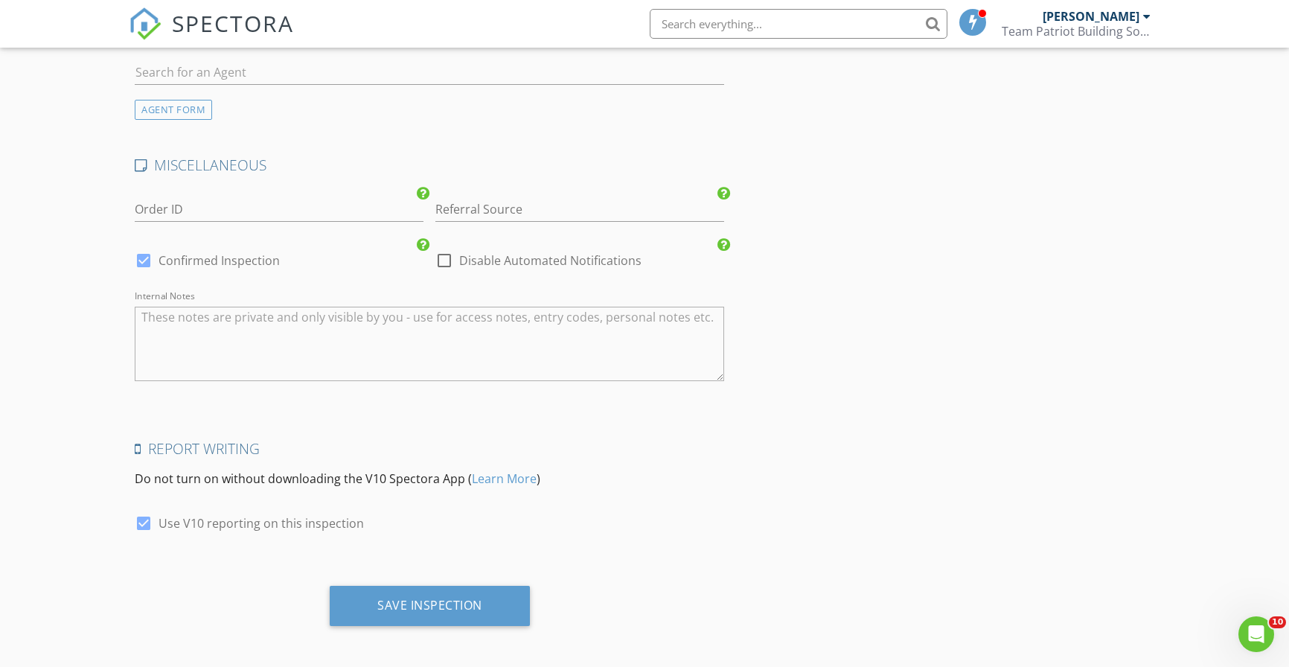
scroll to position [2137, 0]
click at [441, 604] on div "Save Inspection" at bounding box center [429, 606] width 105 height 15
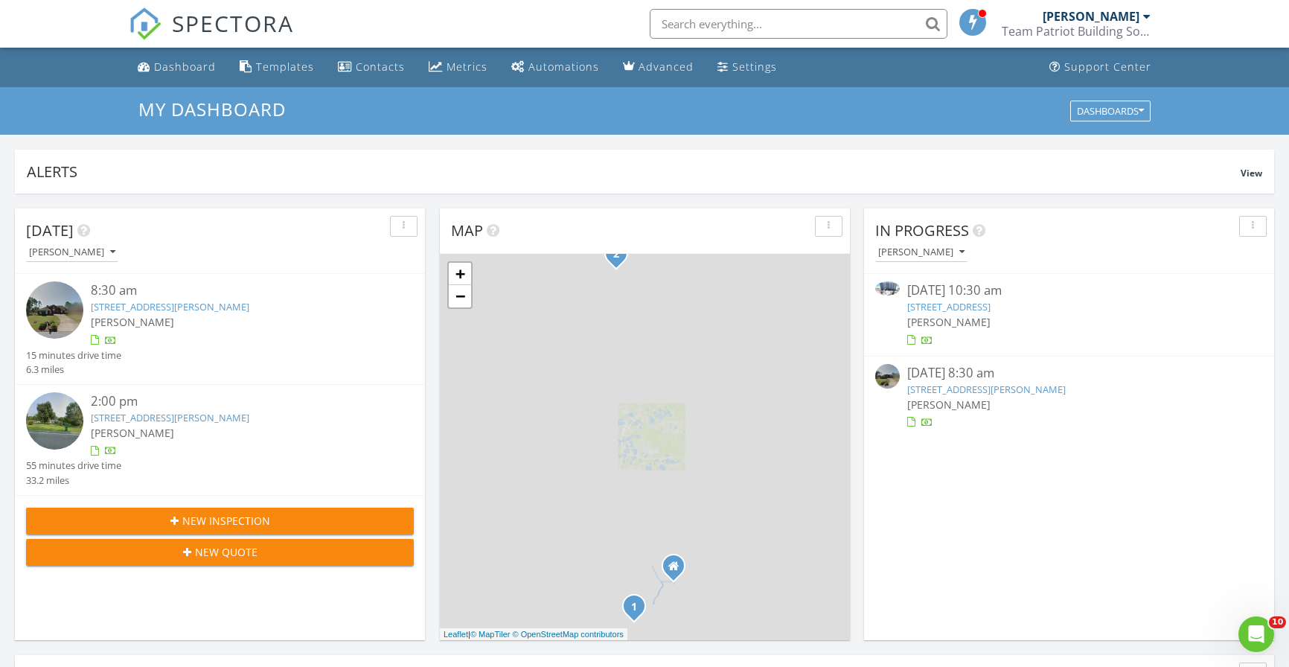
click at [693, 16] on input "text" at bounding box center [799, 24] width 298 height 30
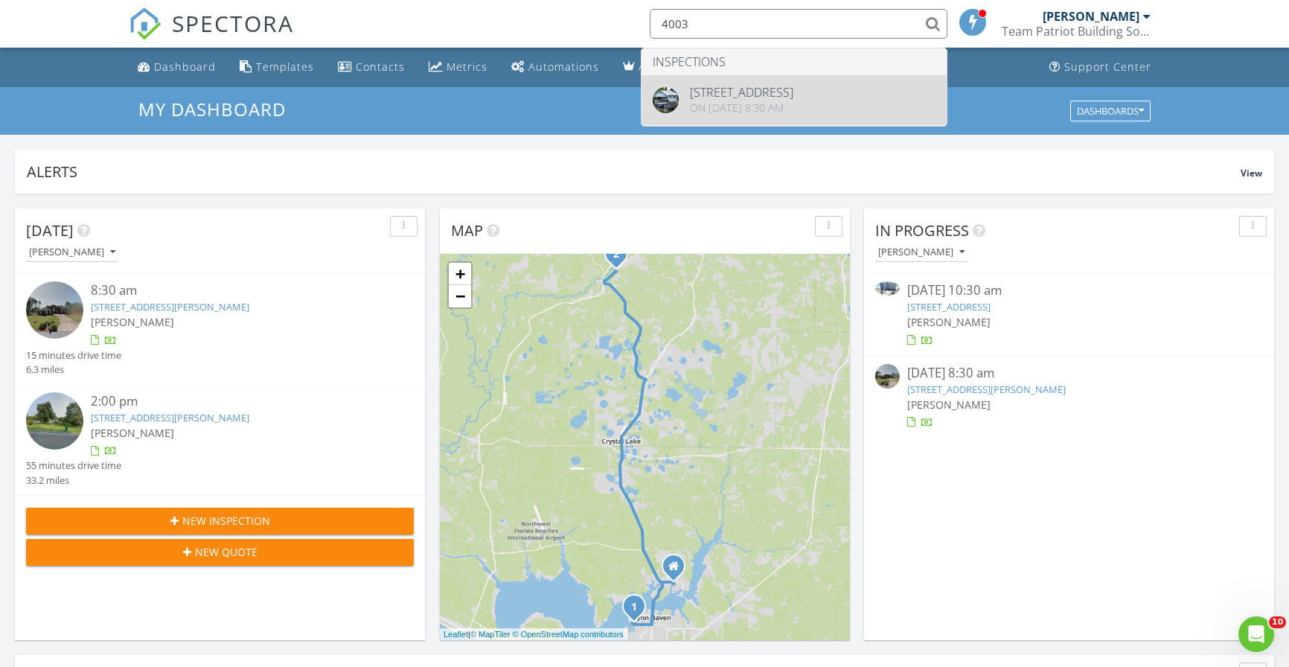
type input "4003"
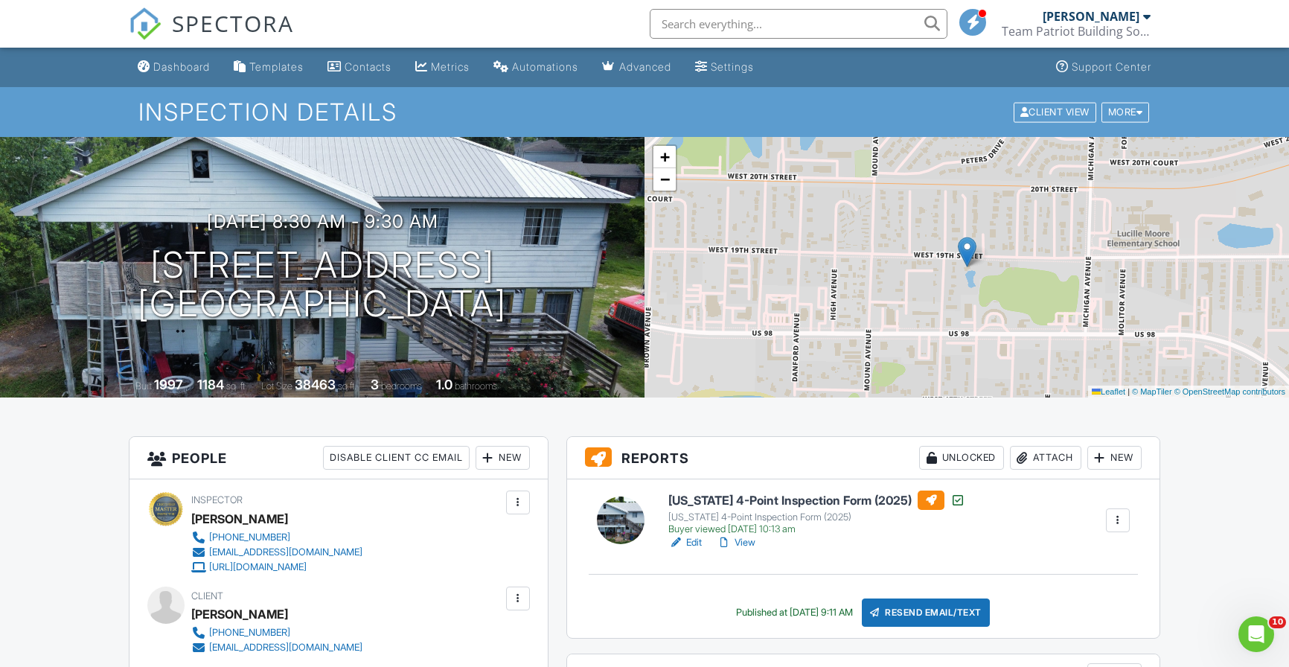
click at [234, 21] on span "SPECTORA" at bounding box center [233, 22] width 122 height 31
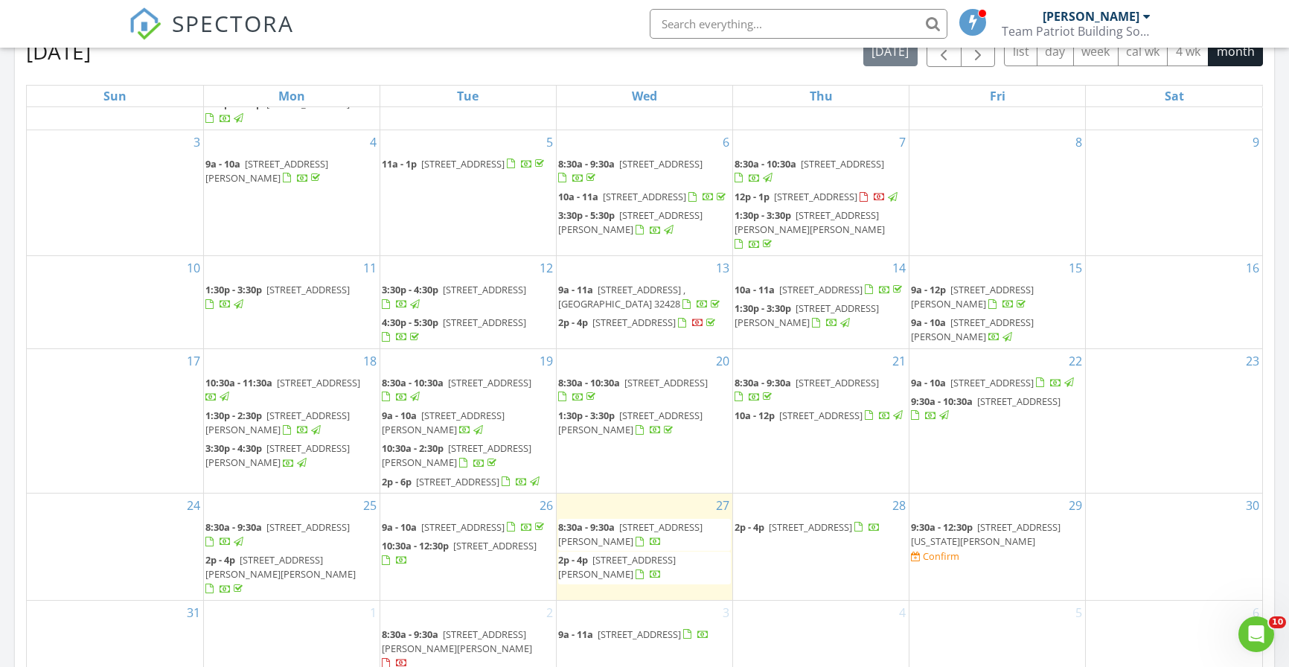
scroll to position [102, 0]
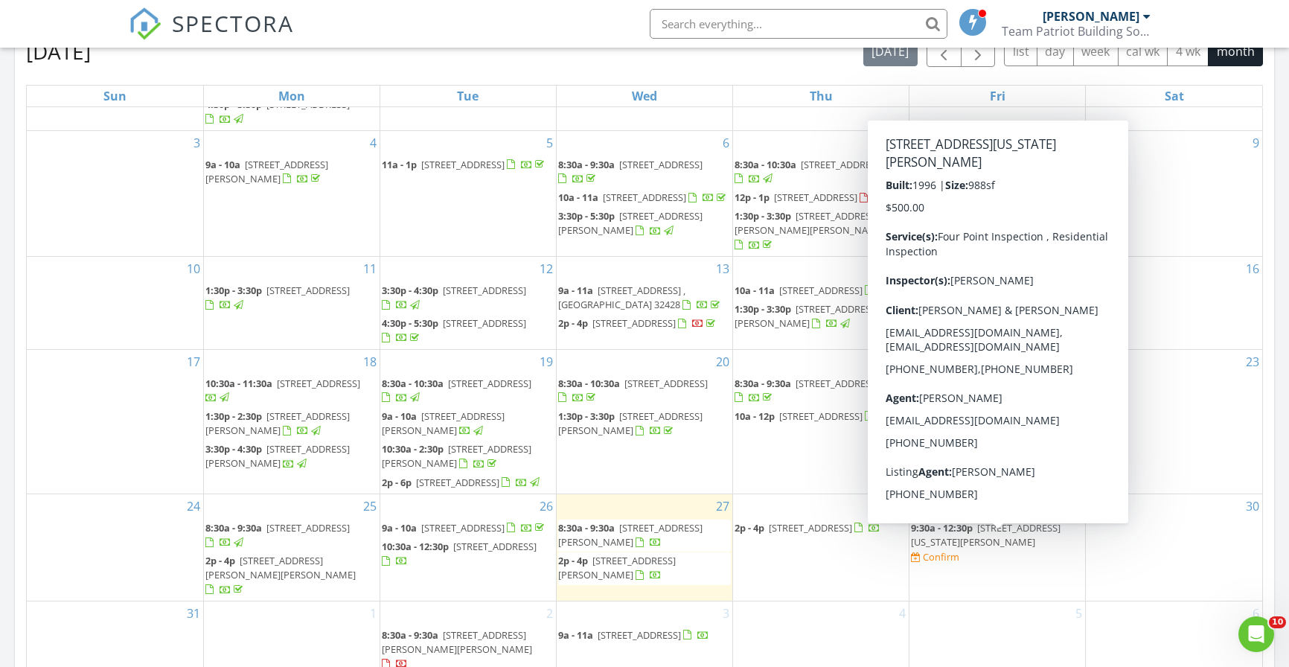
click at [1033, 540] on span "76 W Point Washington Rd, Santa Rosa Beach 32459" at bounding box center [986, 535] width 150 height 28
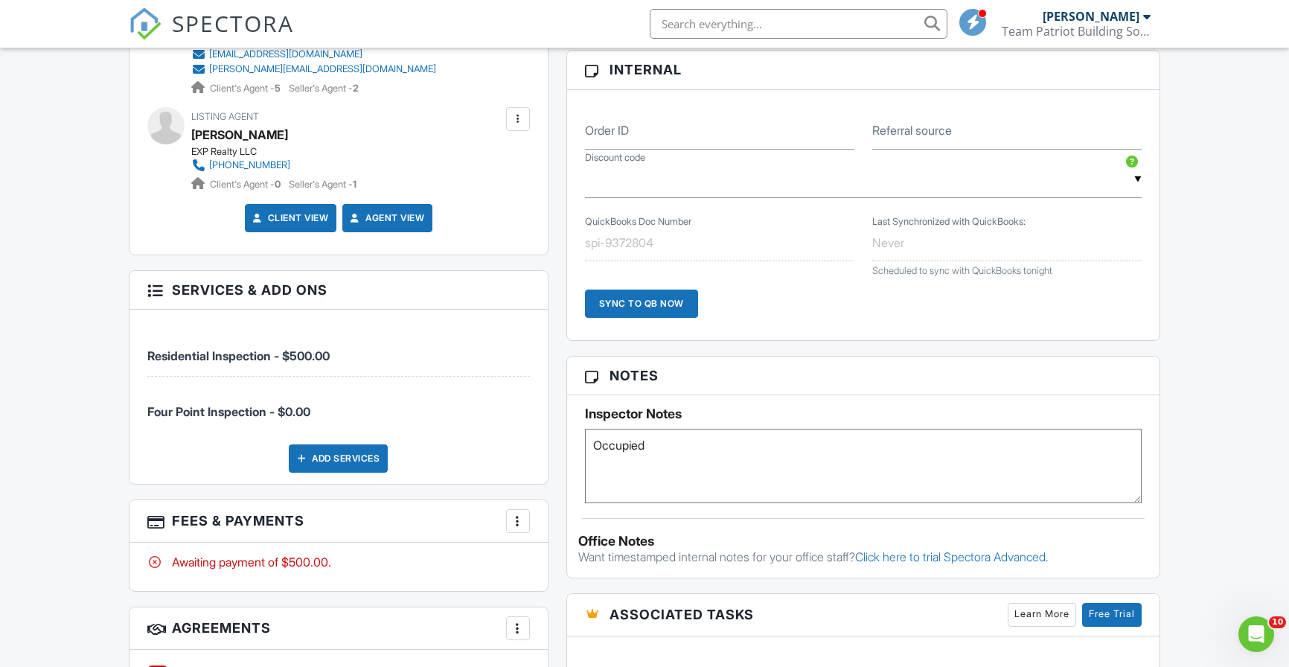
scroll to position [911, 0]
click at [693, 477] on textarea "Occupied" at bounding box center [863, 465] width 557 height 74
type textarea "Occupied Listing agent meeting us there for access"
click at [565, 455] on div "Reports Locked Attach New (Untitled report) Florida 4-Point Inspection Form (20…" at bounding box center [863, 342] width 612 height 1346
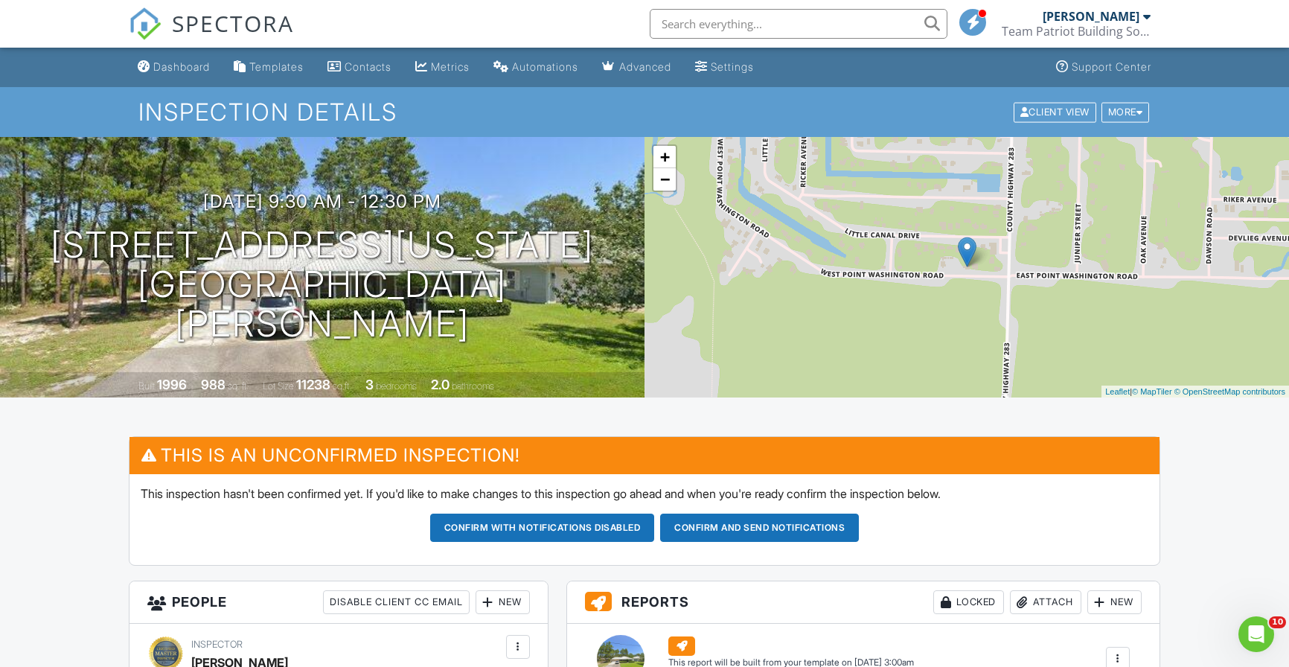
scroll to position [0, 0]
click at [723, 26] on input "text" at bounding box center [799, 24] width 298 height 30
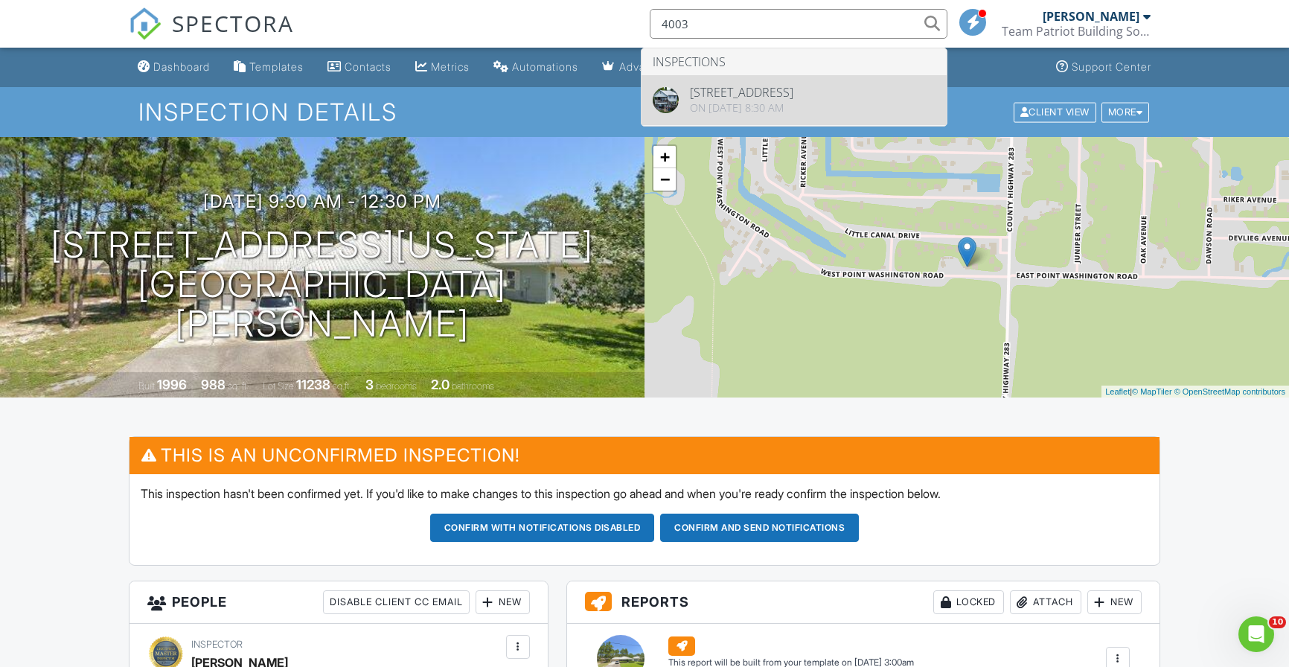
type input "4003"
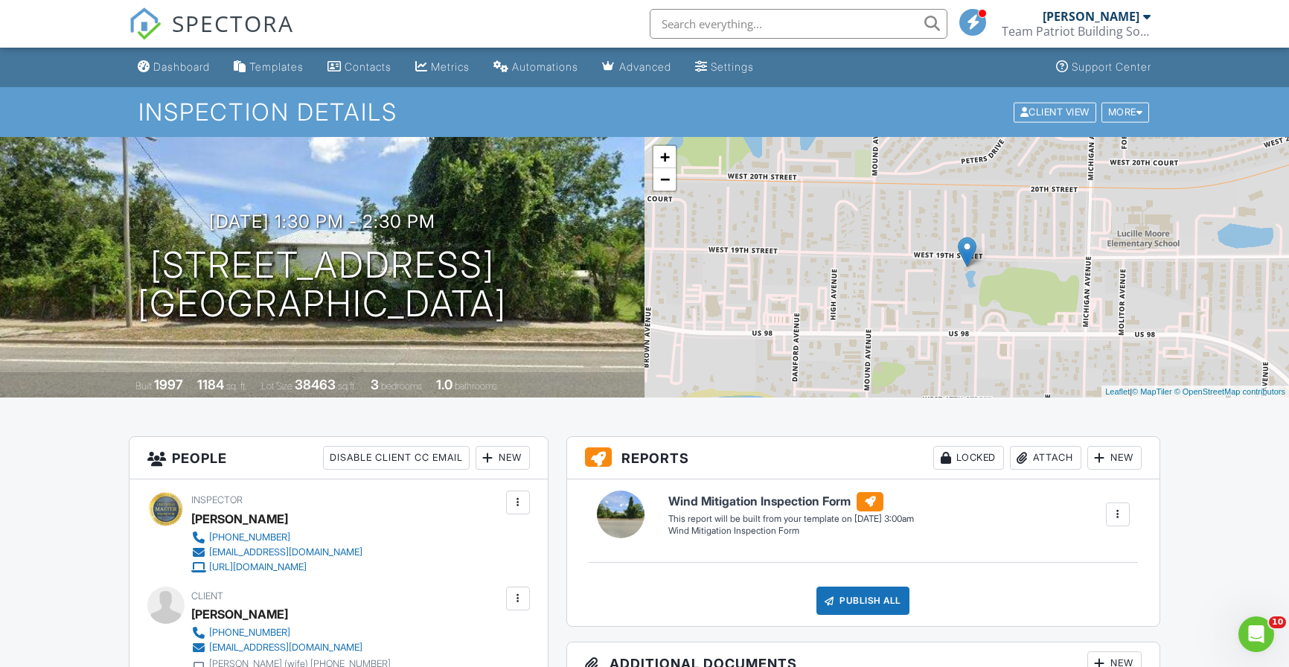
click at [213, 25] on span "SPECTORA" at bounding box center [233, 22] width 122 height 31
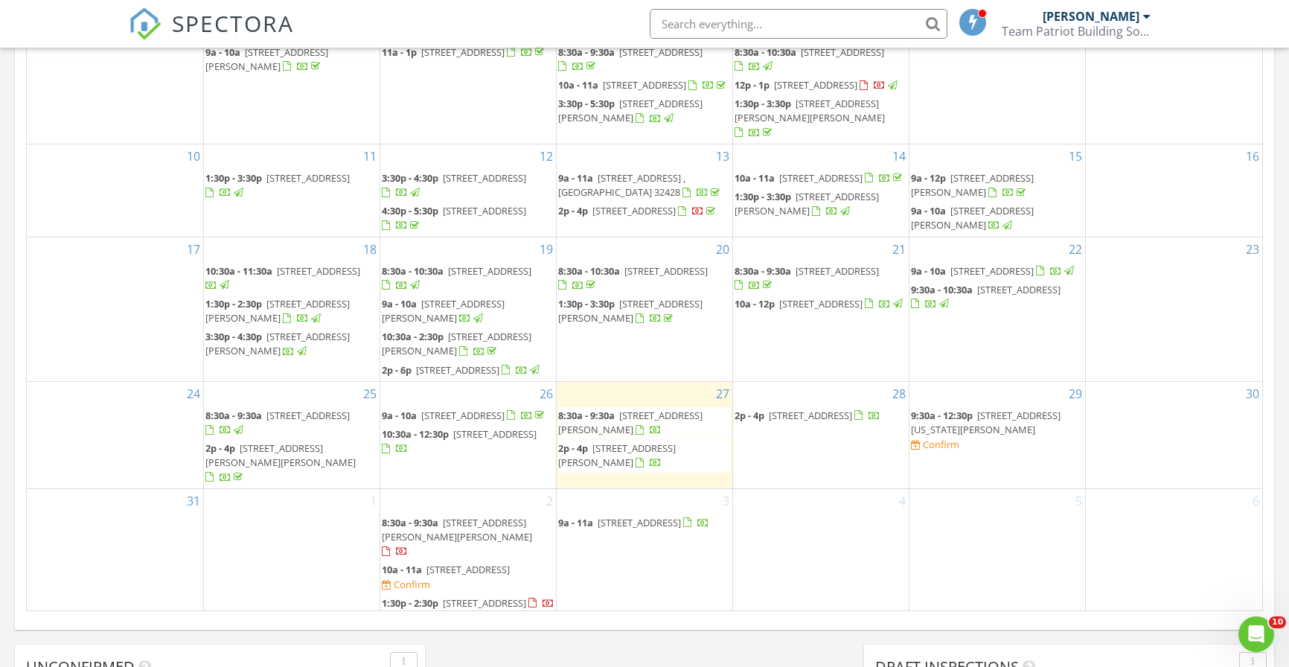
scroll to position [785, 0]
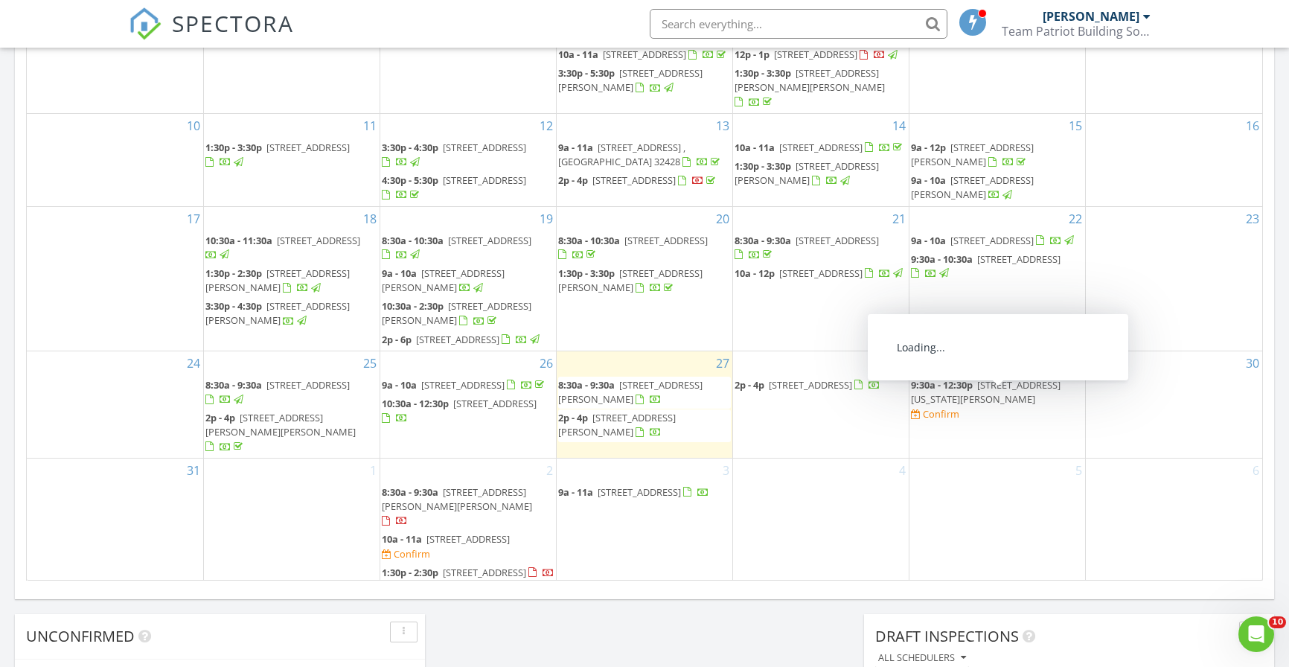
click at [961, 405] on span "[STREET_ADDRESS][US_STATE][PERSON_NAME]" at bounding box center [986, 392] width 150 height 28
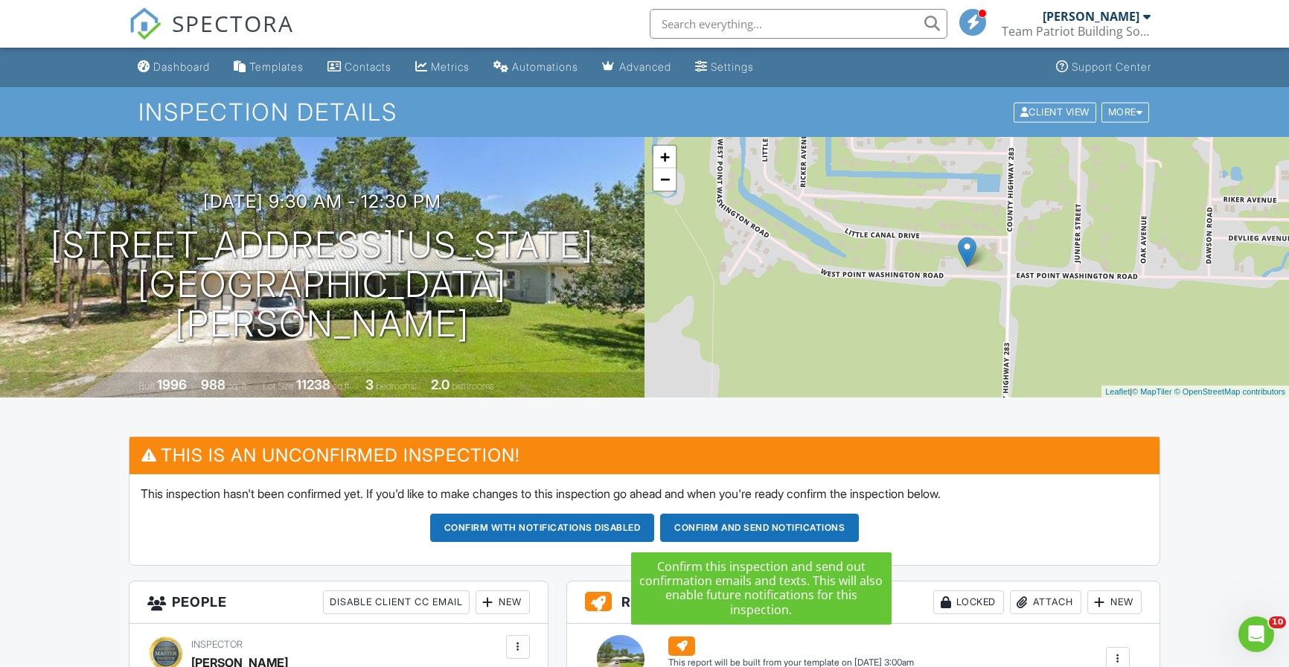
click at [655, 528] on button "Confirm and send notifications" at bounding box center [542, 527] width 225 height 28
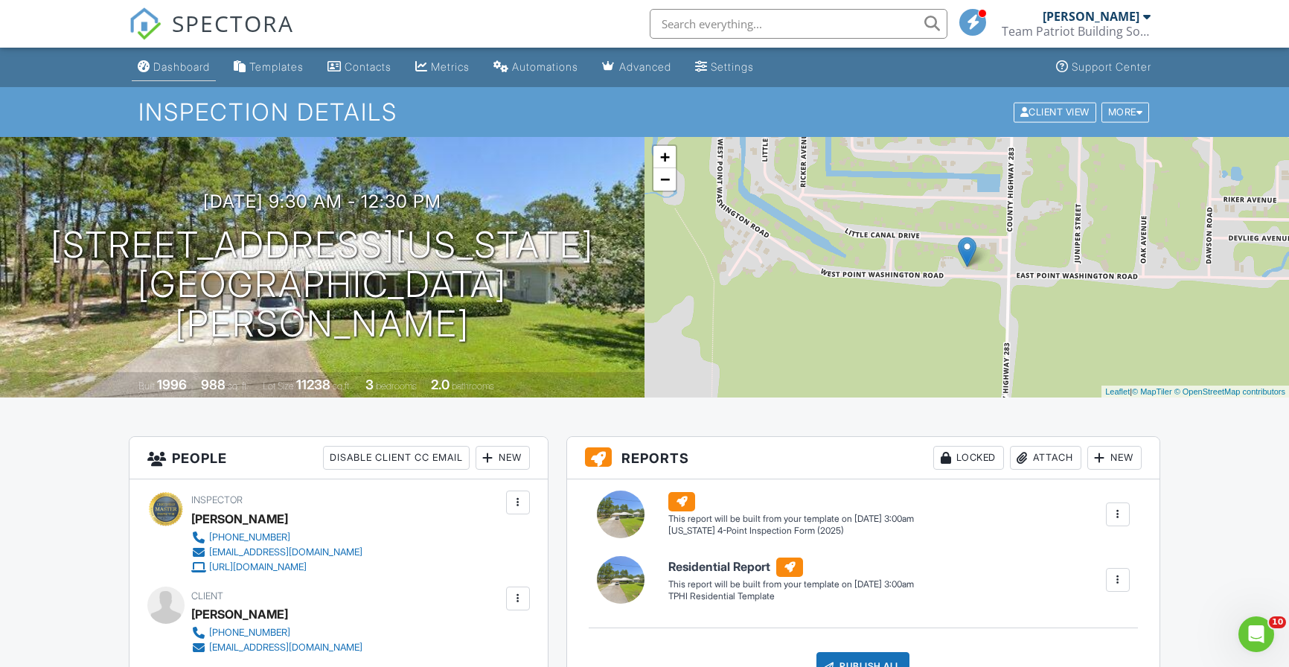
click at [187, 69] on div "Dashboard" at bounding box center [181, 66] width 57 height 13
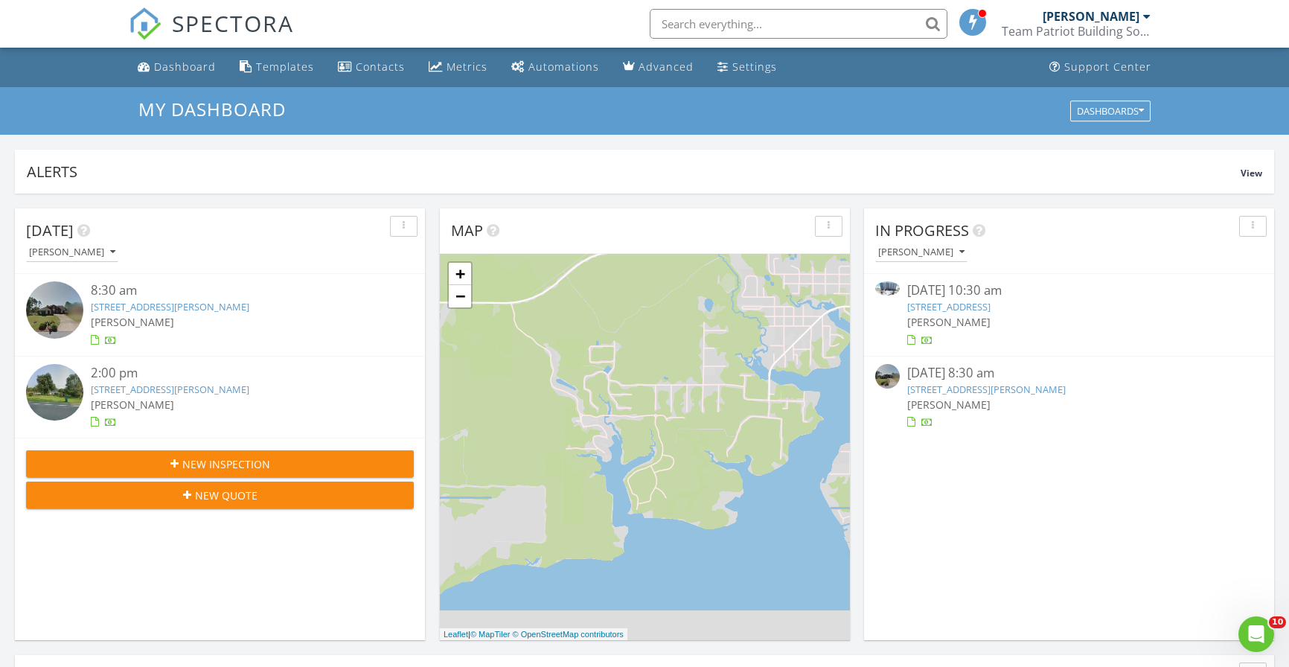
scroll to position [1355, 1289]
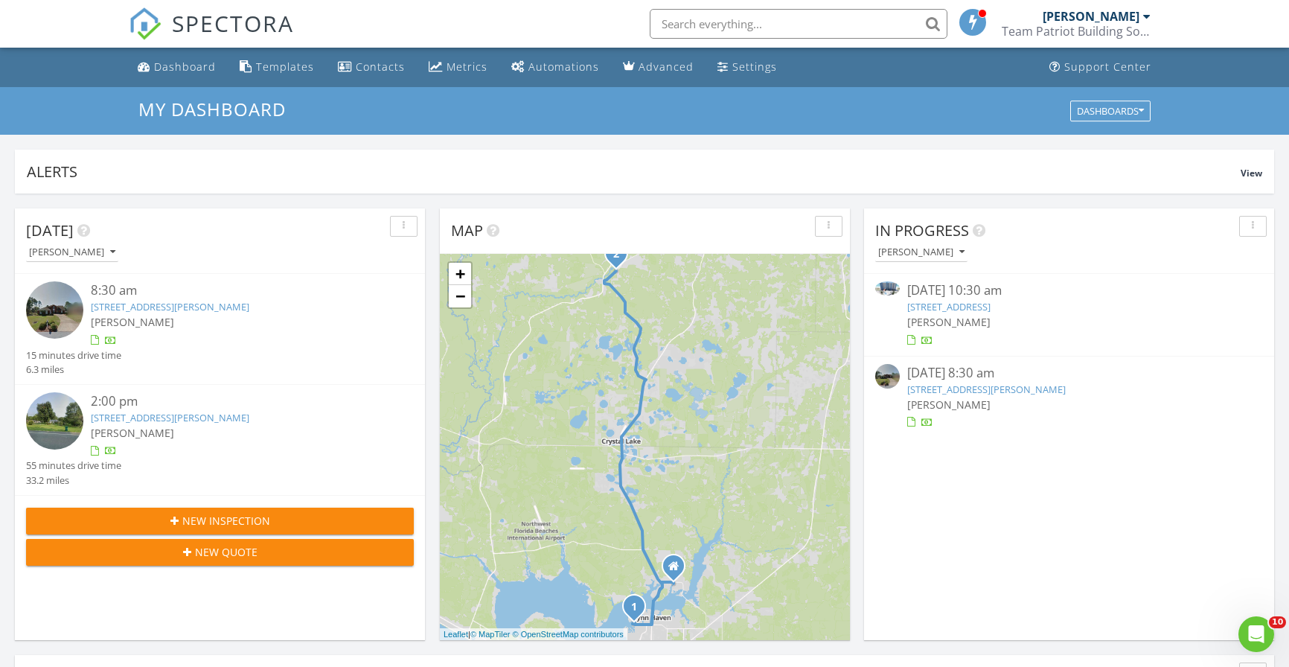
click at [714, 29] on input "text" at bounding box center [799, 24] width 298 height 30
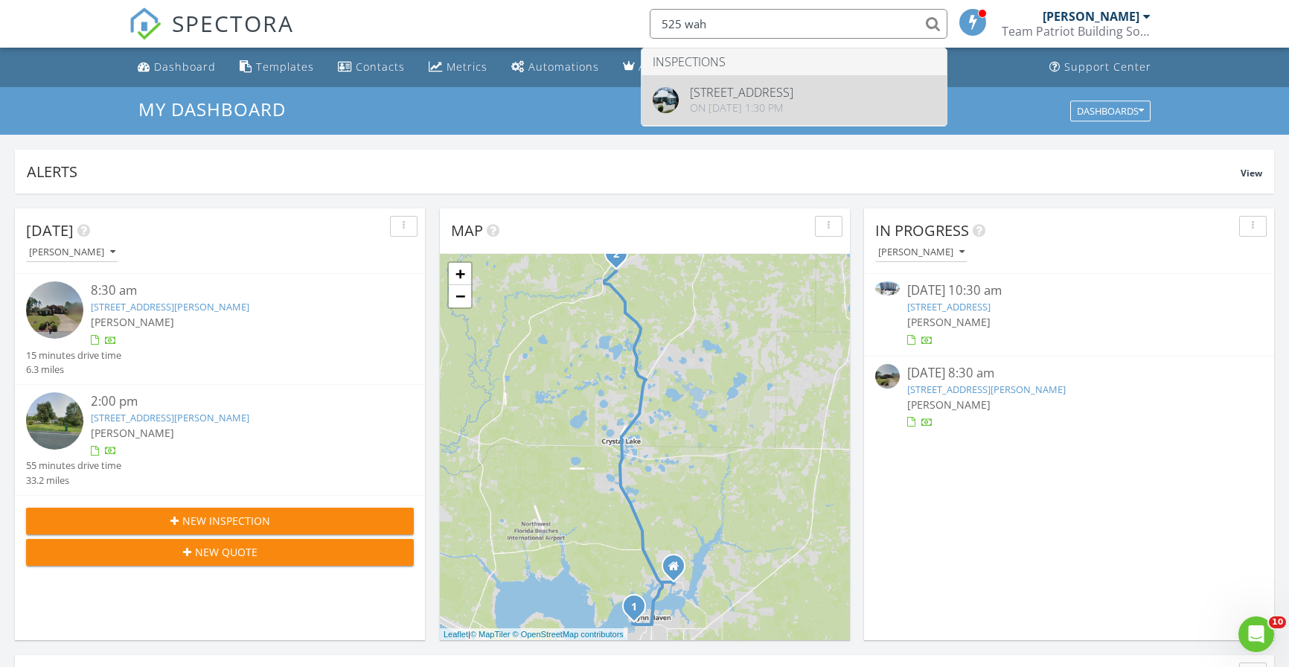
type input "525 wah"
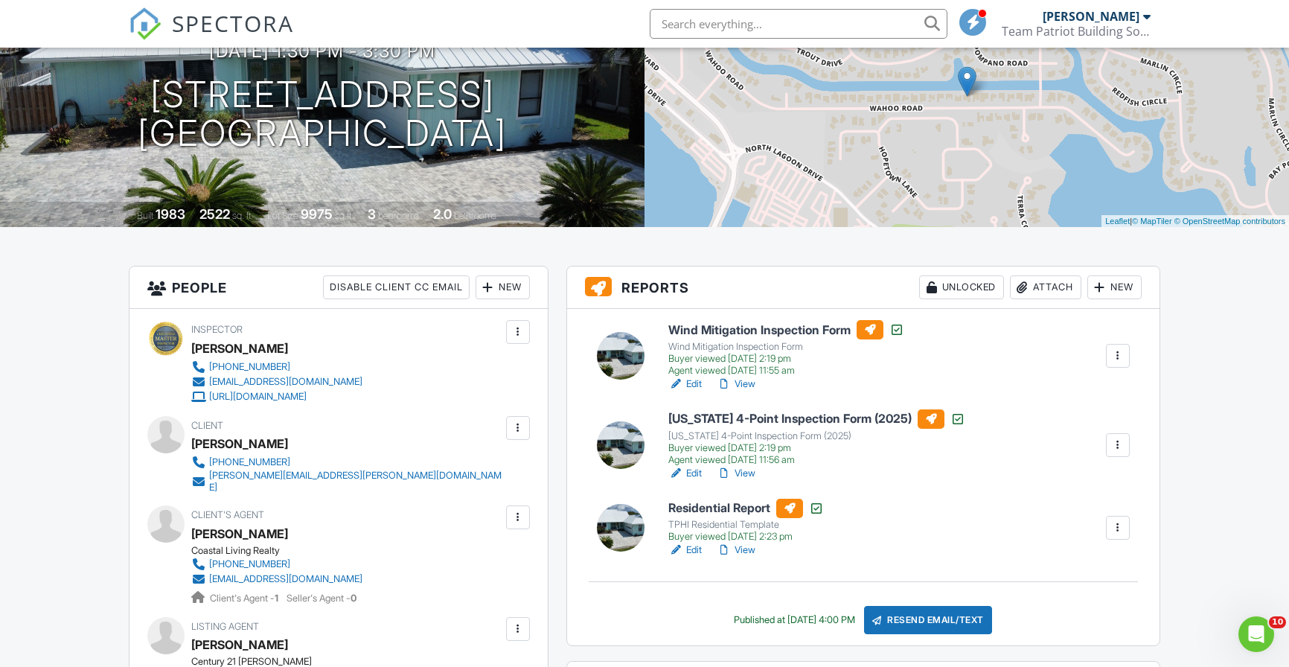
scroll to position [176, 0]
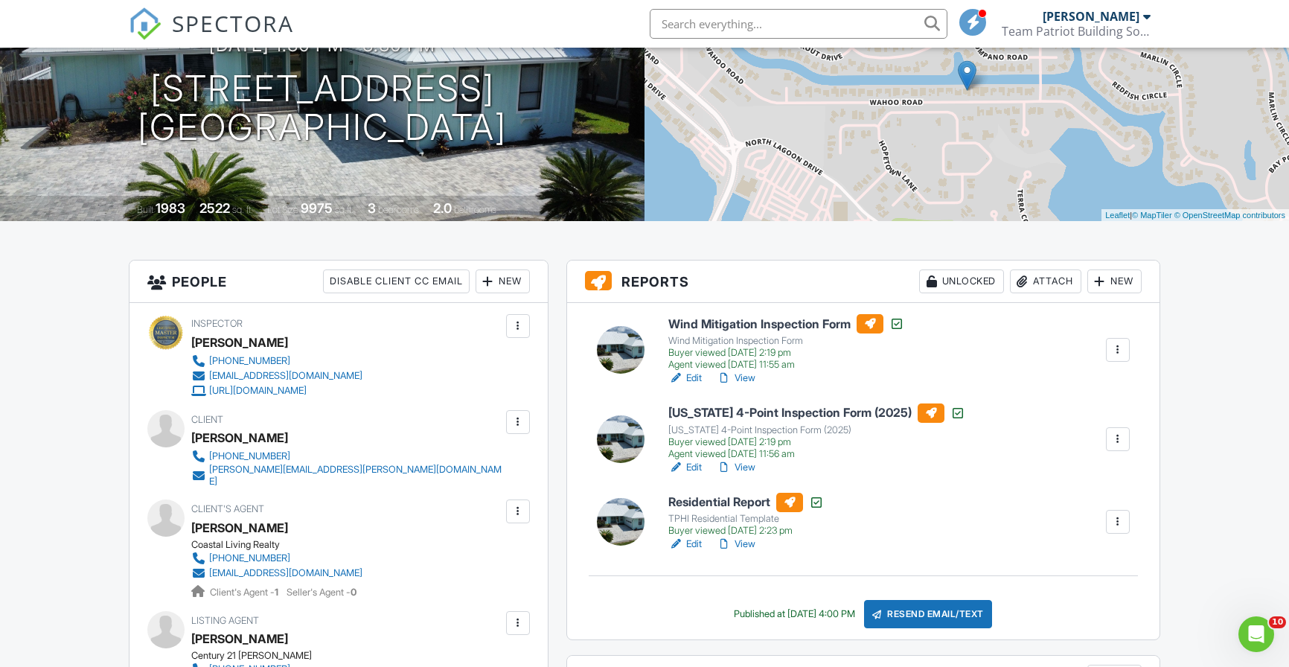
click at [754, 414] on h6 "[US_STATE] 4-Point Inspection Form (2025)" at bounding box center [816, 412] width 297 height 19
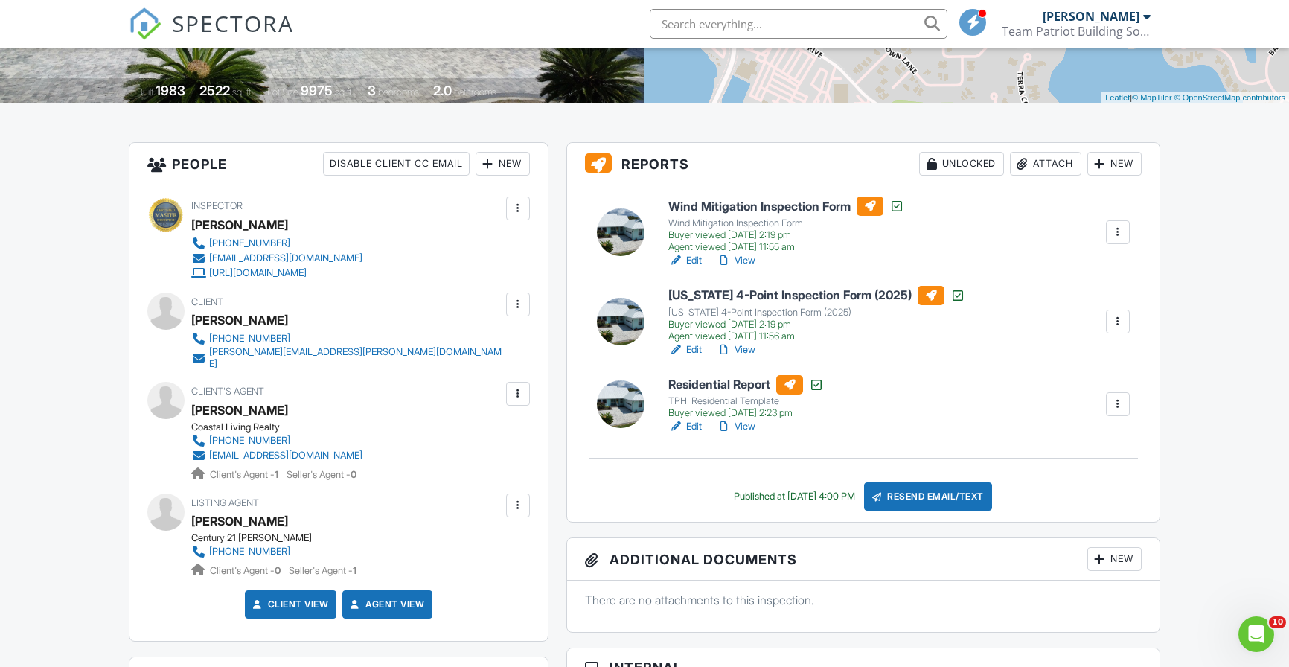
click at [752, 349] on link "View" at bounding box center [736, 349] width 39 height 15
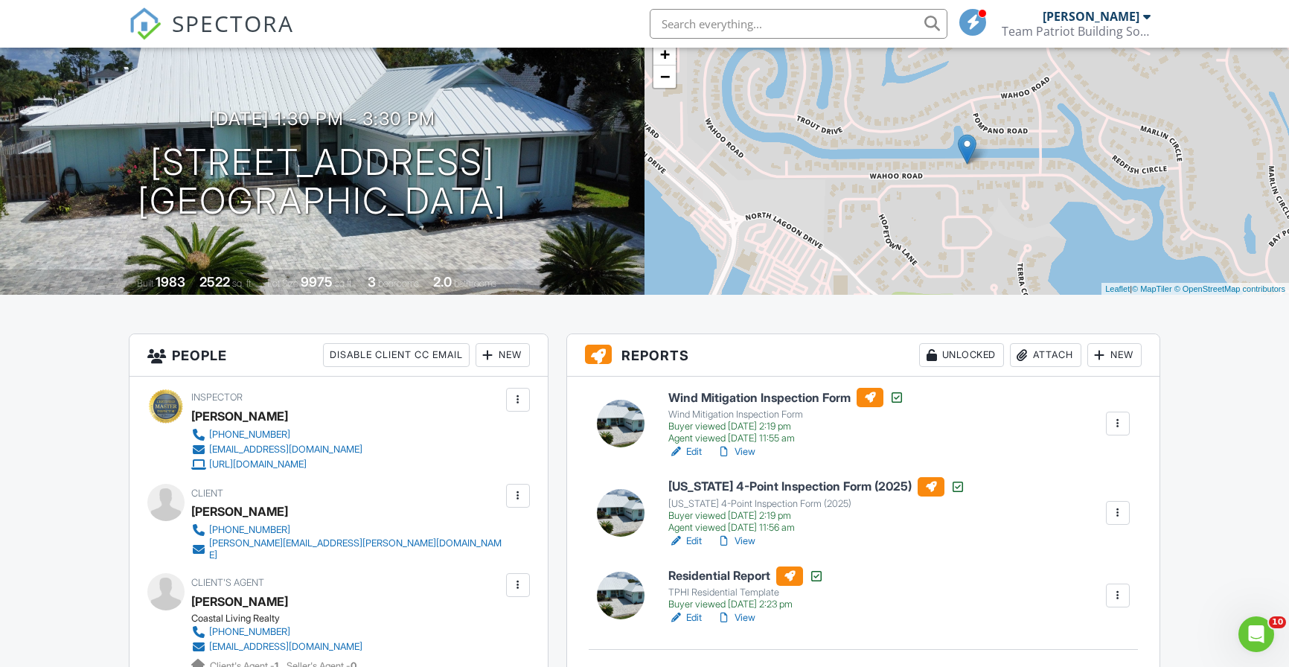
scroll to position [133, 0]
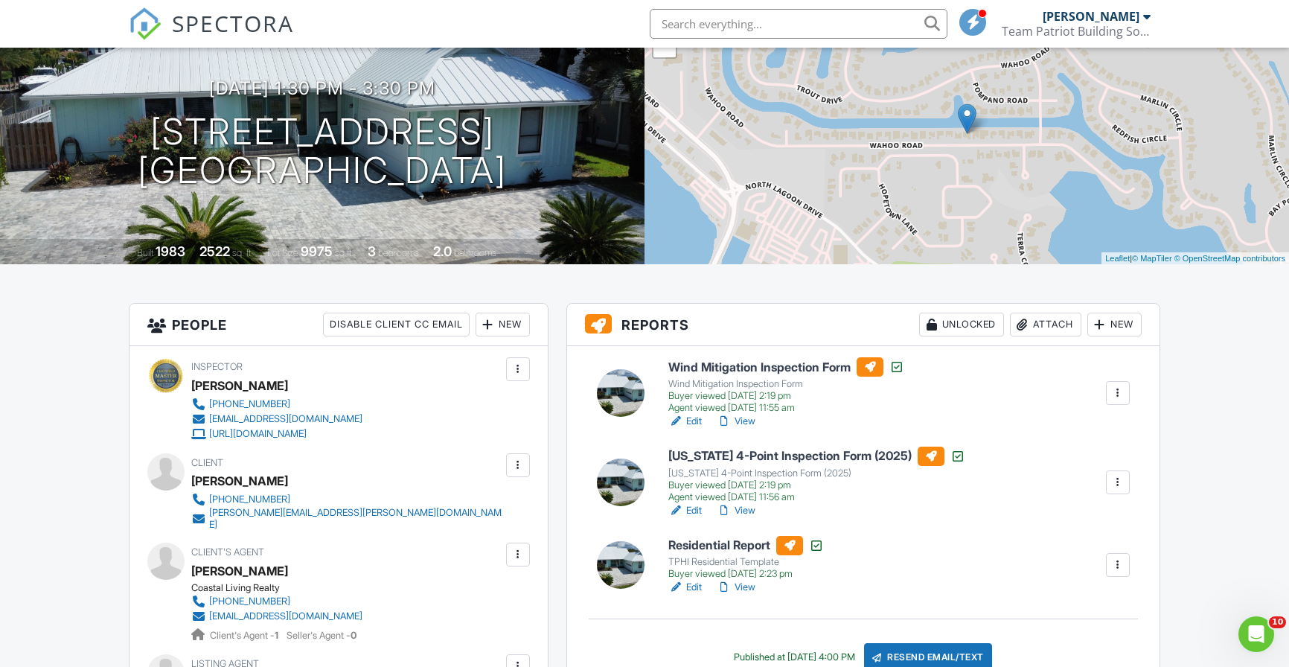
click at [744, 544] on h6 "Residential Report" at bounding box center [746, 545] width 156 height 19
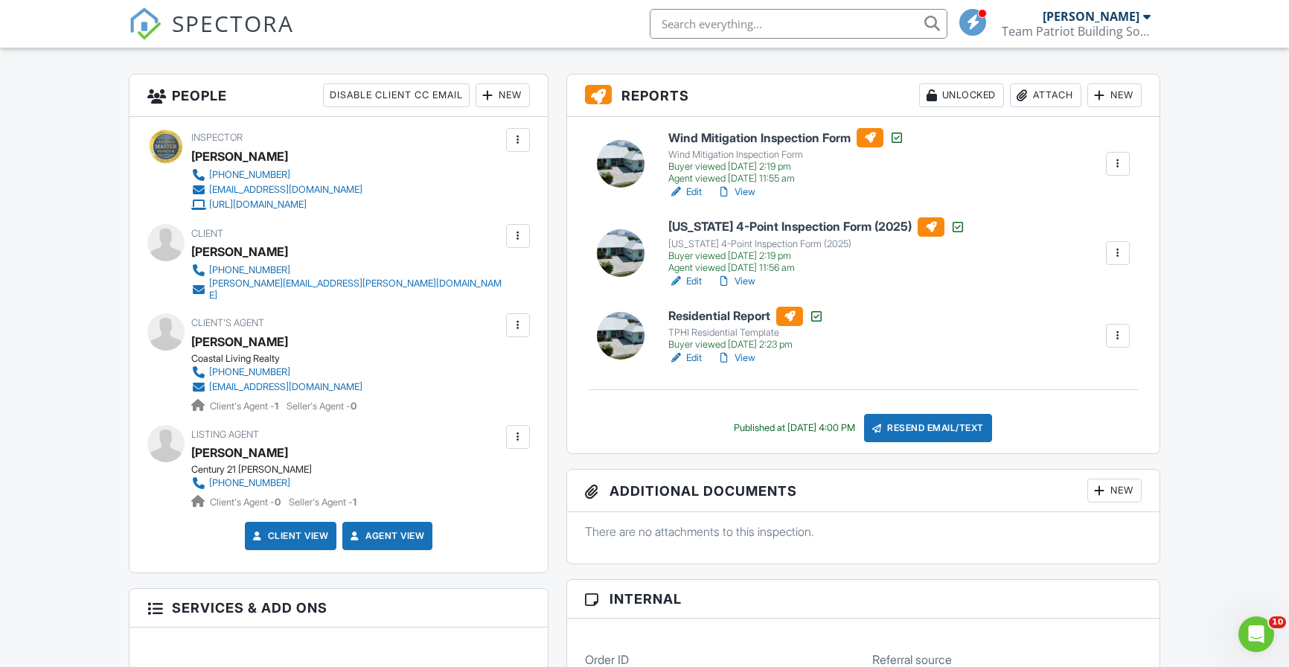
click at [745, 362] on link "View" at bounding box center [736, 357] width 39 height 15
click at [918, 425] on div "Resend Email/Text" at bounding box center [928, 428] width 128 height 28
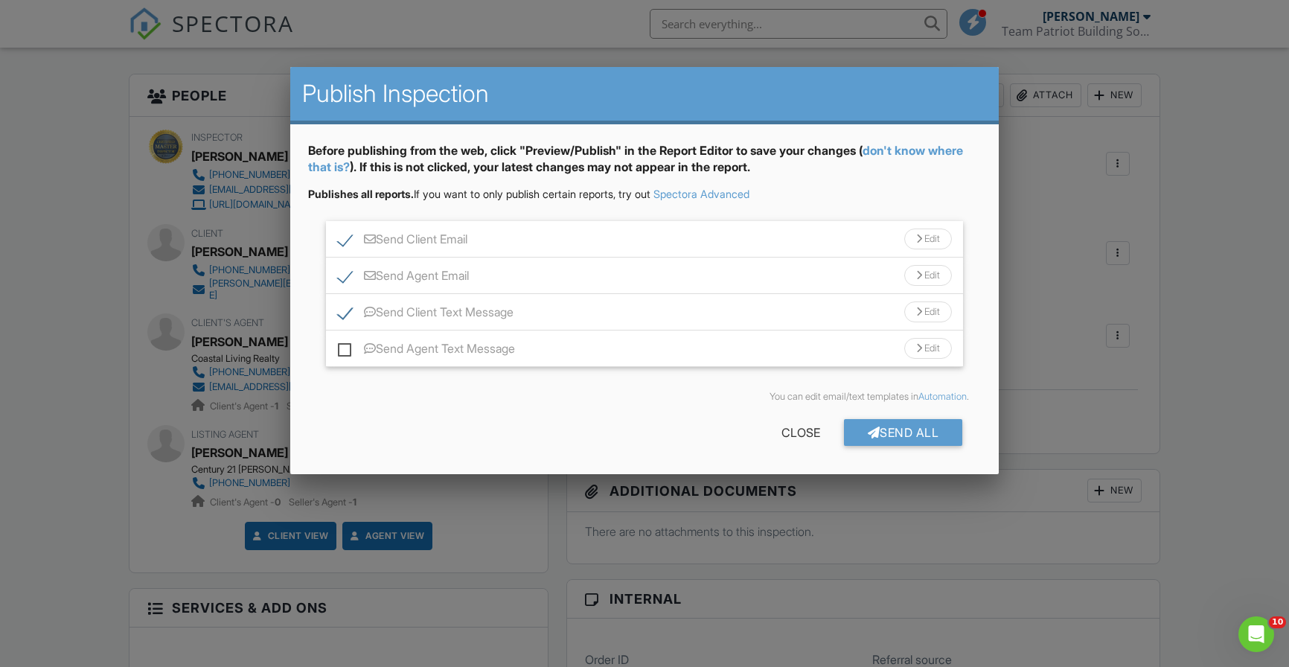
click at [355, 315] on label "Send Client Text Message" at bounding box center [426, 314] width 176 height 19
checkbox input "false"
click at [923, 429] on div "Send All" at bounding box center [903, 432] width 119 height 27
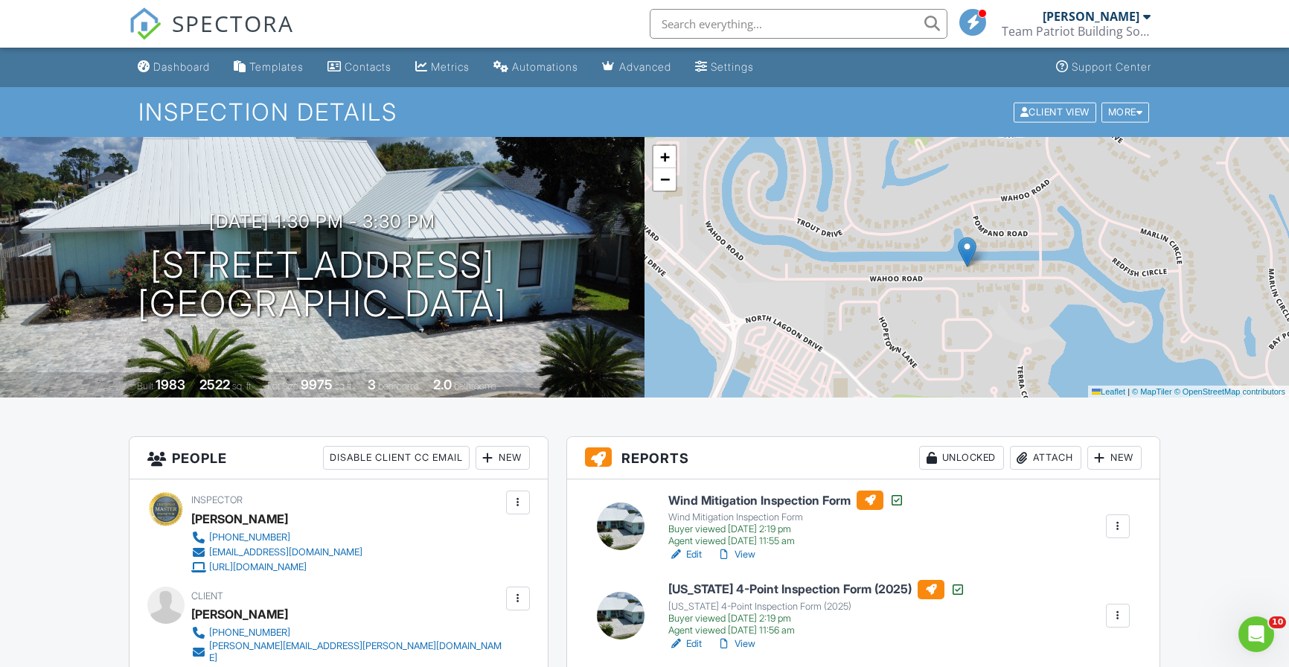
click at [750, 19] on input "text" at bounding box center [799, 24] width 298 height 30
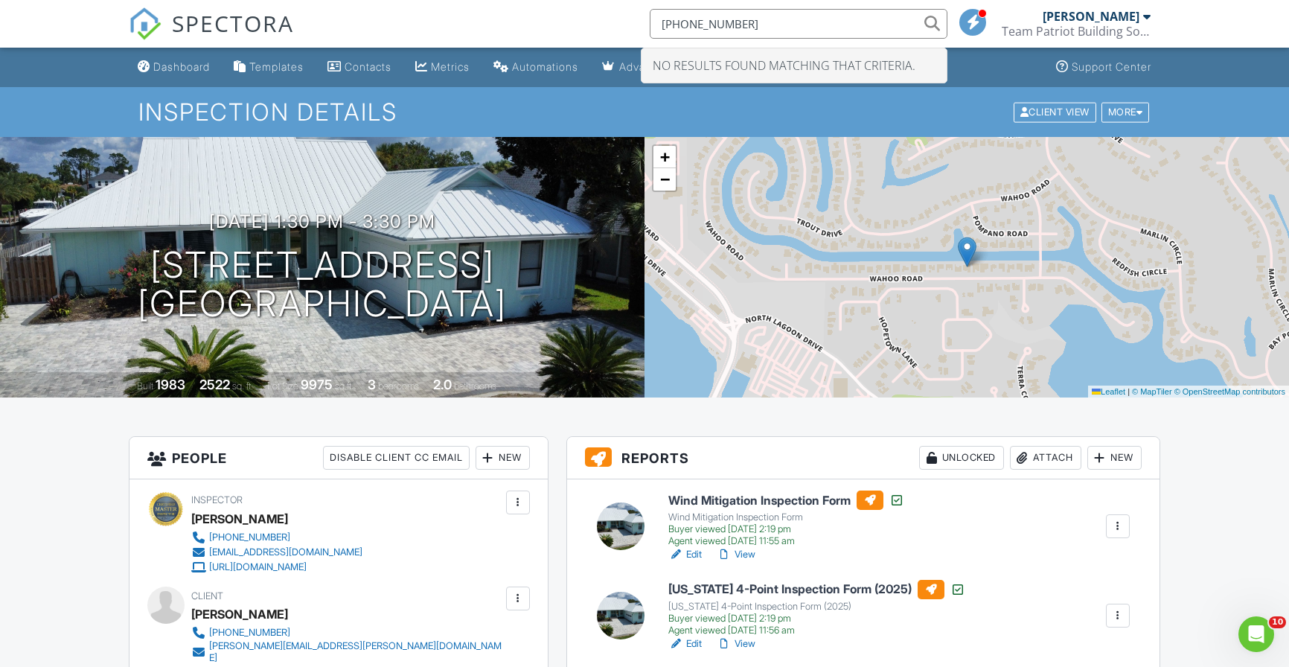
type input "334-806-7548"
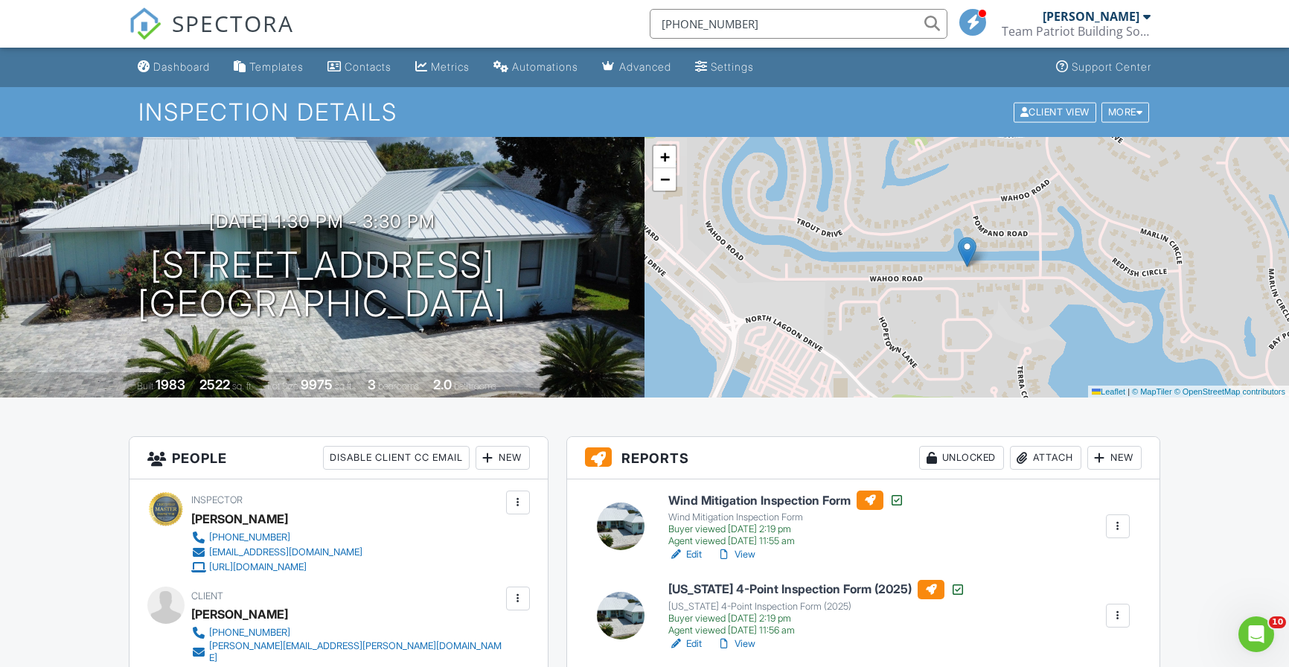
click at [177, 23] on span "SPECTORA" at bounding box center [233, 22] width 122 height 31
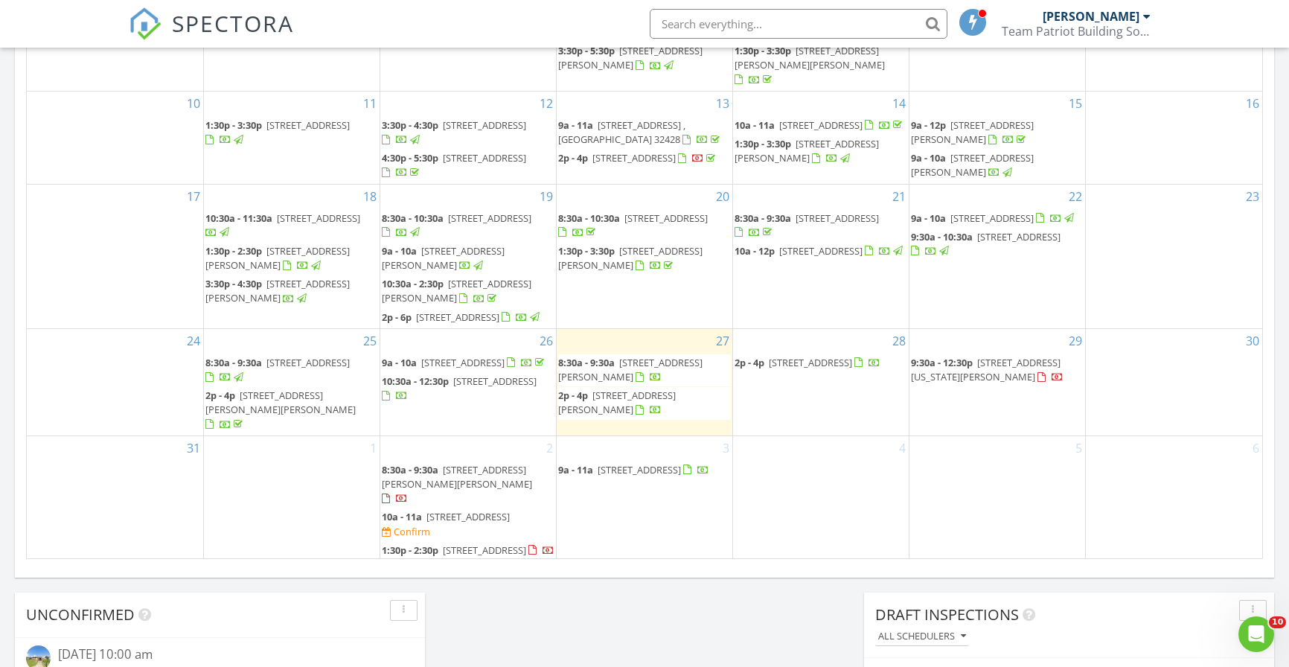
scroll to position [135, 0]
click at [426, 510] on span "[STREET_ADDRESS]" at bounding box center [467, 516] width 83 height 13
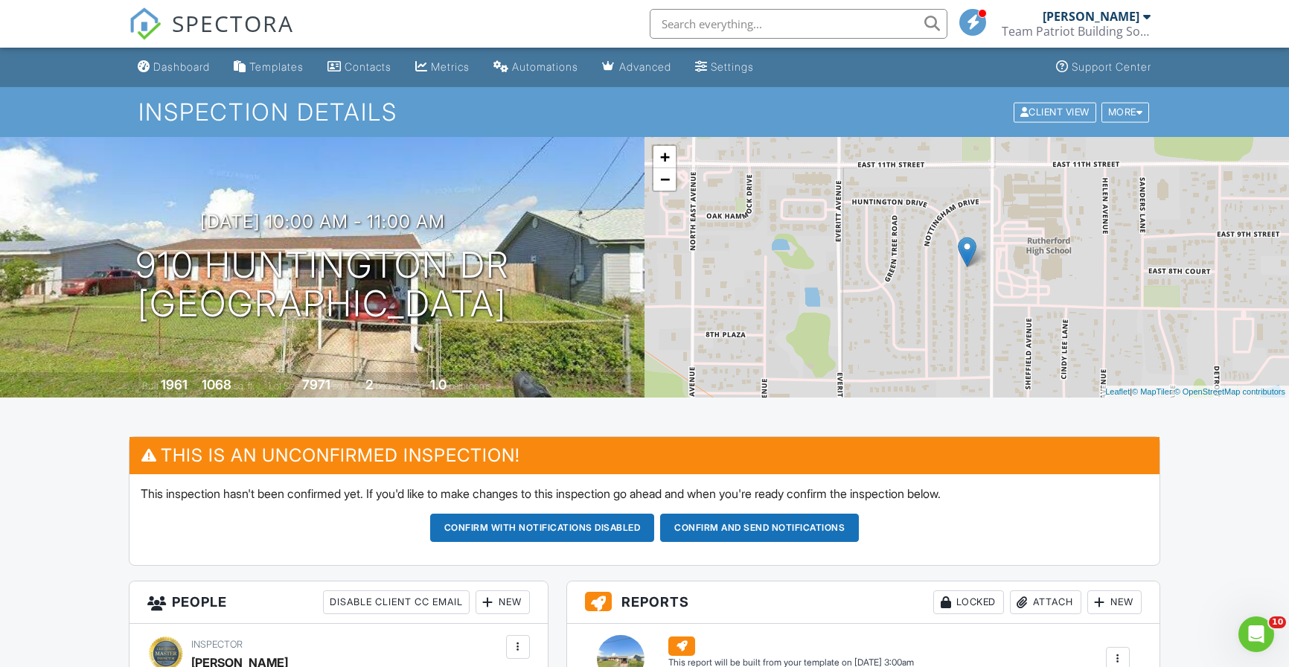
click at [196, 22] on span "SPECTORA" at bounding box center [233, 22] width 122 height 31
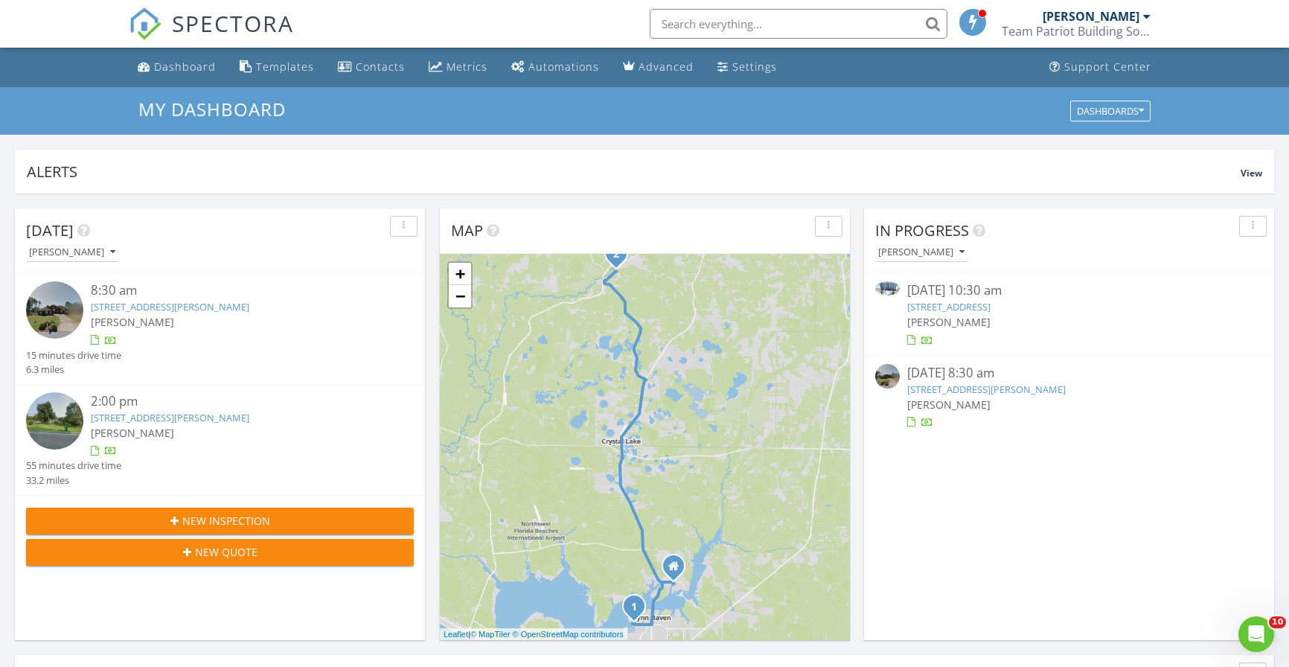
click at [166, 428] on div "[PERSON_NAME]" at bounding box center [236, 433] width 291 height 16
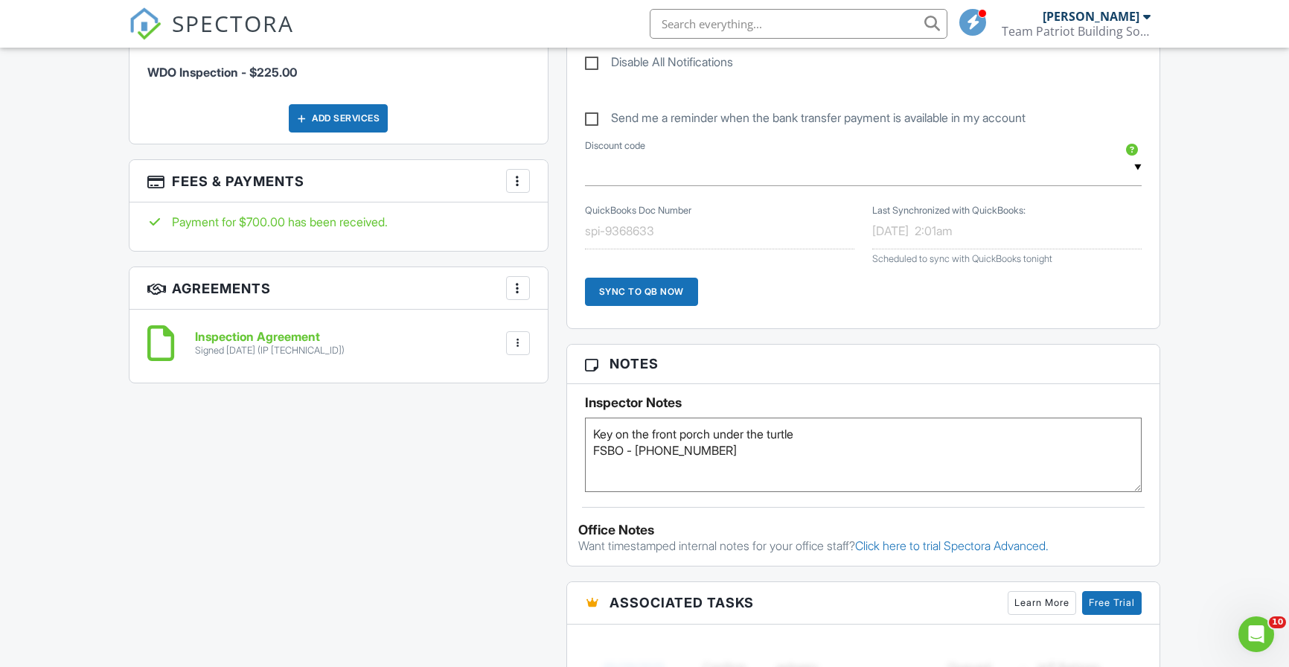
scroll to position [958, 0]
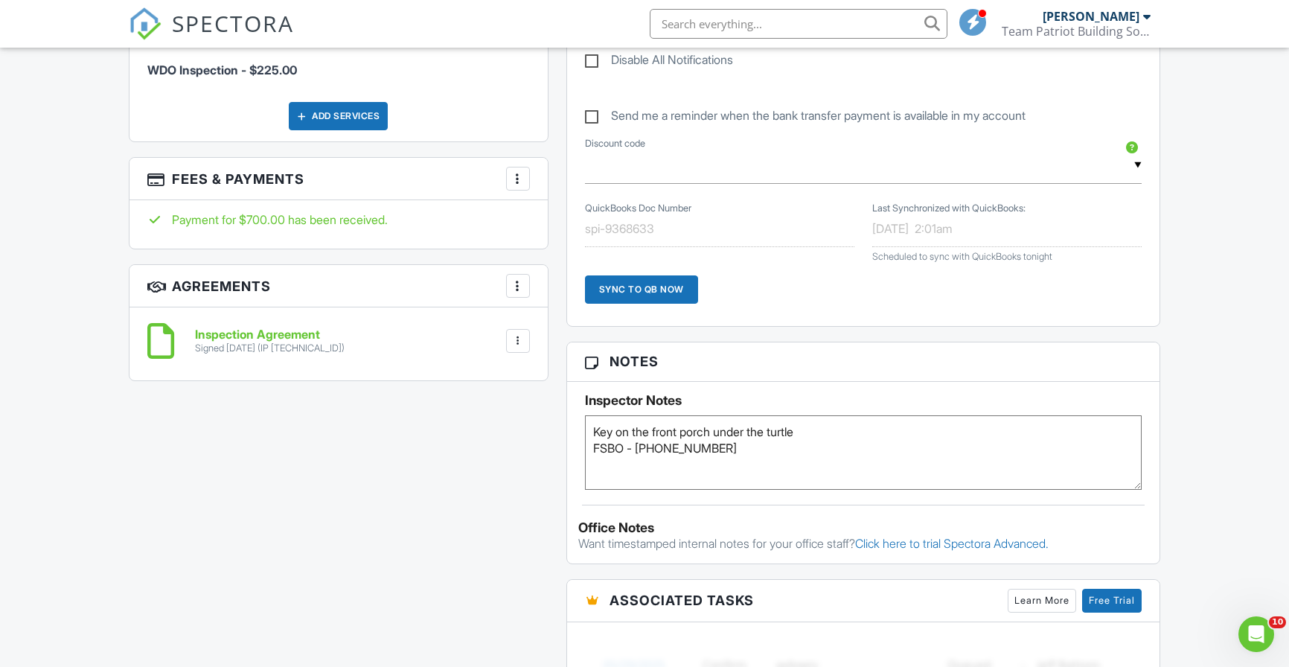
click at [766, 476] on textarea "Key on the front porch under the turtle FSBO - 850-768-1234" at bounding box center [863, 452] width 557 height 74
type textarea "Key on the front porch under the turtle FSBO - 850-768-1234 WDO- $250"
click at [554, 469] on div "All emails and texts are disabled for this inspection! All emails and texts hav…" at bounding box center [644, 239] width 1049 height 1523
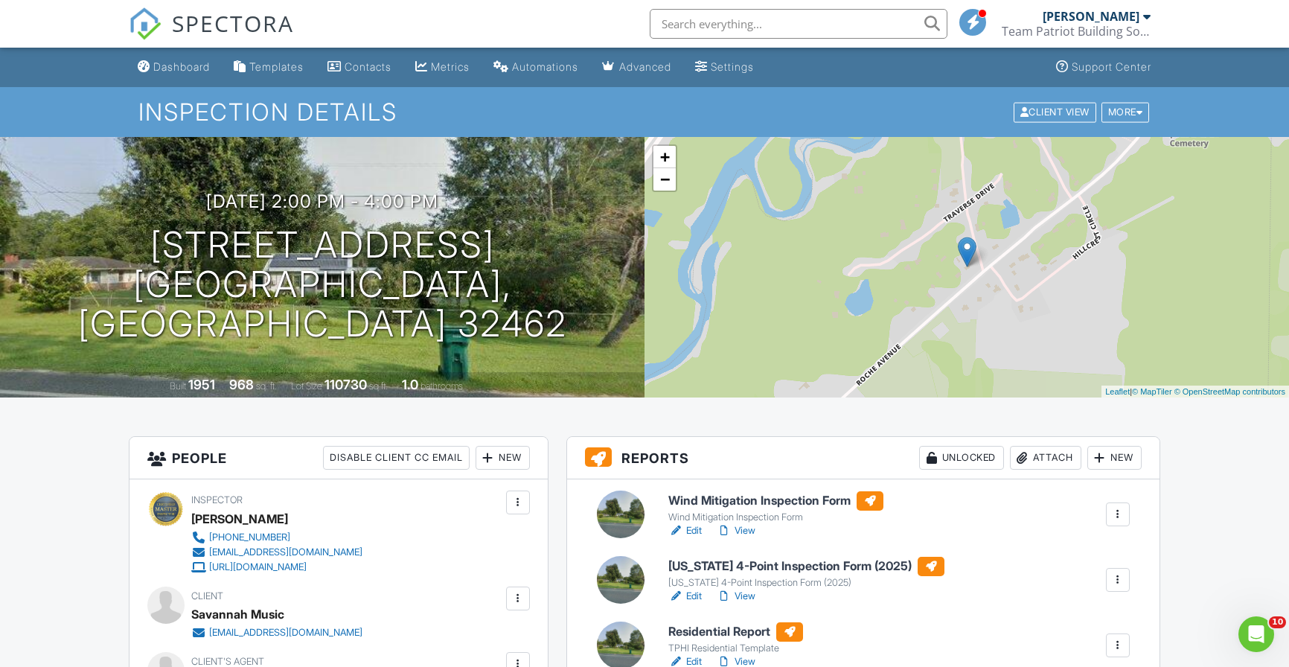
scroll to position [0, 0]
click at [201, 24] on span "SPECTORA" at bounding box center [233, 22] width 122 height 31
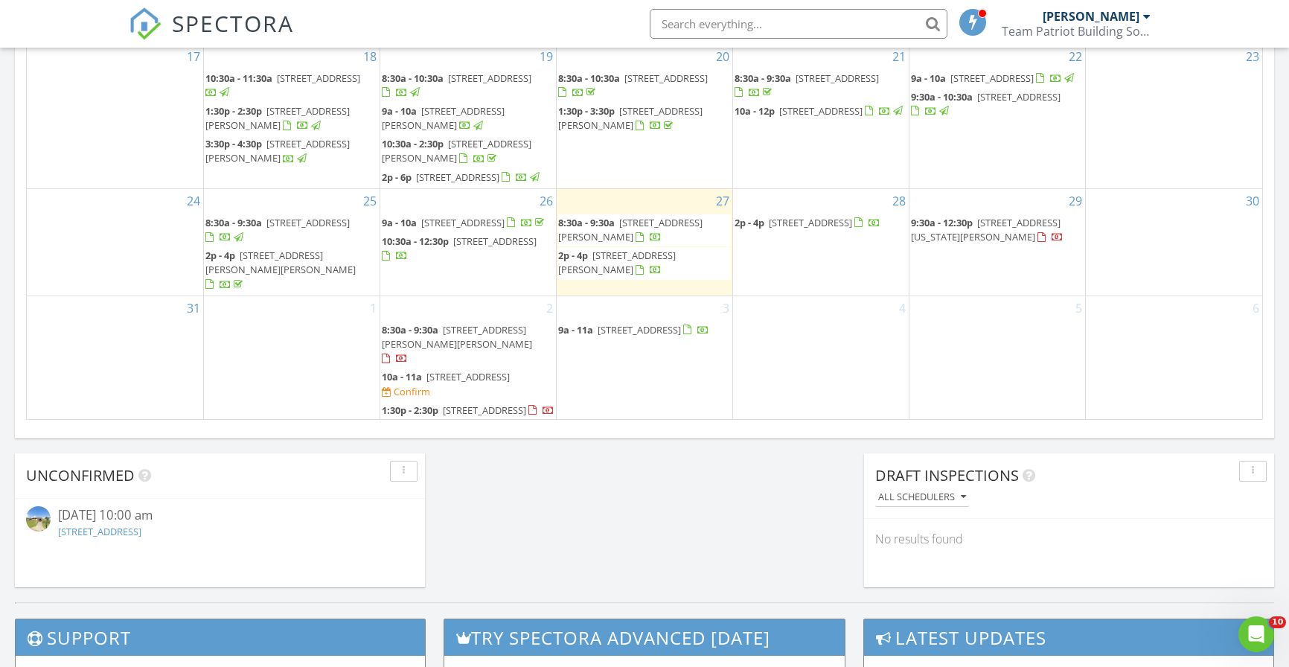
scroll to position [135, 0]
click at [426, 371] on span "[STREET_ADDRESS]" at bounding box center [467, 377] width 83 height 13
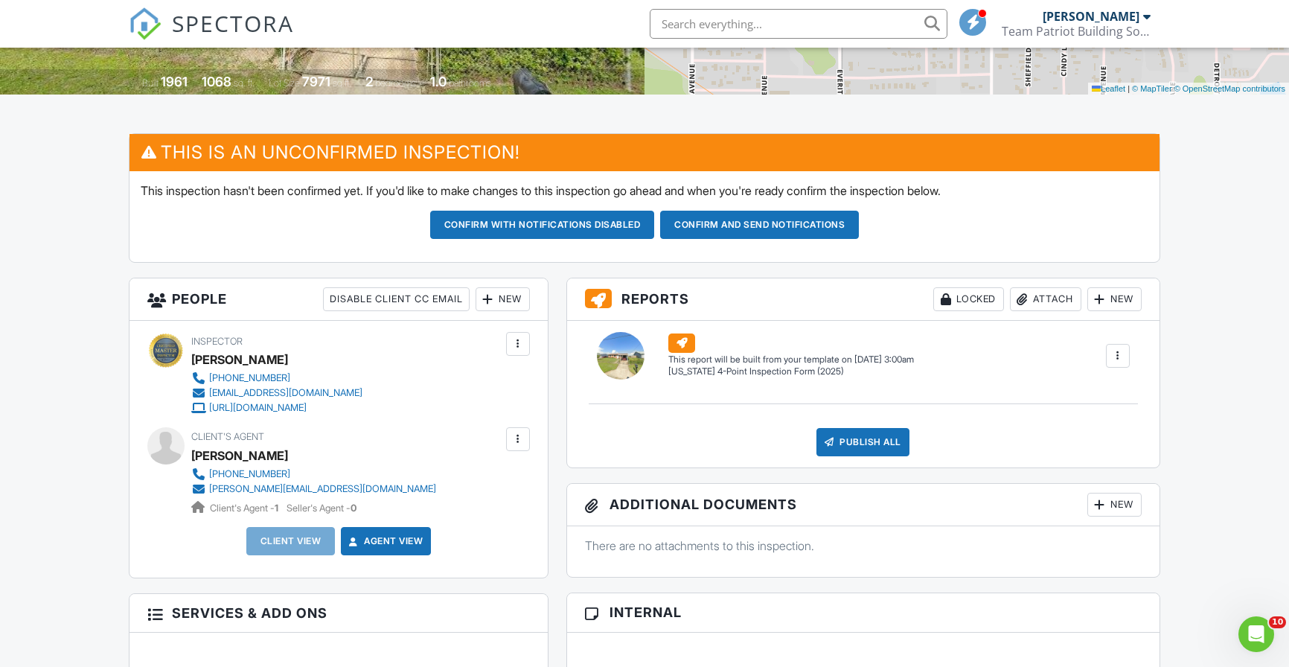
scroll to position [326, 0]
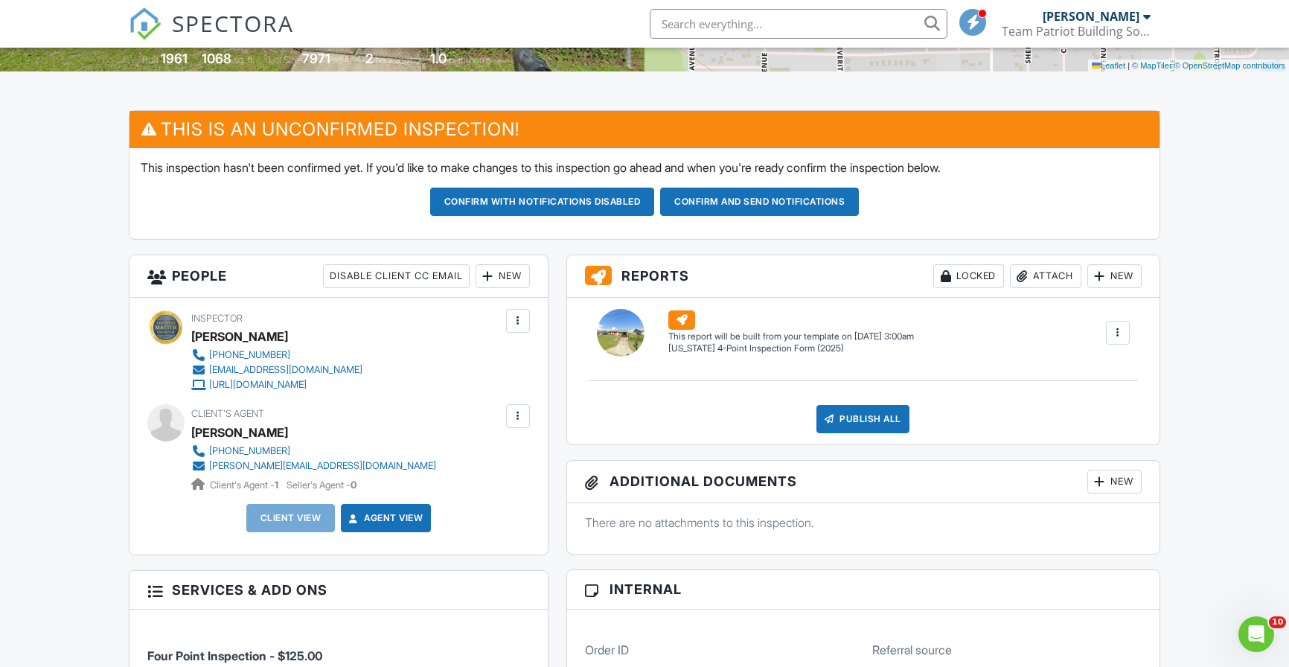
click at [522, 285] on div "New" at bounding box center [502, 276] width 54 height 24
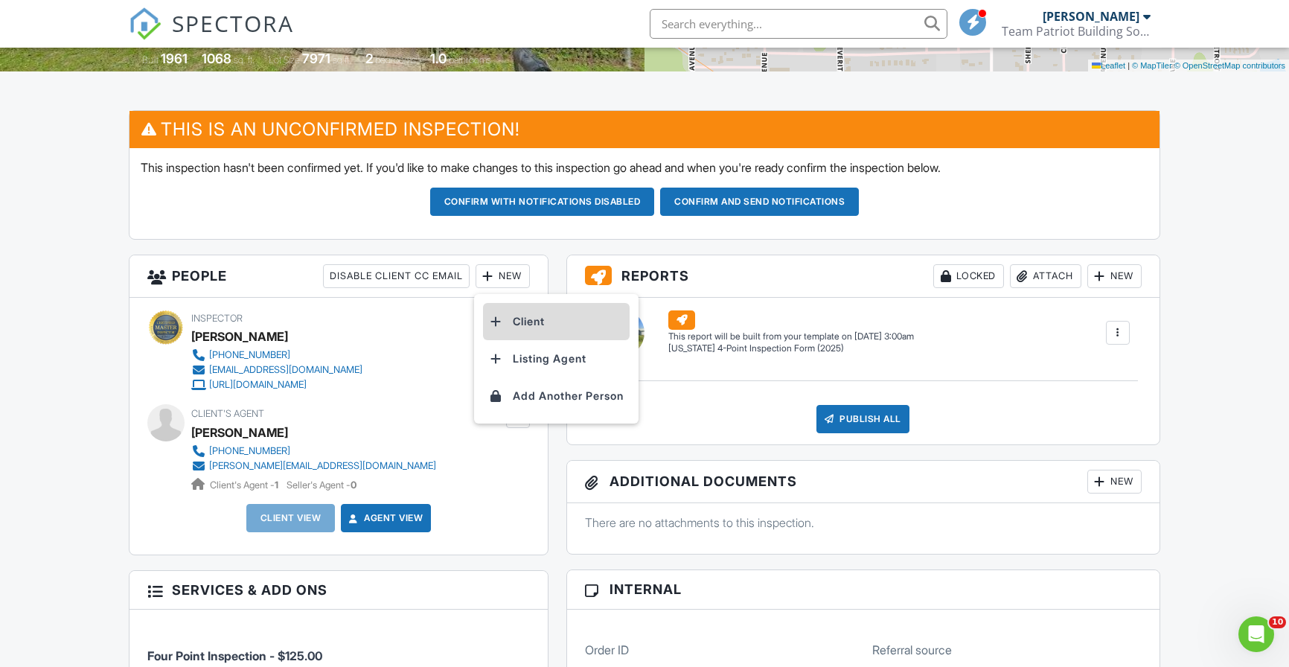
click at [528, 312] on li "Client" at bounding box center [556, 321] width 147 height 37
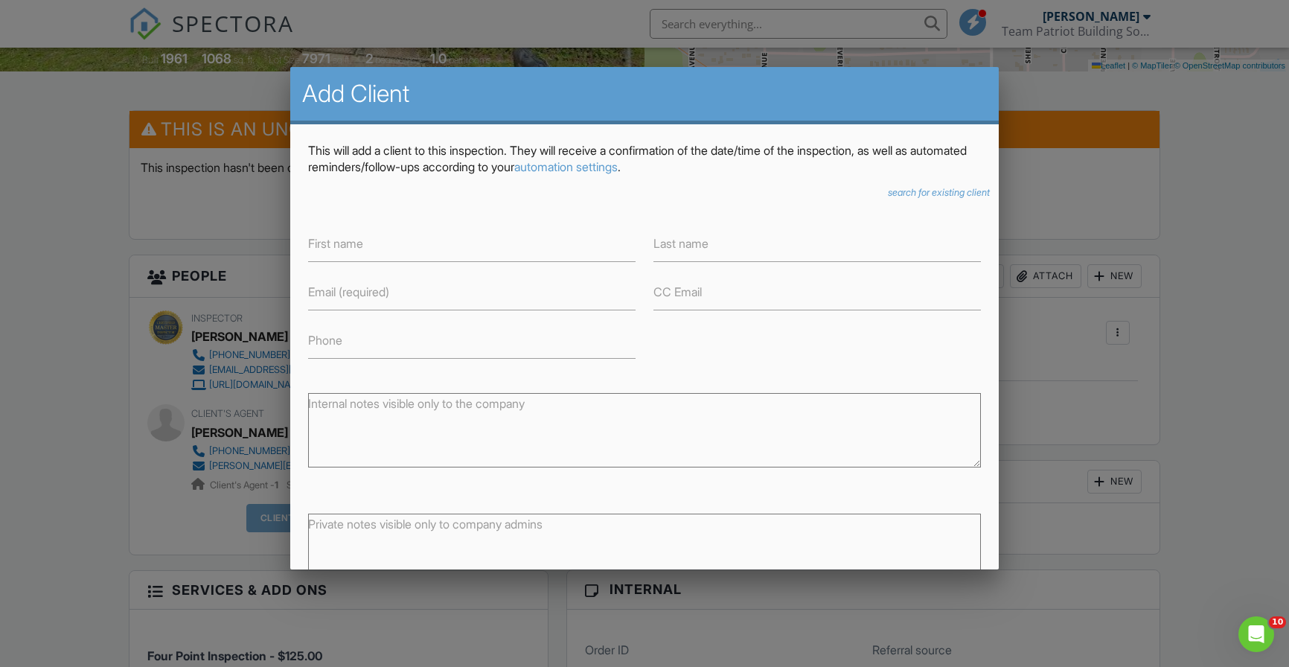
drag, startPoint x: 445, startPoint y: 101, endPoint x: 531, endPoint y: 117, distance: 87.7
click at [531, 117] on div "Add Client" at bounding box center [644, 95] width 709 height 57
click at [356, 246] on label "First name" at bounding box center [335, 243] width 55 height 16
click at [356, 246] on input "First name" at bounding box center [471, 243] width 327 height 36
type input "Katie"
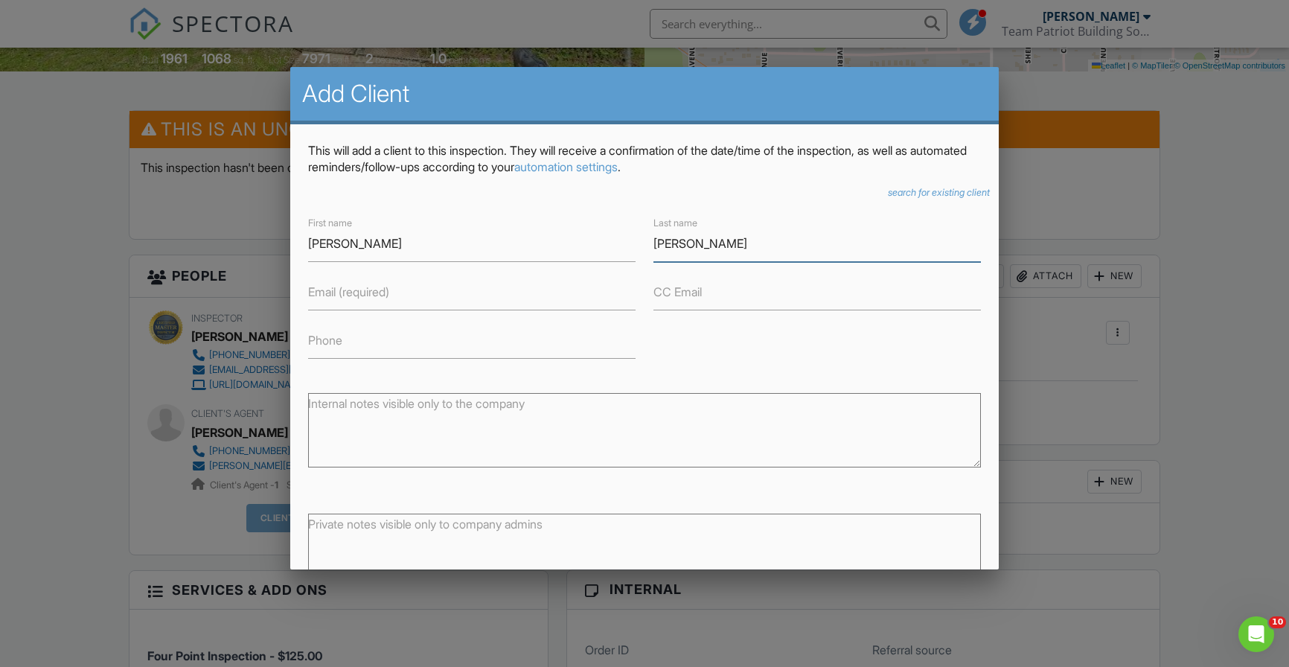
type input "Healey"
click at [344, 295] on label "Email (required)" at bounding box center [348, 291] width 81 height 16
click at [344, 295] on input "Email (required)" at bounding box center [471, 292] width 327 height 36
type input "katie@anchortitle"
click at [675, 246] on input "Healey" at bounding box center [816, 243] width 327 height 36
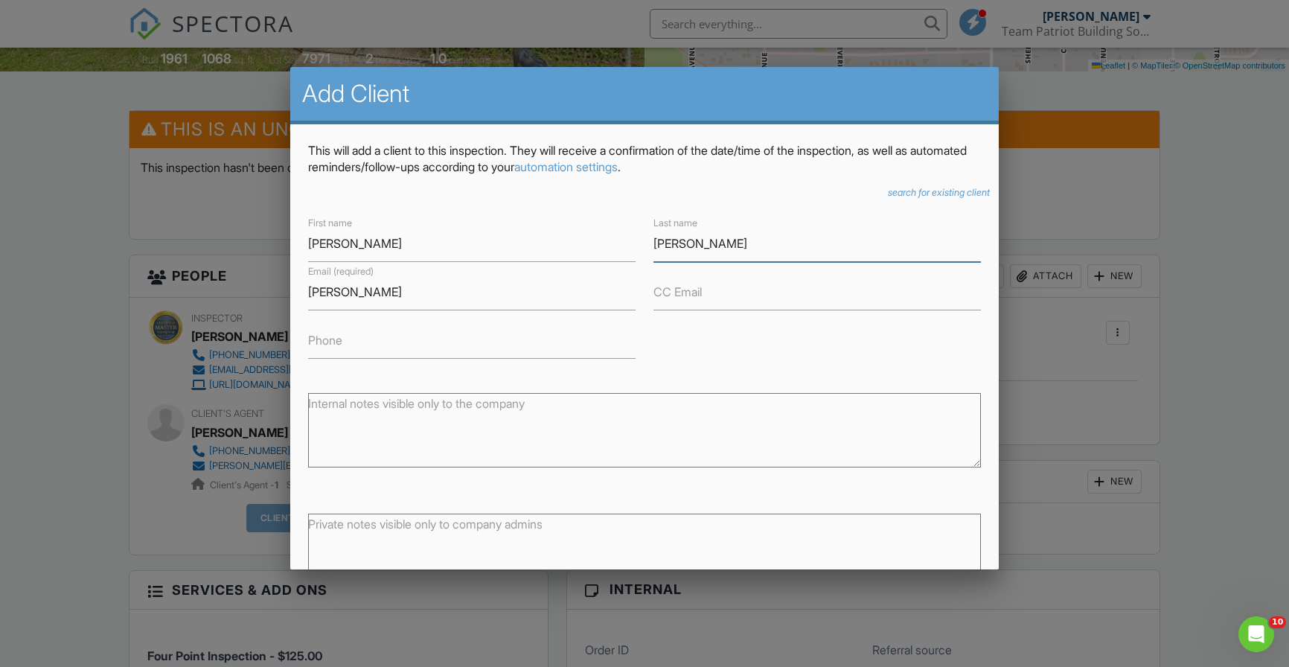
type input "Headley"
click at [481, 298] on input "katie@anchortitle" at bounding box center [471, 292] width 327 height 36
paste input ".co"
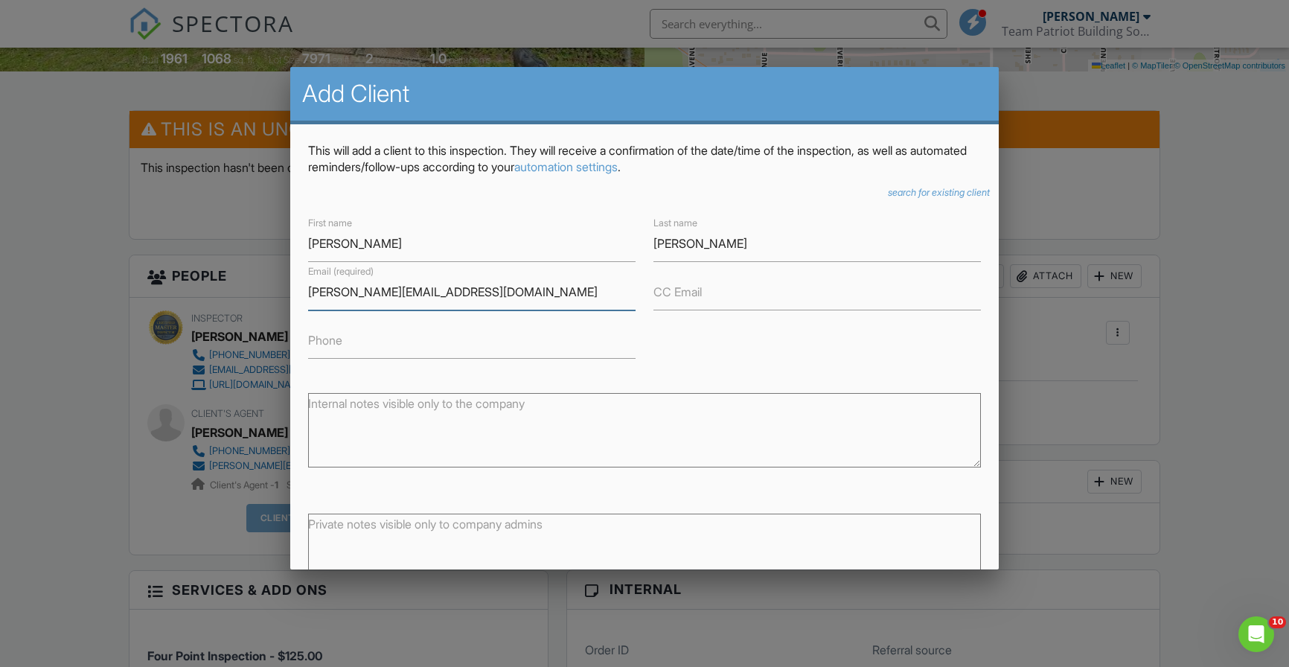
type input "katie@anchortitle.co"
type input "850-290-8034"
click at [718, 359] on form "First name Katie Last name Headley Email (required) katie@anchortitle.co CC Ema…" at bounding box center [644, 433] width 673 height 438
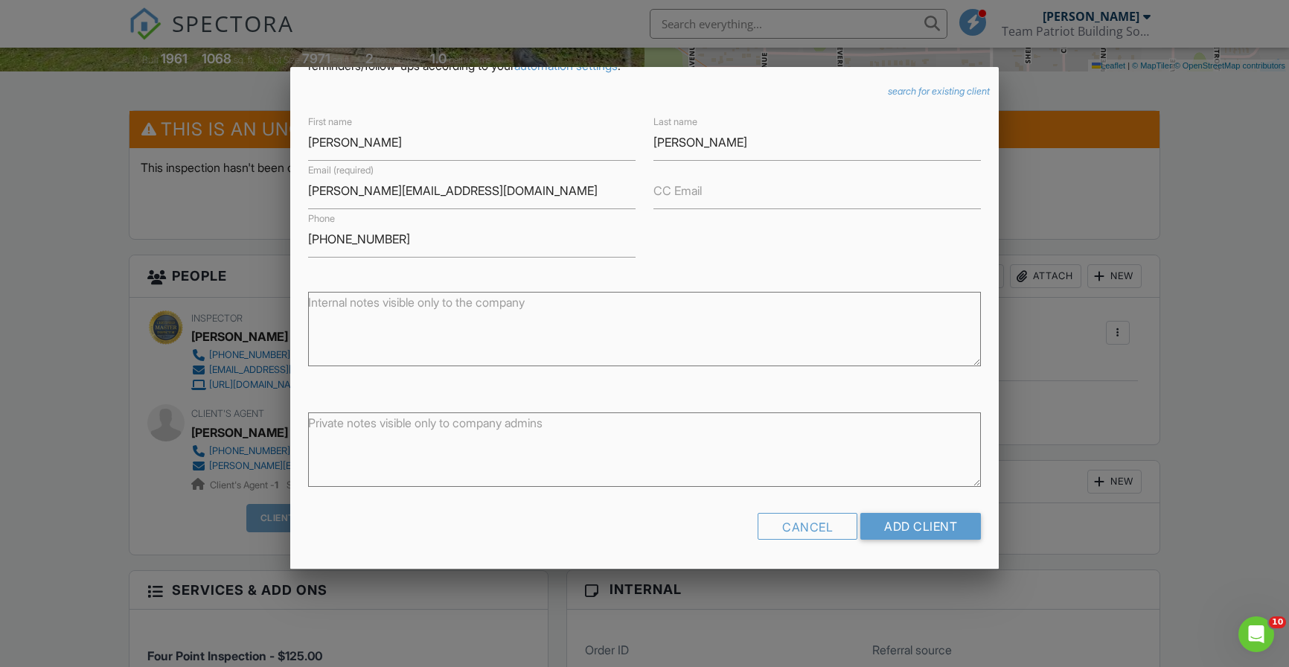
scroll to position [100, 0]
click at [892, 523] on input "Add Client" at bounding box center [920, 527] width 121 height 27
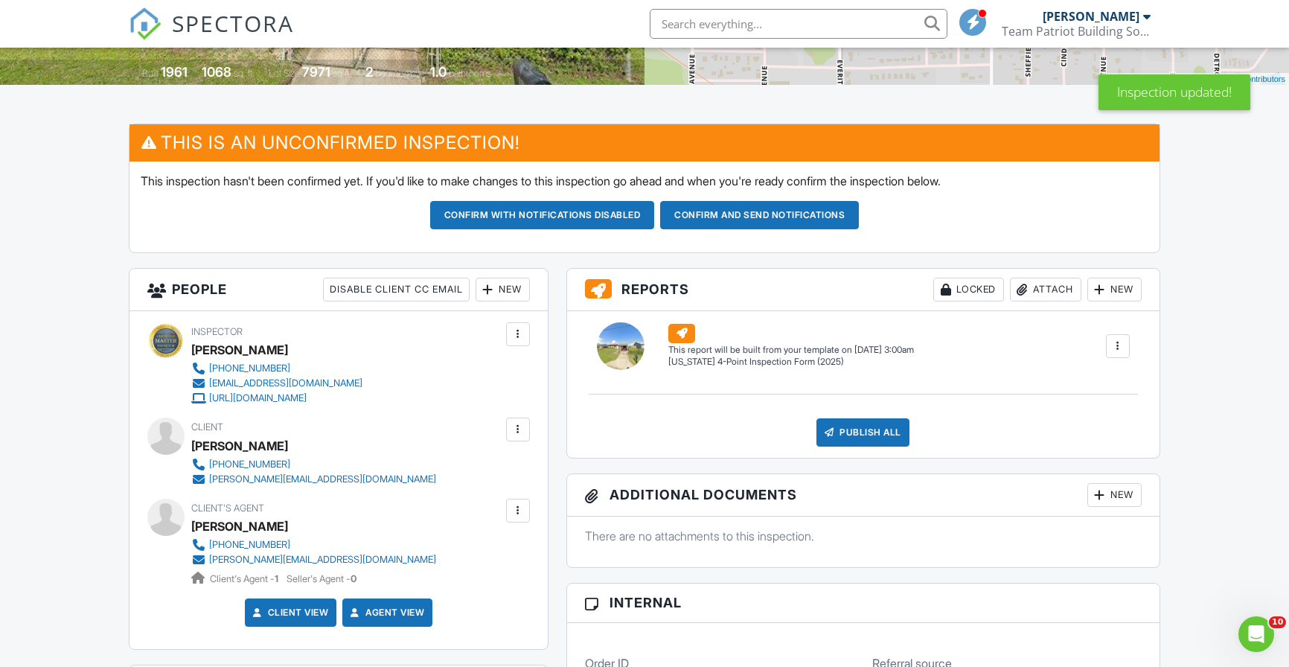
scroll to position [333, 0]
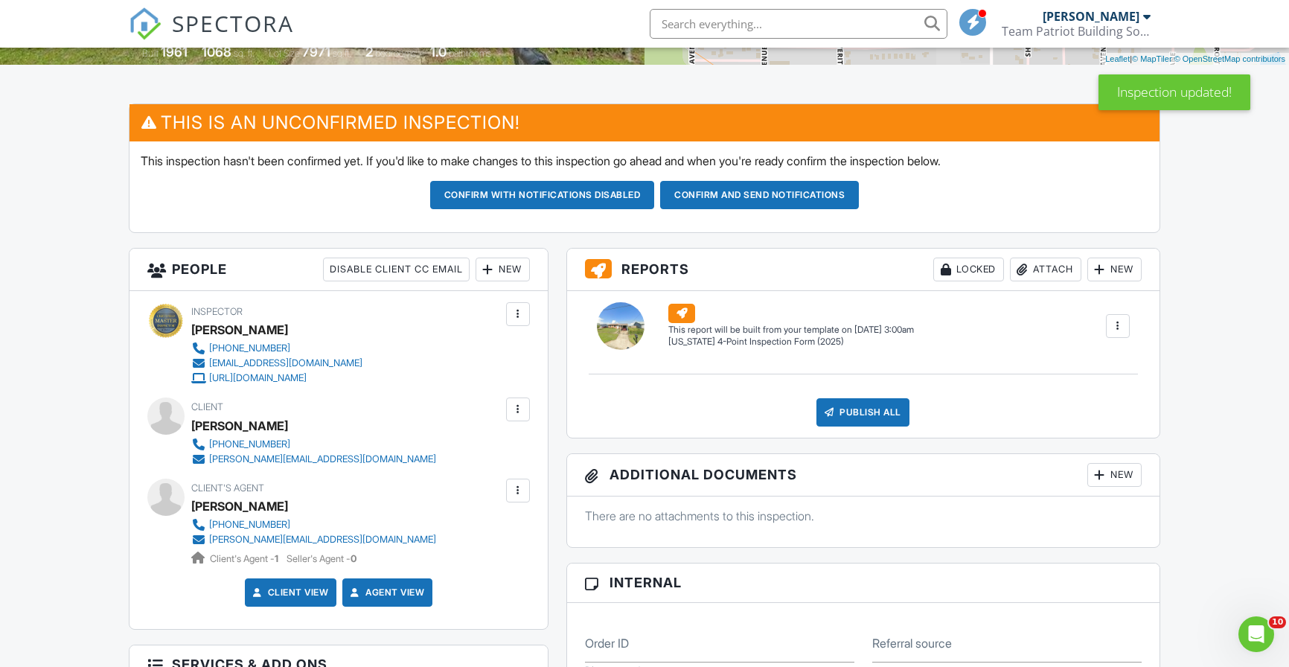
click at [516, 490] on div at bounding box center [517, 490] width 15 height 15
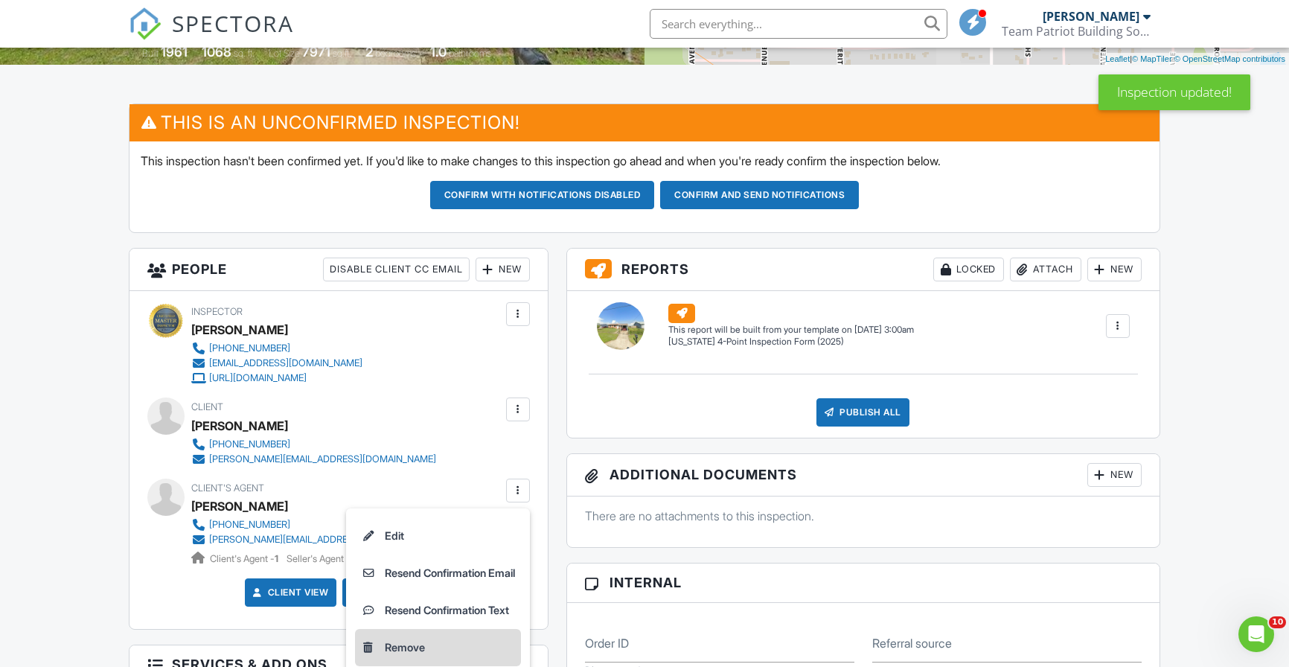
click at [423, 643] on li "Remove" at bounding box center [438, 647] width 166 height 37
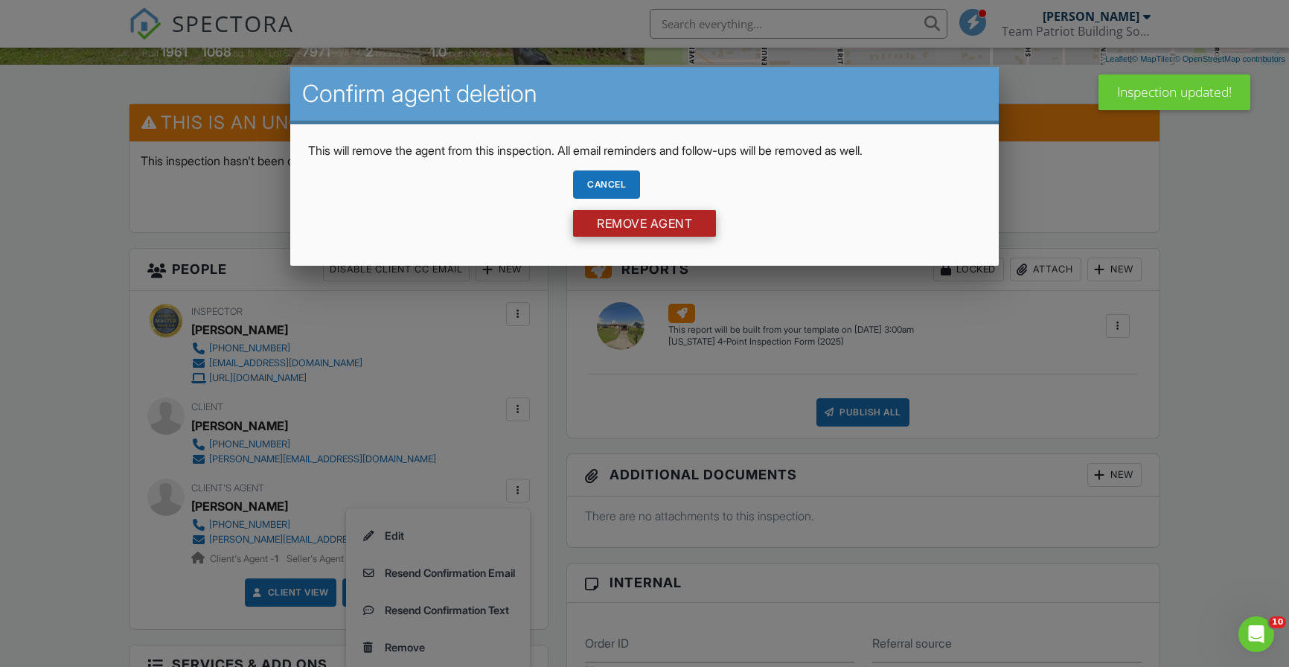
click at [696, 219] on input "Remove Agent" at bounding box center [644, 223] width 143 height 27
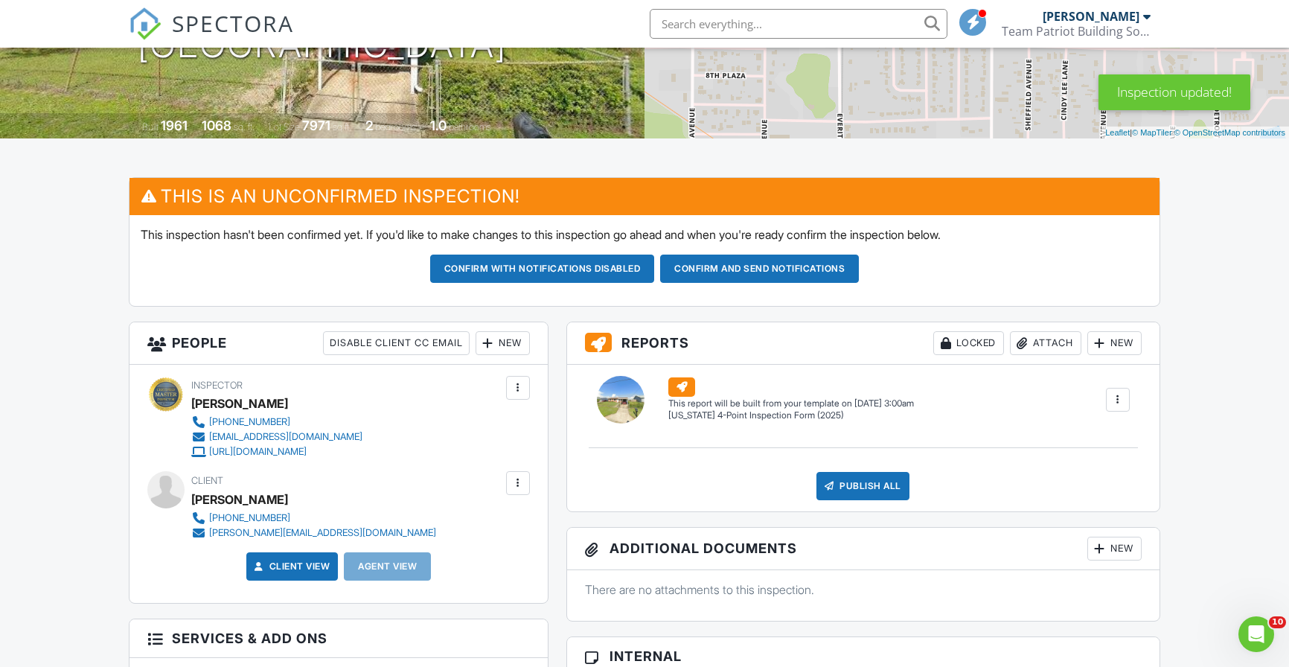
scroll to position [260, 0]
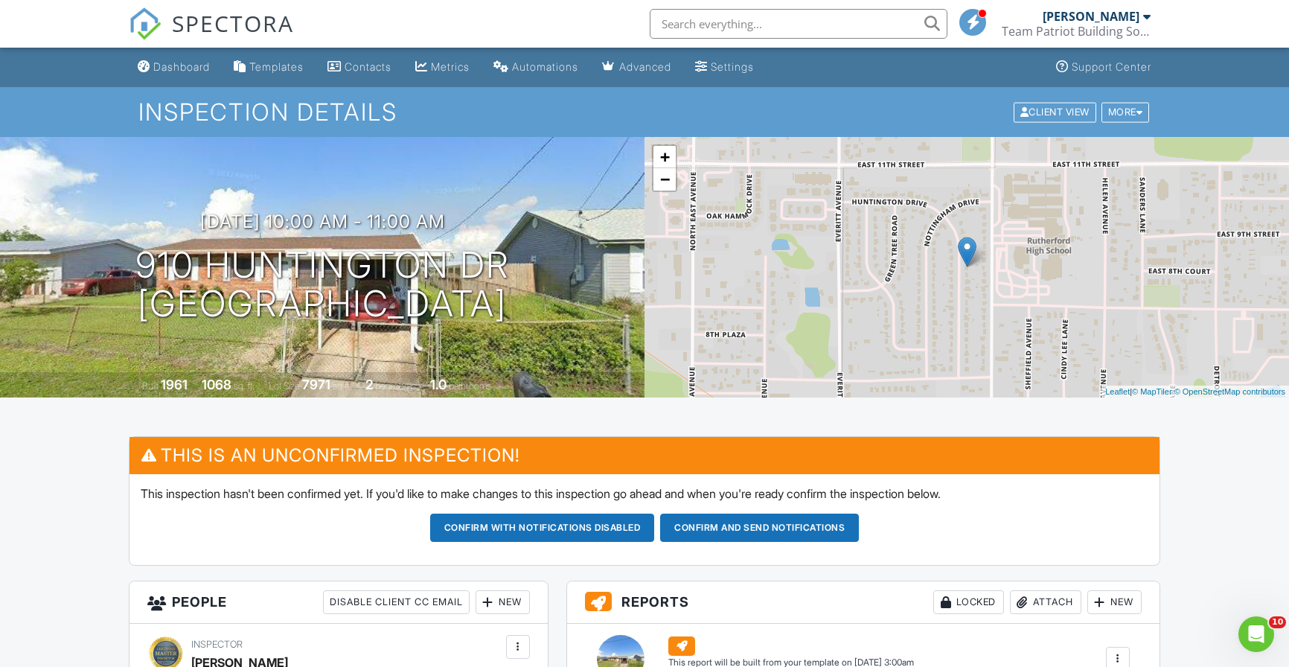
scroll to position [0, 0]
click at [269, 22] on span "SPECTORA" at bounding box center [233, 22] width 122 height 31
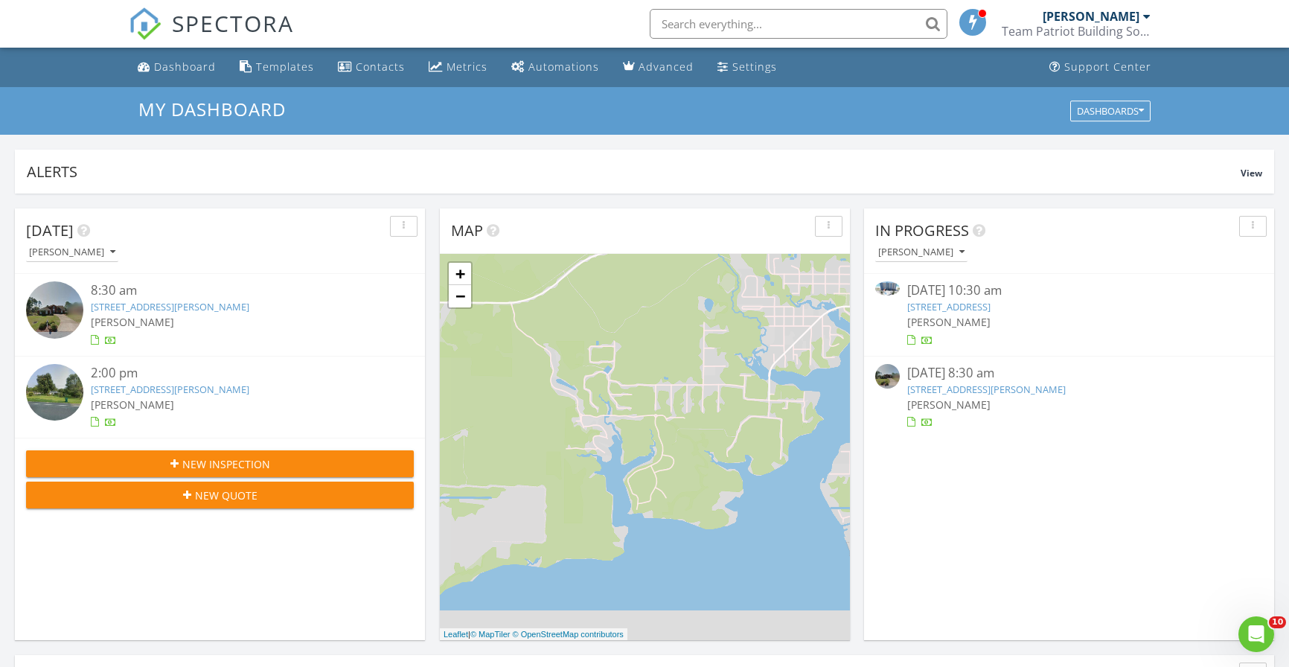
scroll to position [1355, 1289]
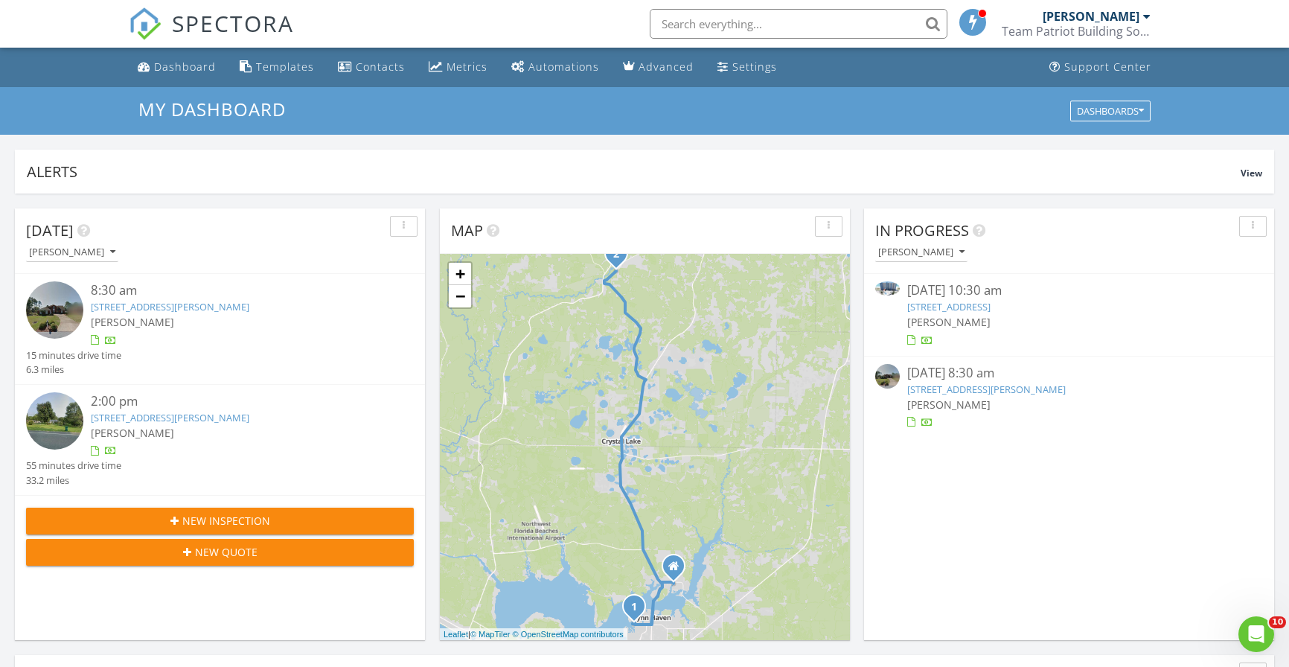
click at [404, 458] on div "2:00 pm [STREET_ADDRESS][PERSON_NAME] [PERSON_NAME] 55 minutes drive time 33.2 …" at bounding box center [220, 439] width 388 height 95
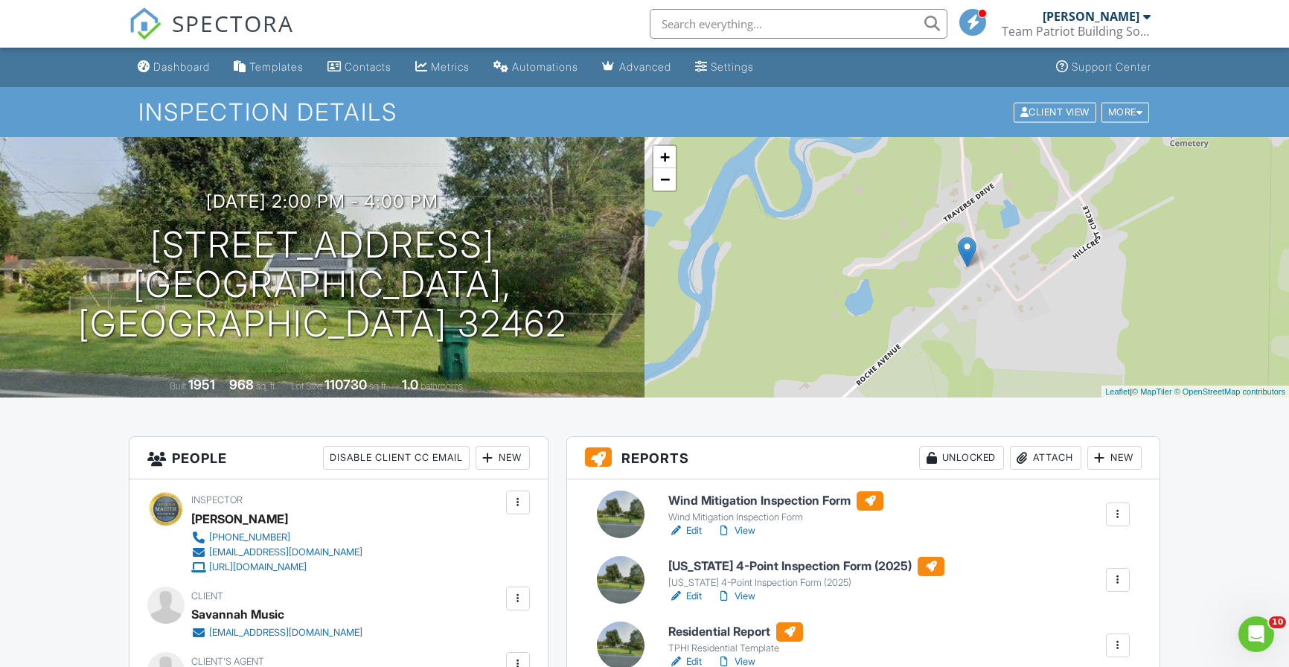
click at [226, 28] on span "SPECTORA" at bounding box center [233, 22] width 122 height 31
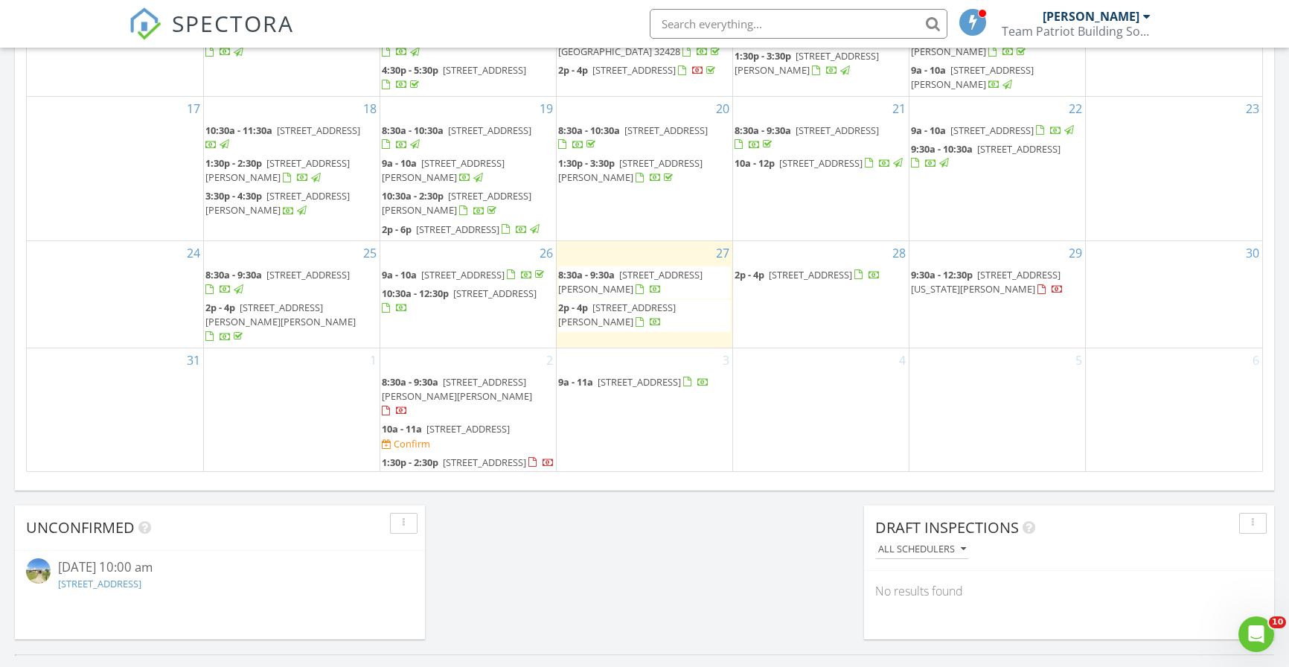
scroll to position [135, 0]
click at [405, 423] on span "10a - 11a" at bounding box center [402, 429] width 40 height 13
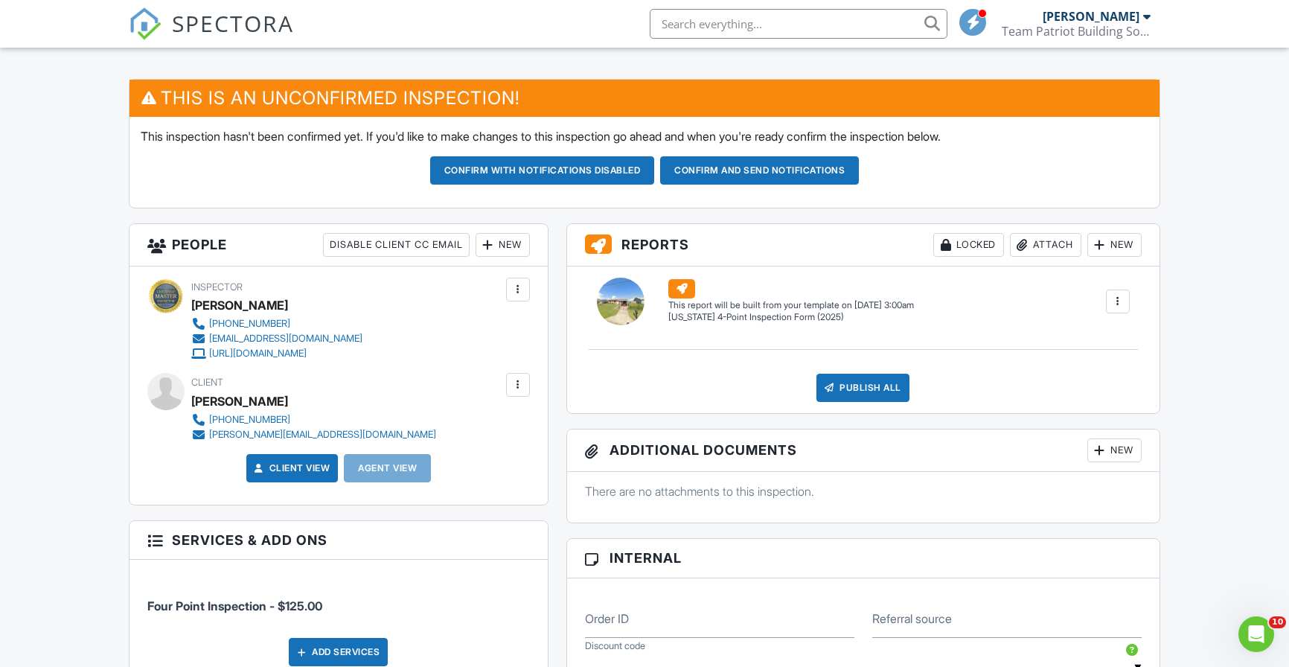
scroll to position [358, 0]
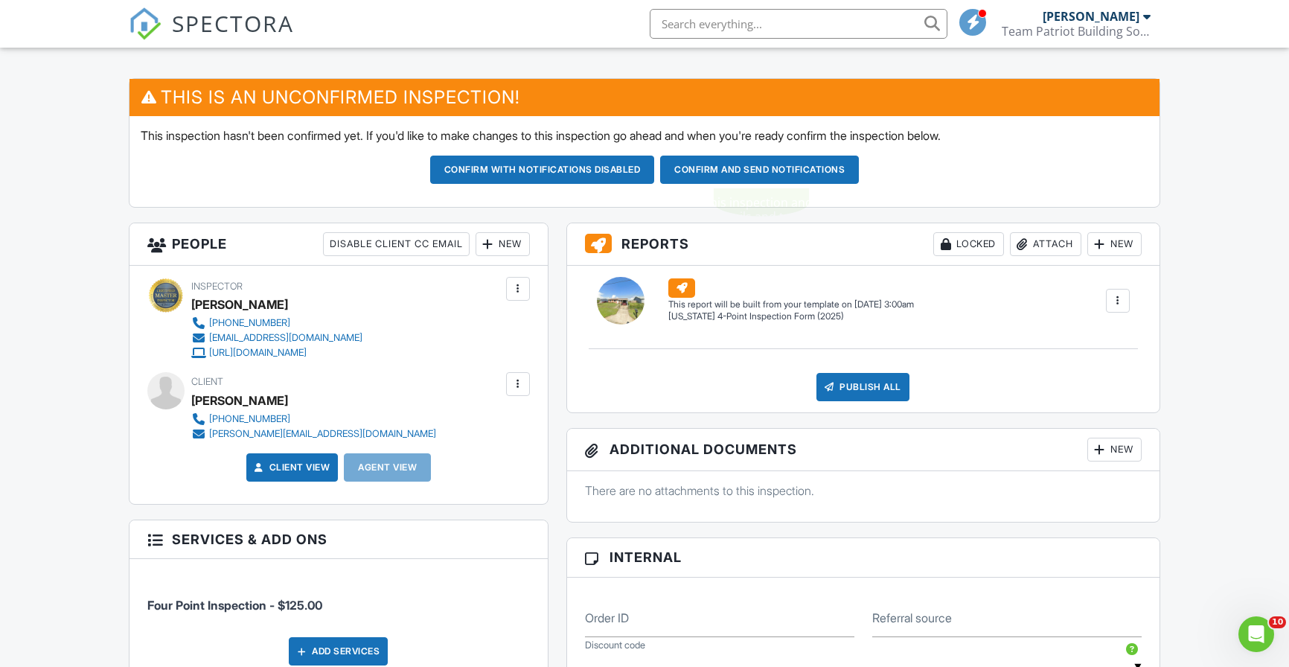
click at [655, 177] on button "Confirm and send notifications" at bounding box center [542, 170] width 225 height 28
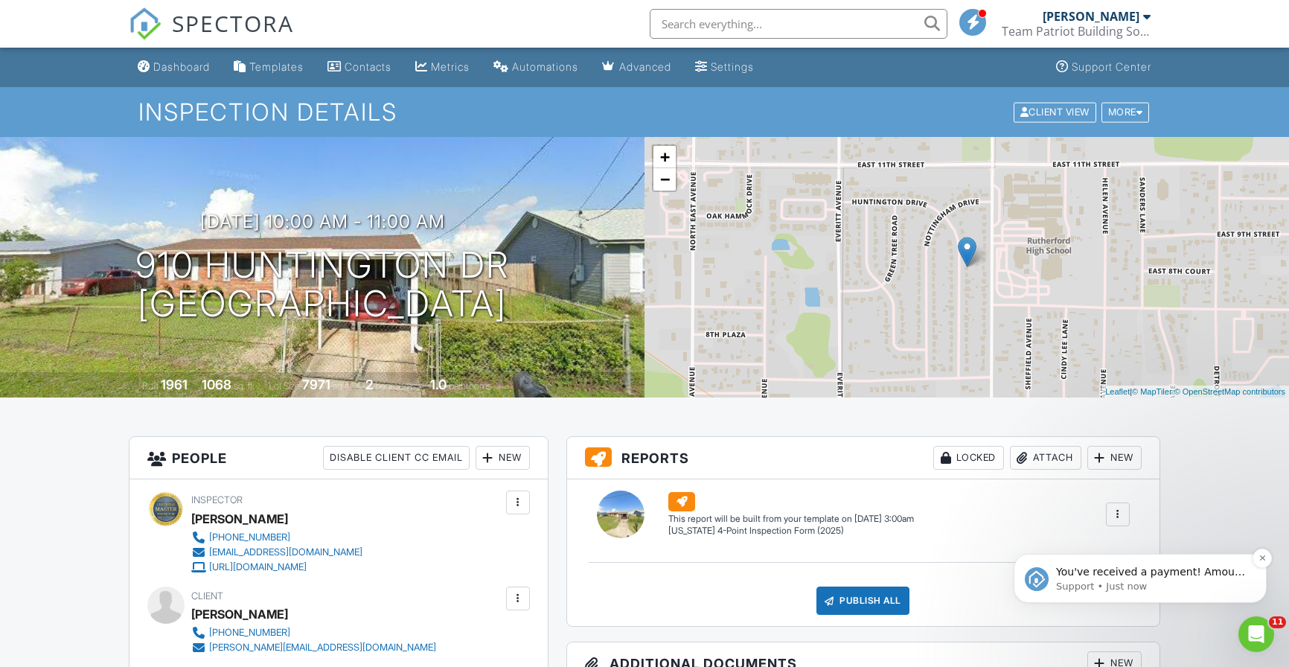
click at [1130, 574] on p "You've received a payment! Amount $125.00 Fee $0.00 Net $125.00 Transaction # p…" at bounding box center [1152, 572] width 192 height 15
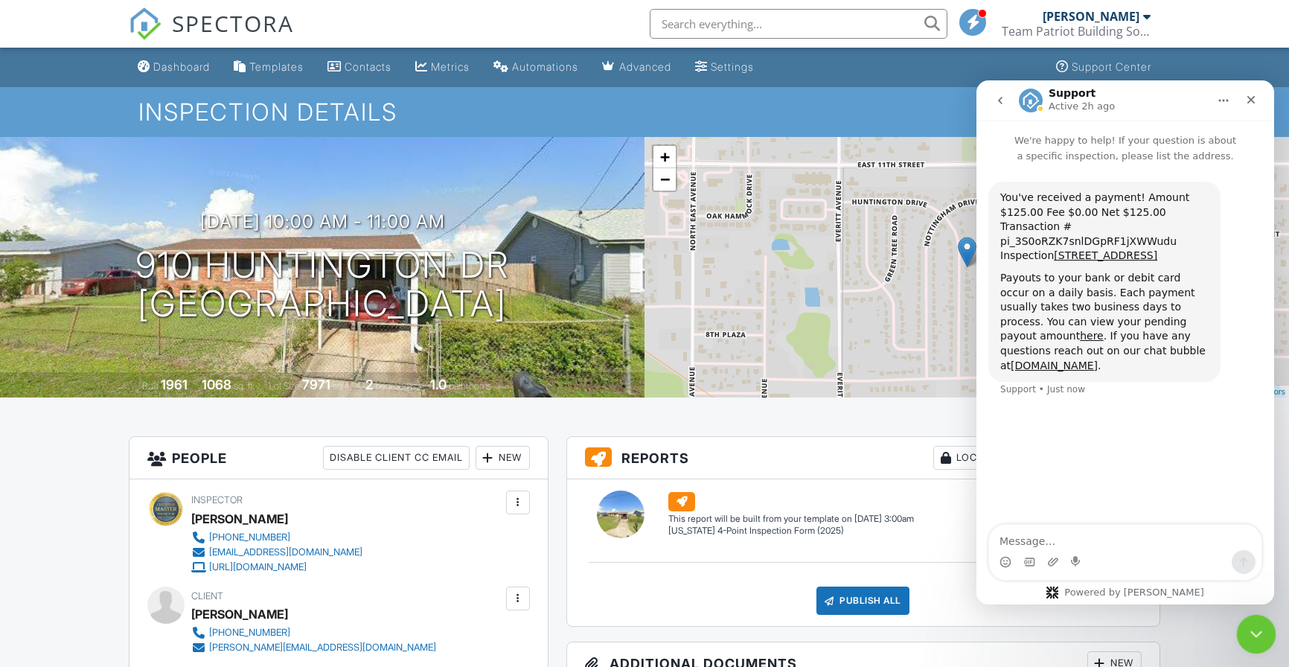
click at [1259, 629] on icon "Close Intercom Messenger" at bounding box center [1254, 632] width 18 height 18
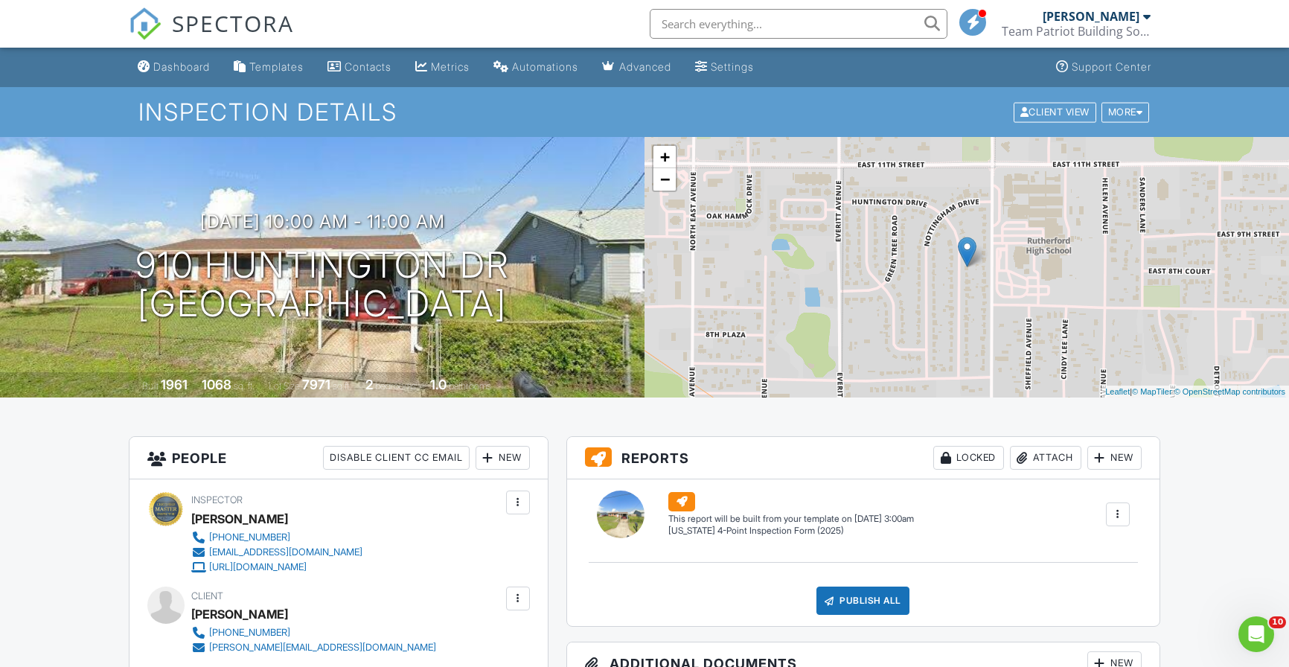
click at [190, 65] on div "Dashboard" at bounding box center [181, 66] width 57 height 13
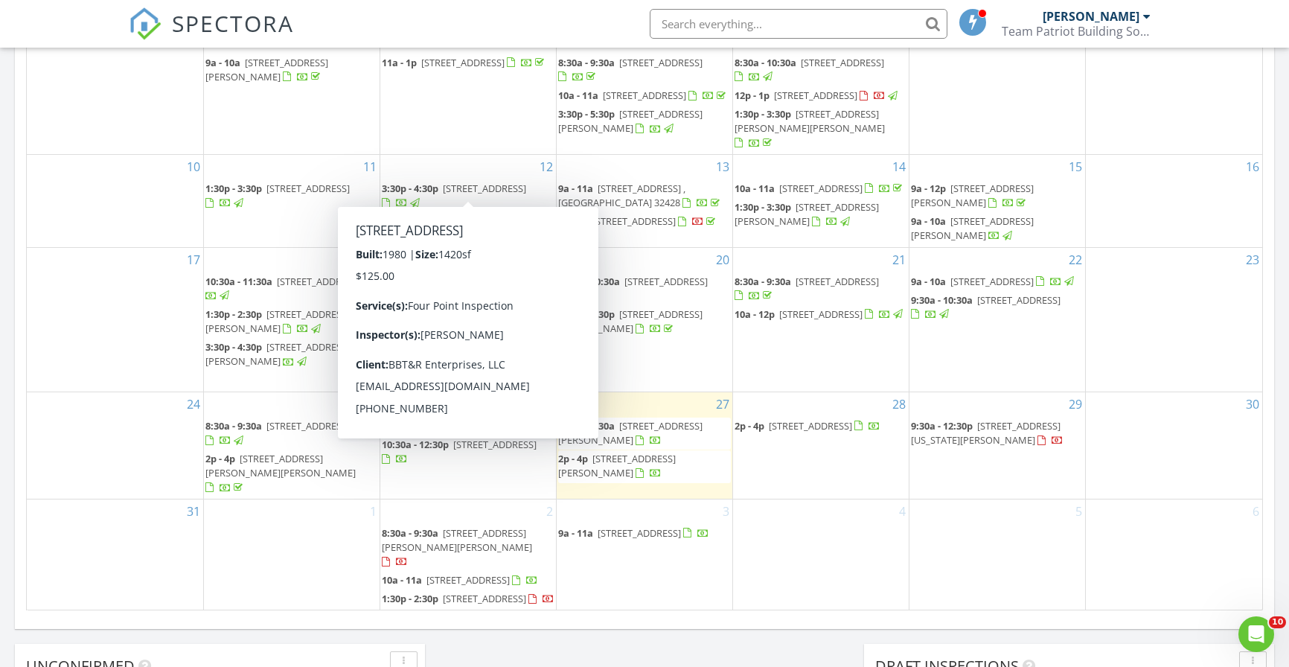
scroll to position [135, 0]
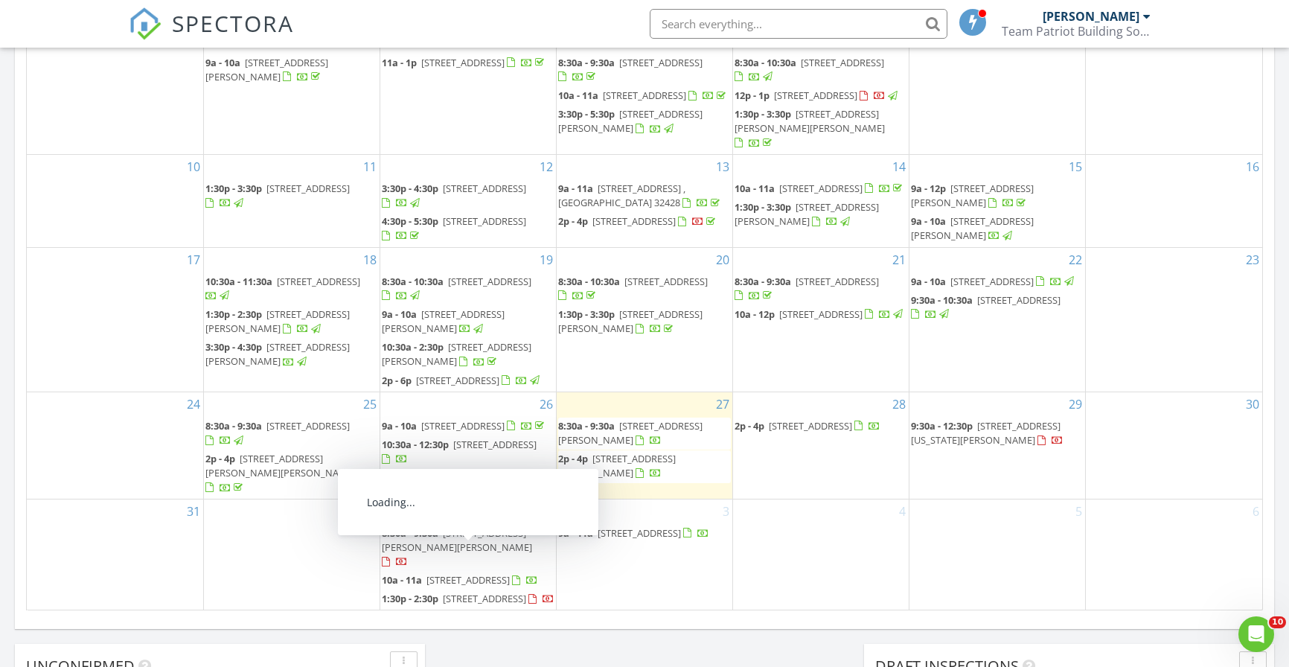
click at [588, 659] on div "[DATE] [PERSON_NAME] 8:30 am [STREET_ADDRESS][PERSON_NAME] [PERSON_NAME] 15 min…" at bounding box center [644, 115] width 1289 height 1354
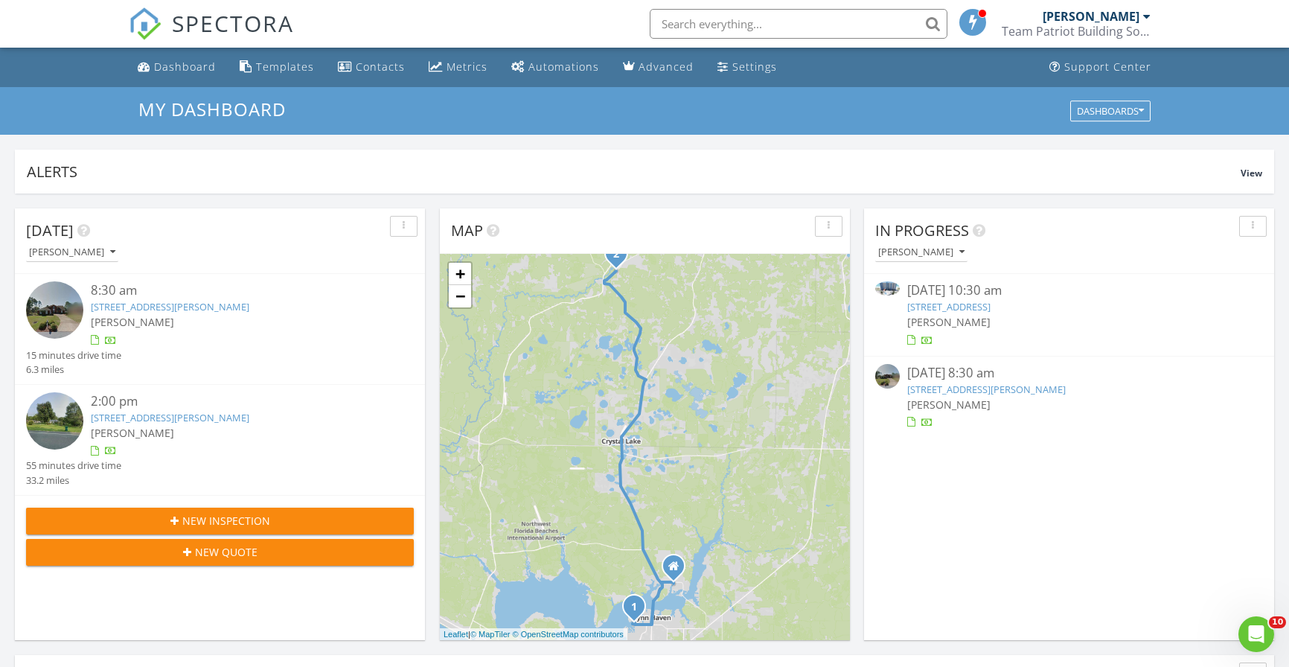
scroll to position [0, 0]
click at [432, 60] on div "Metrics" at bounding box center [436, 66] width 14 height 12
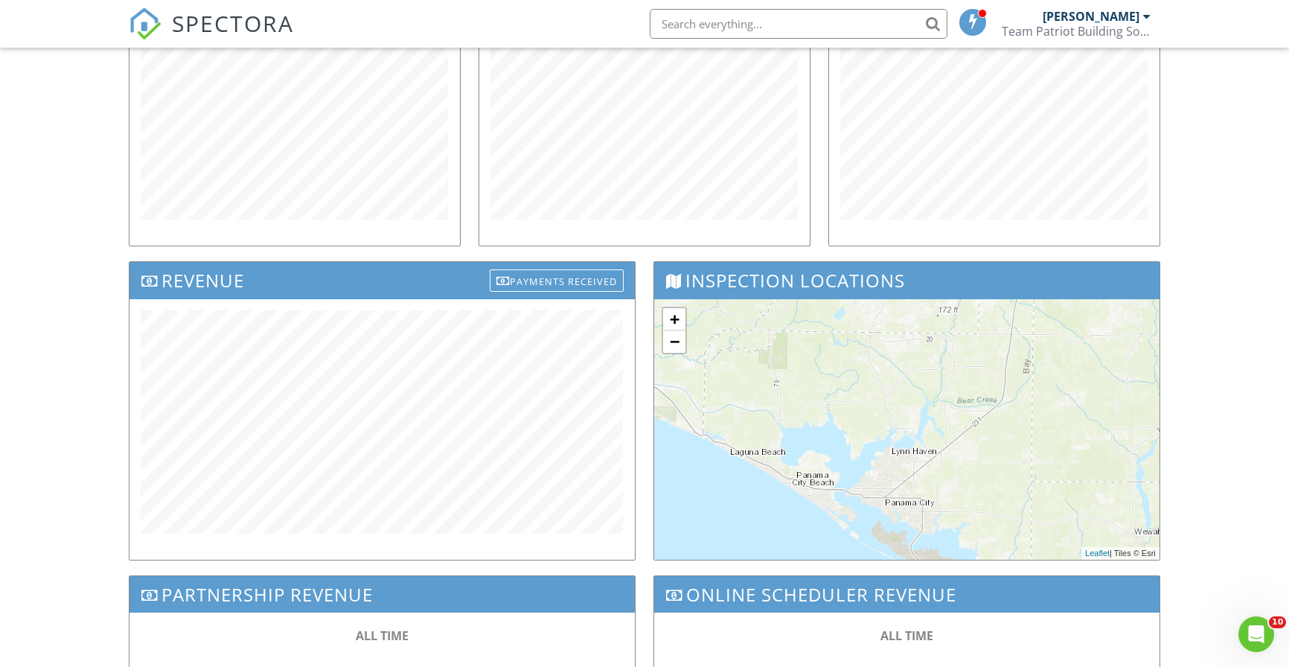
scroll to position [295, 0]
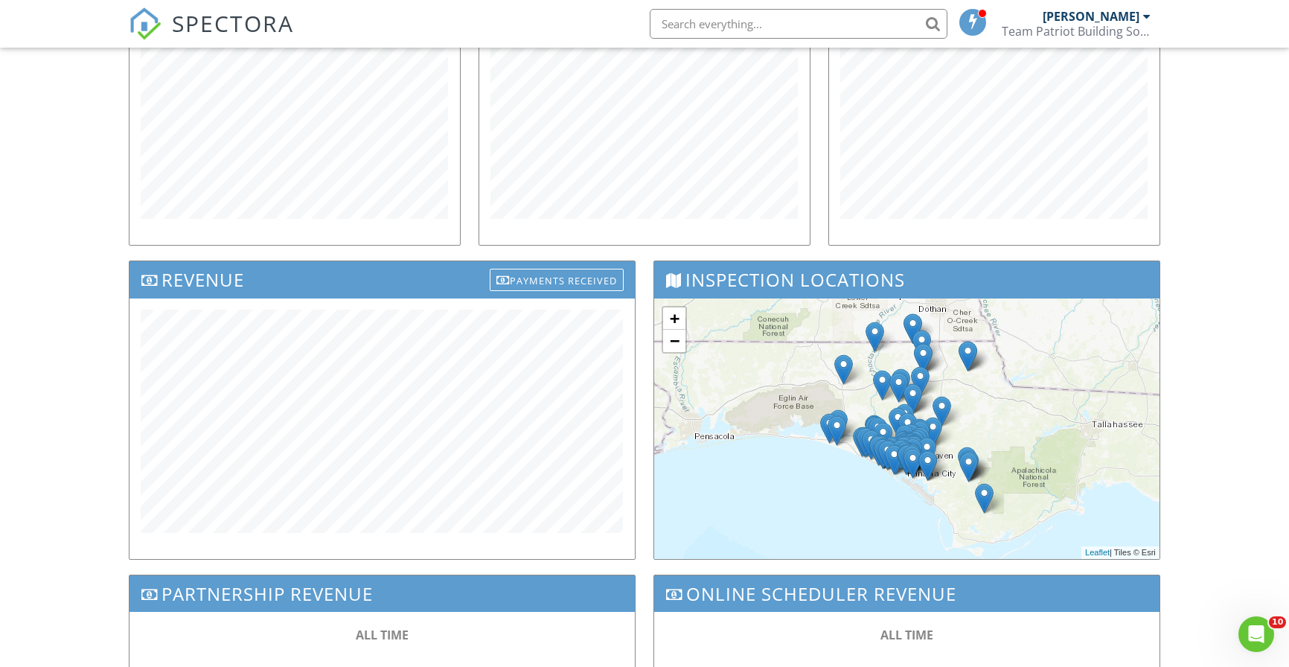
click at [237, 32] on span "SPECTORA" at bounding box center [233, 22] width 122 height 31
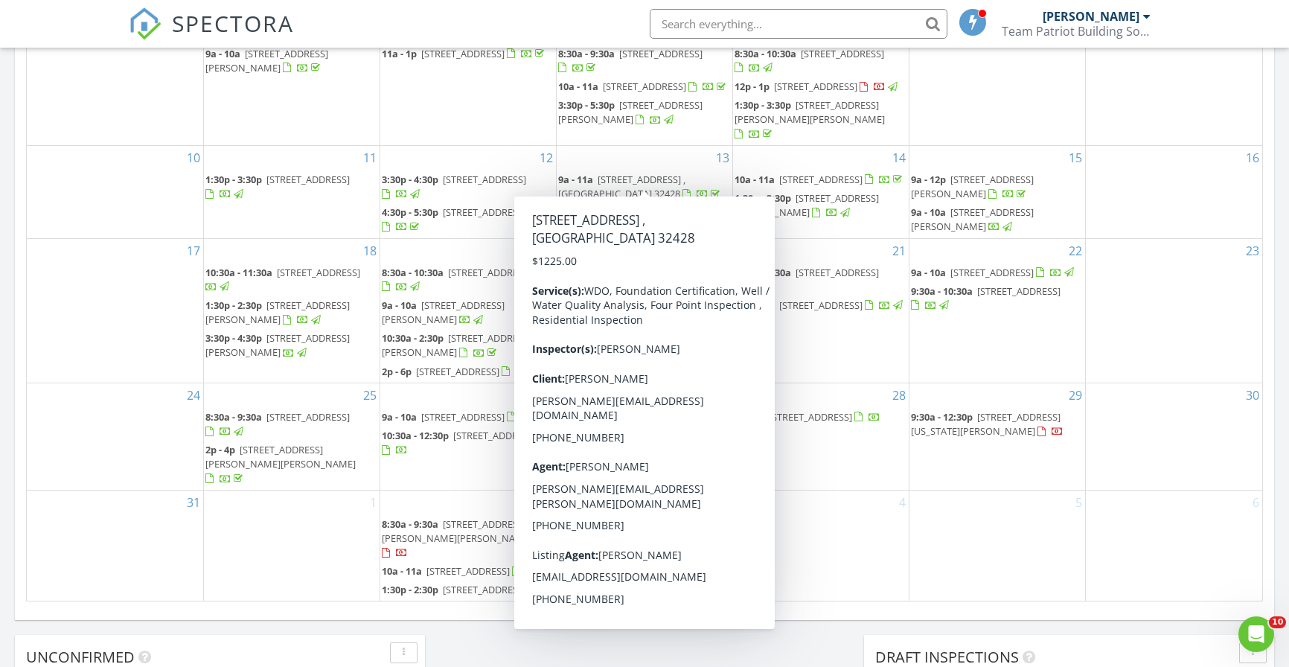
scroll to position [135, 0]
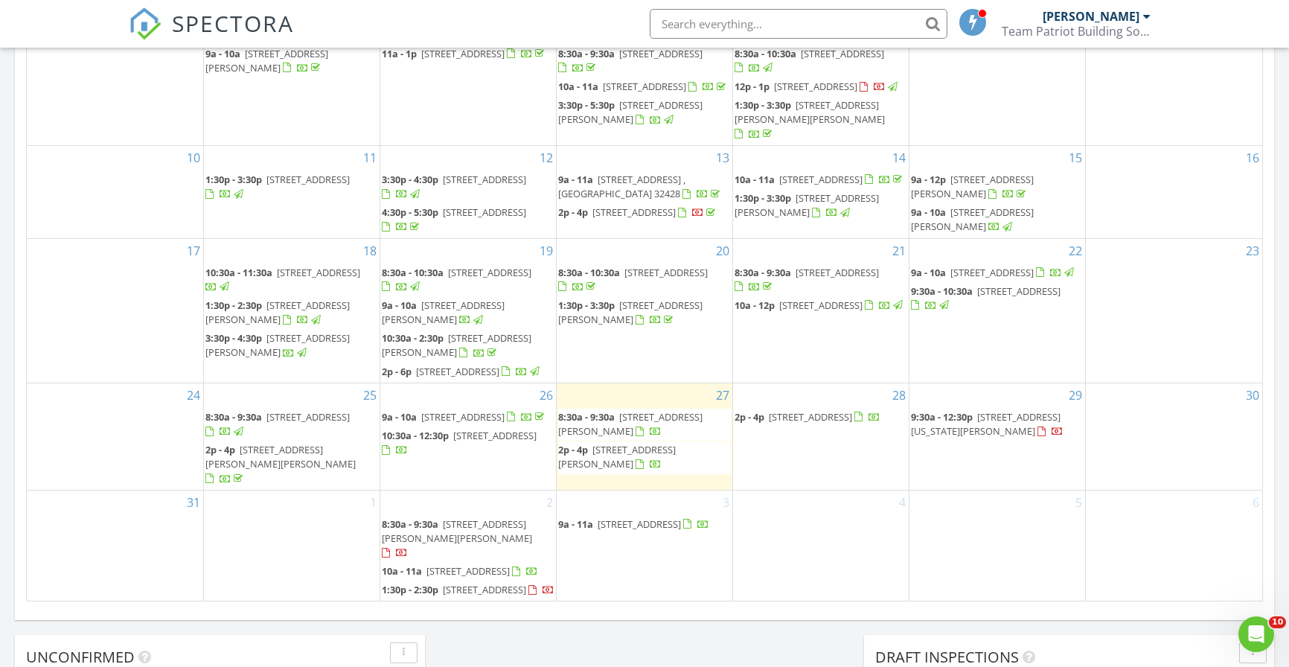
click at [971, 429] on span "76 W Point Washington Rd, Santa Rosa Beach 32459" at bounding box center [986, 424] width 150 height 28
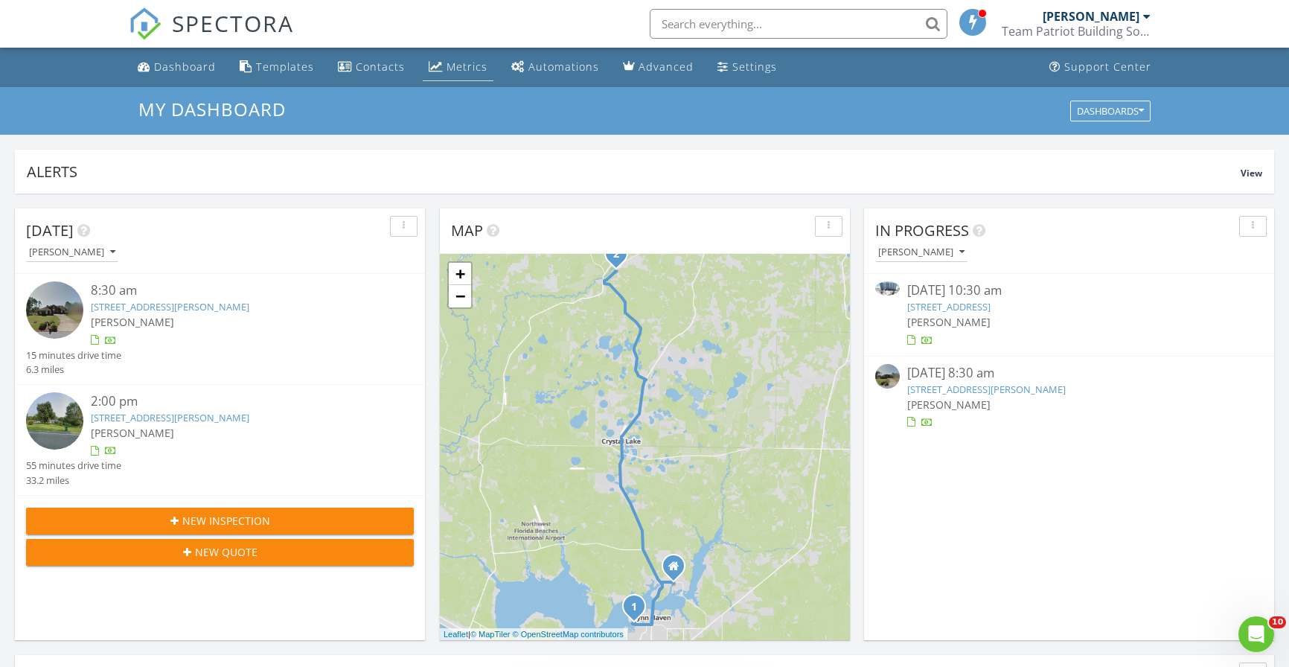
scroll to position [0, 0]
click at [461, 74] on link "Metrics" at bounding box center [458, 68] width 71 height 28
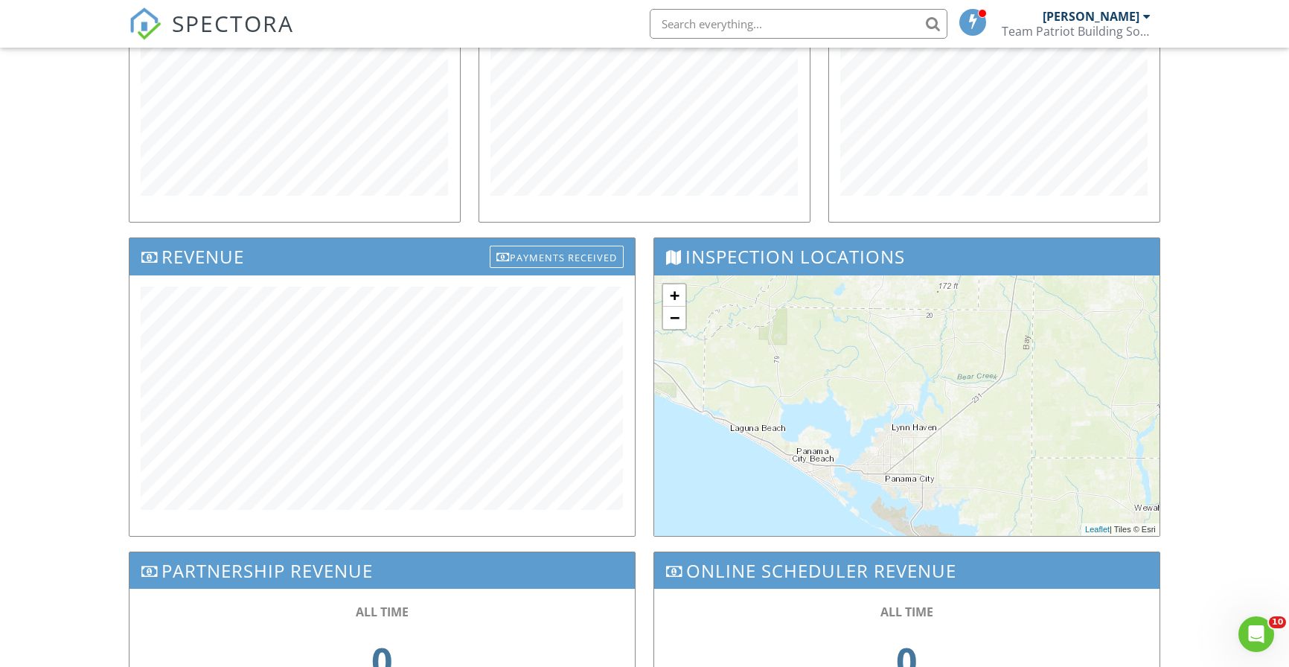
scroll to position [336, 0]
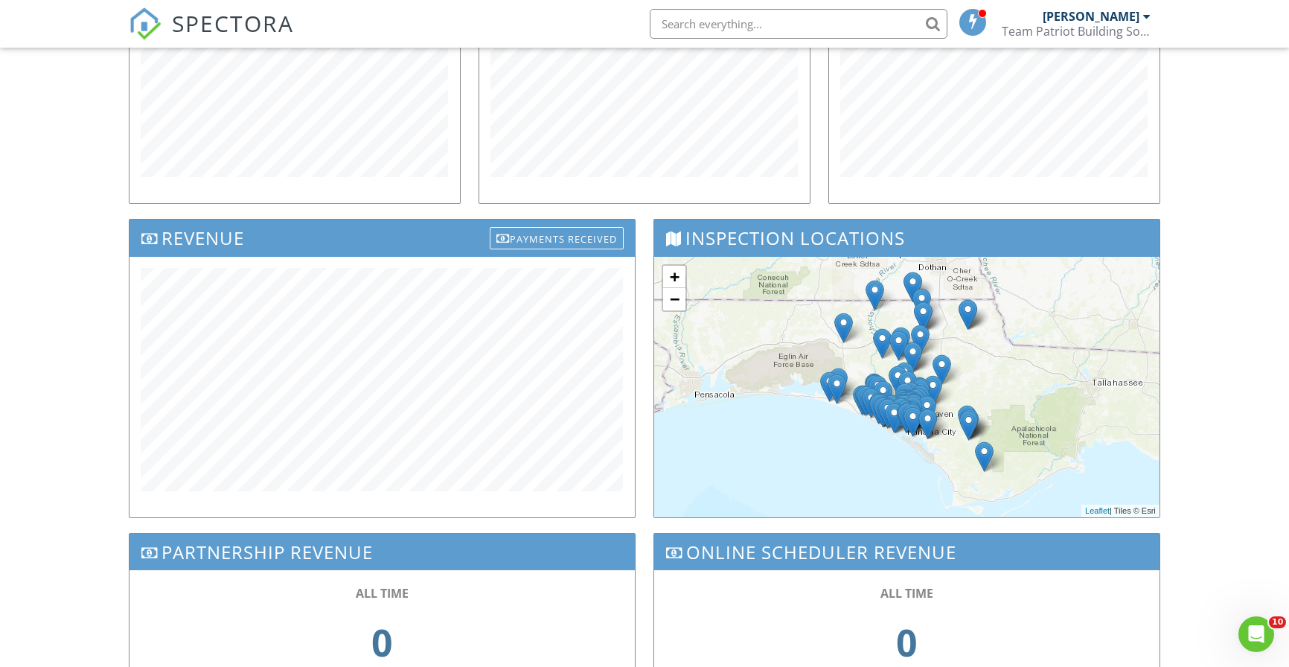
click at [447, 522] on div "Revenue Payments Received" at bounding box center [382, 375] width 525 height 313
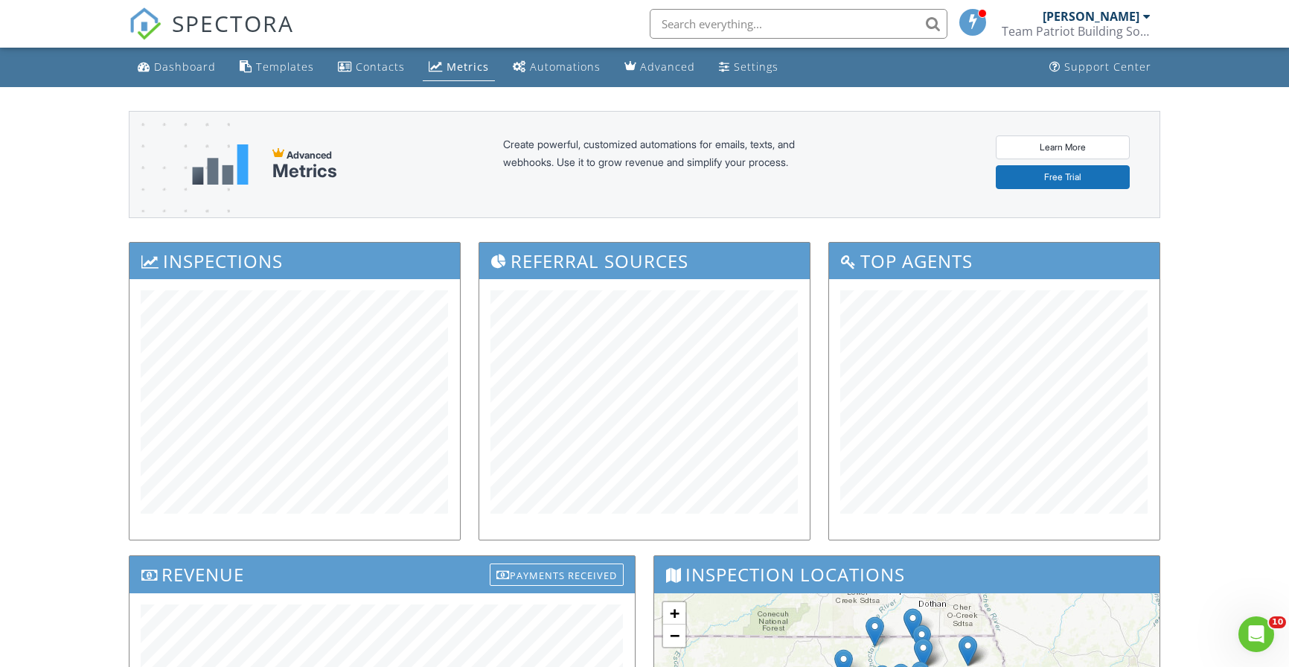
scroll to position [0, 0]
click at [175, 62] on div "Dashboard" at bounding box center [185, 67] width 62 height 14
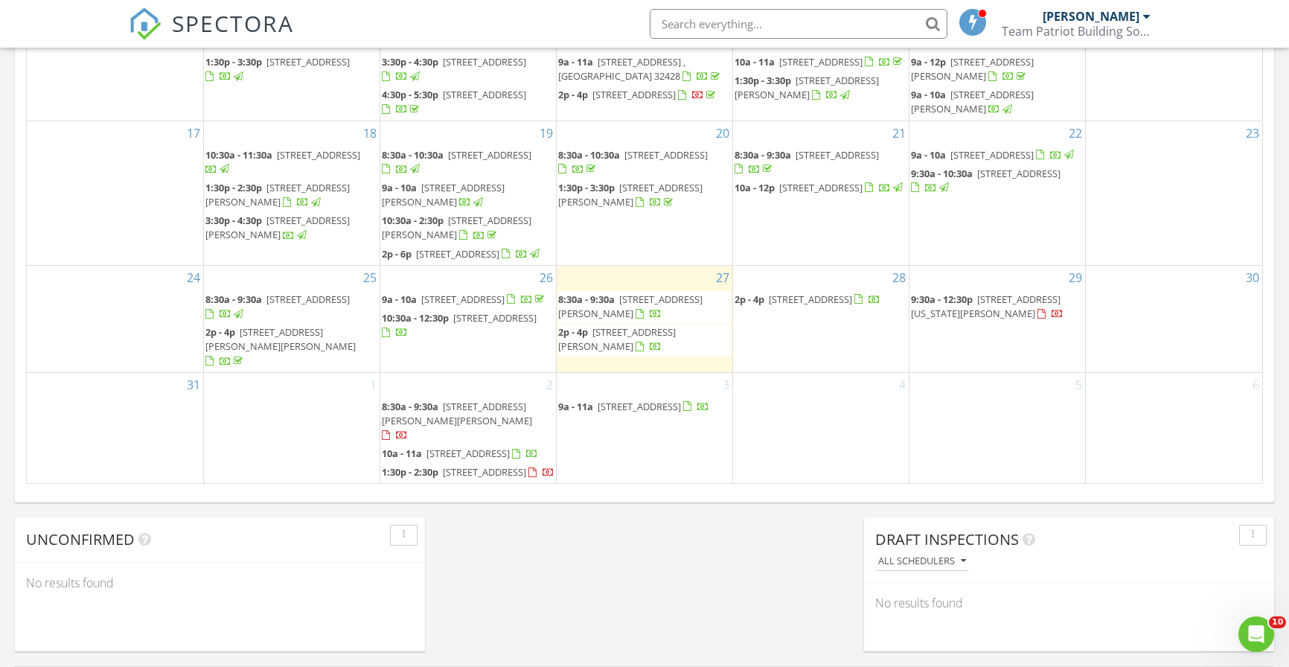
scroll to position [885, 0]
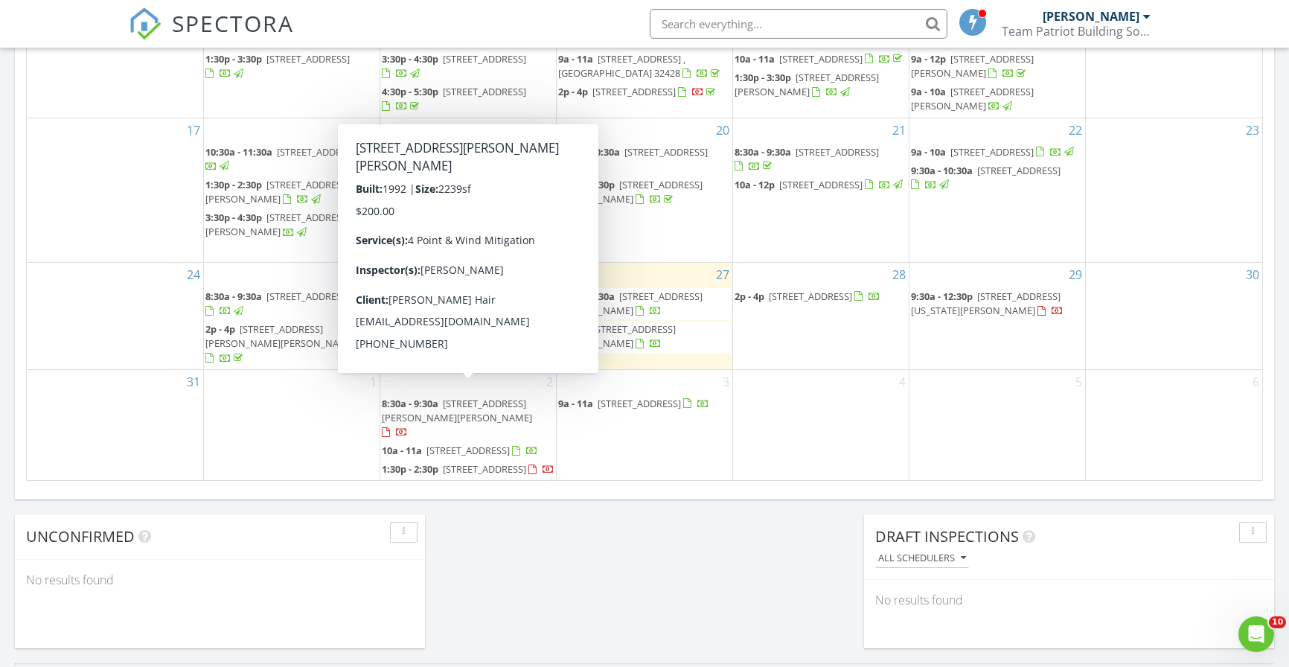
click at [446, 403] on span "[STREET_ADDRESS][PERSON_NAME][PERSON_NAME]" at bounding box center [457, 411] width 150 height 28
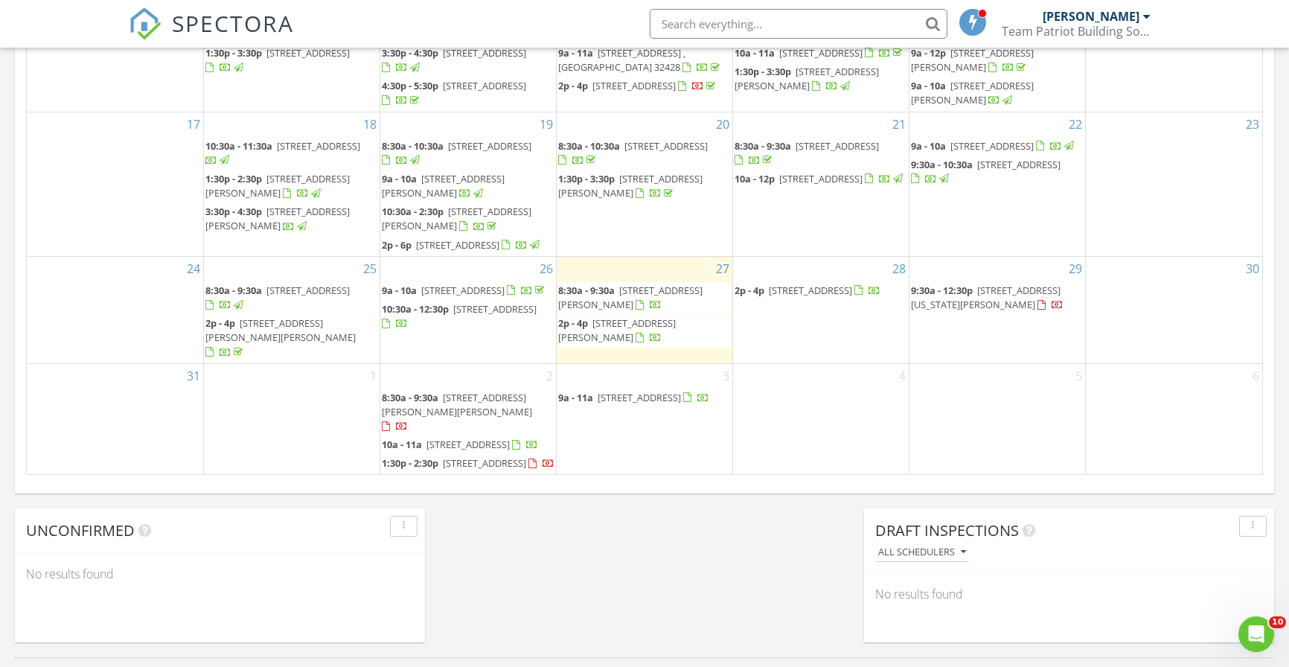
scroll to position [890, 0]
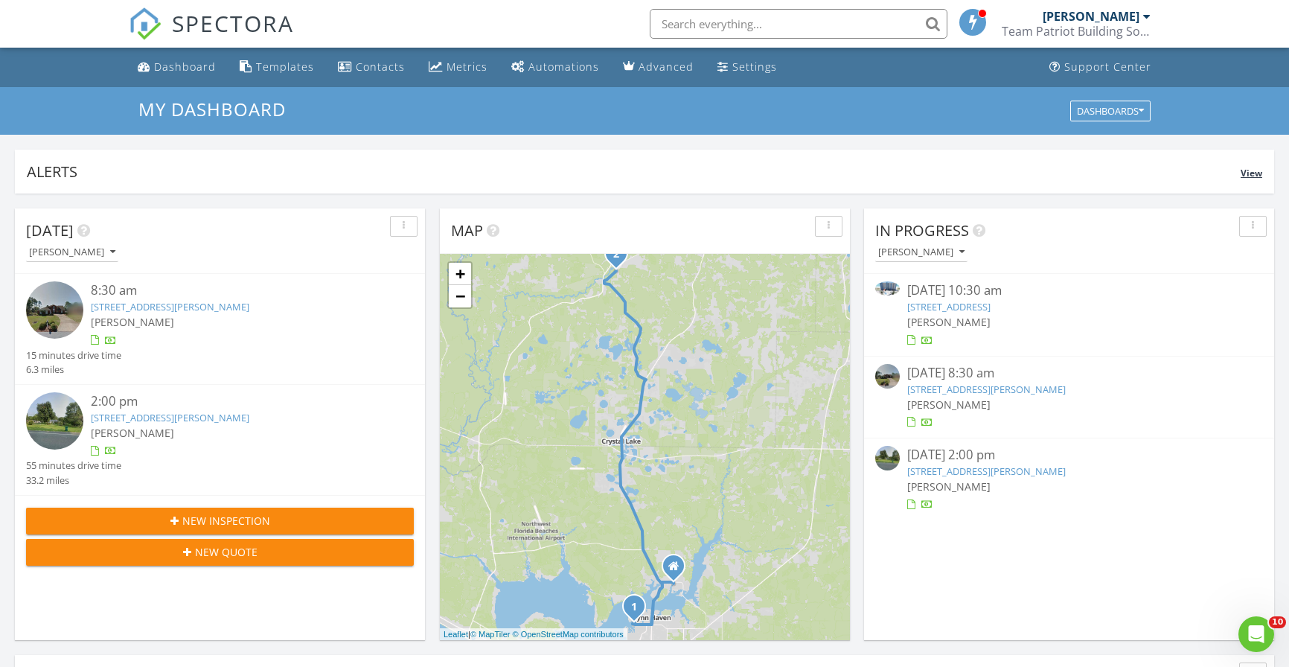
scroll to position [0, 0]
click at [461, 75] on link "Metrics" at bounding box center [458, 68] width 71 height 28
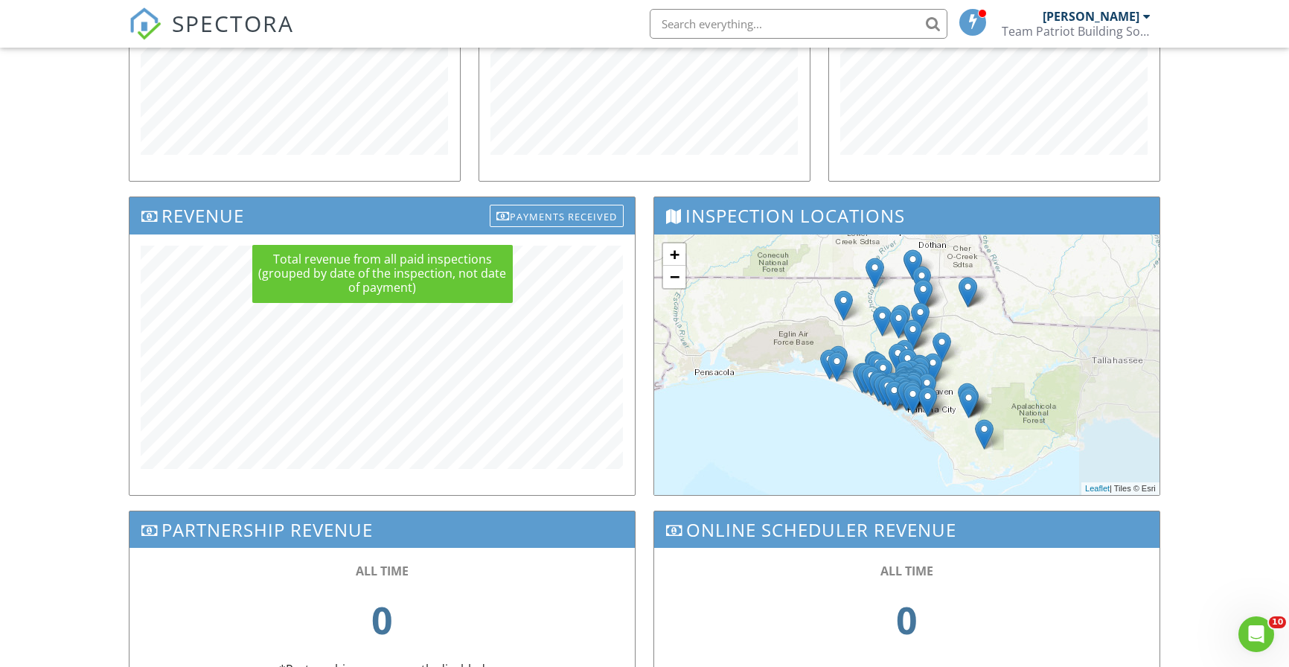
scroll to position [363, 0]
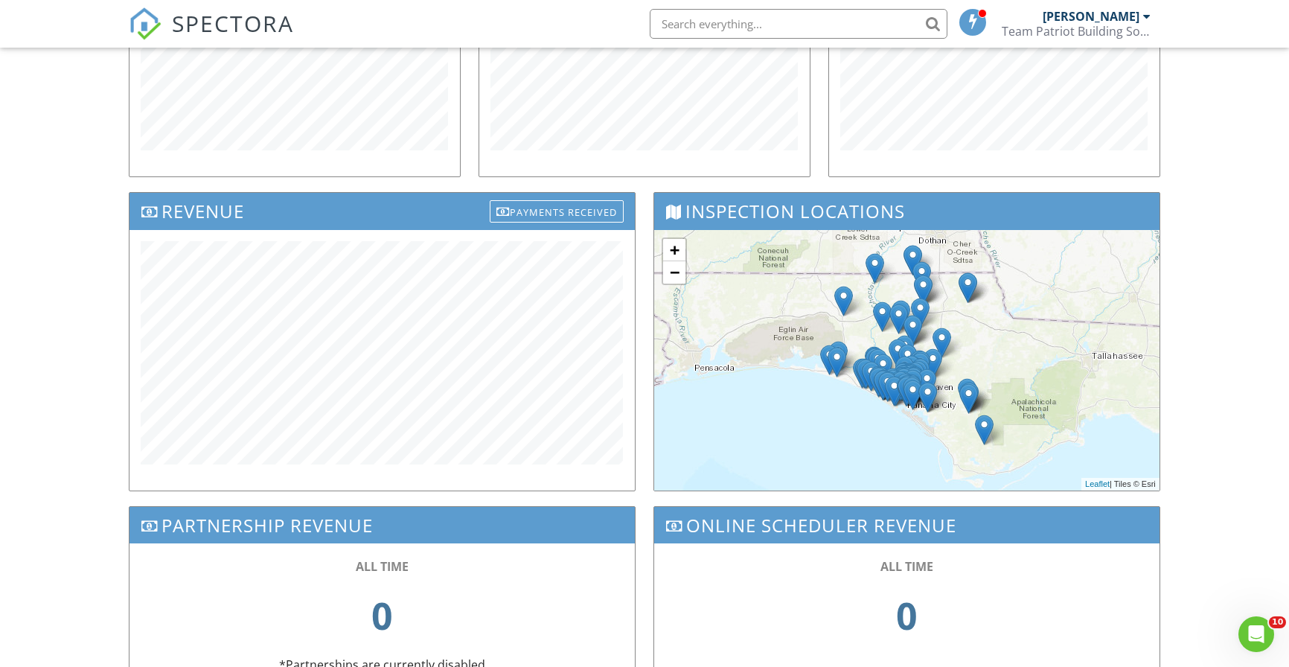
click at [323, 496] on div "Revenue Payments Received" at bounding box center [382, 348] width 525 height 313
